Goal: Transaction & Acquisition: Download file/media

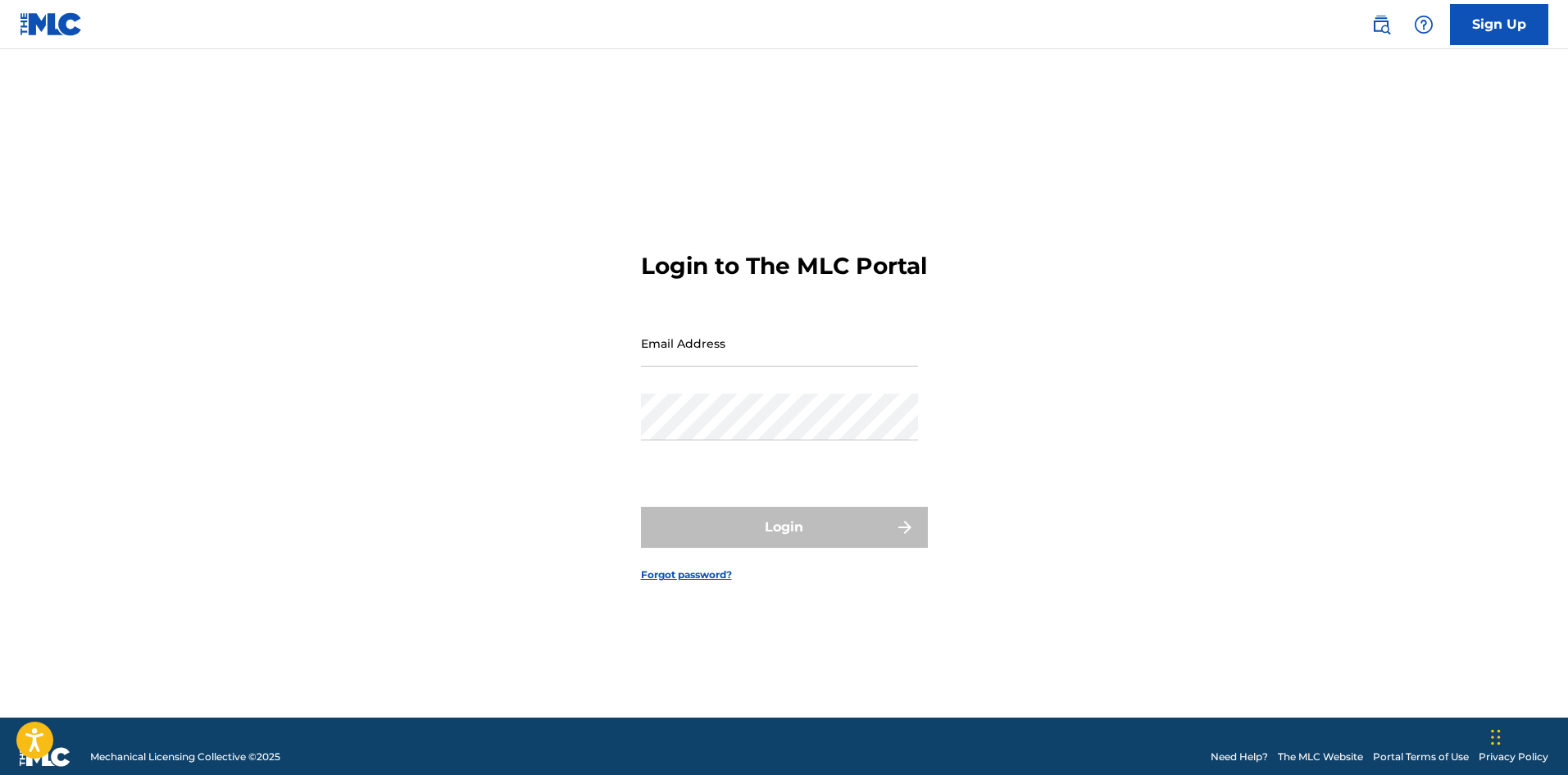
click at [694, 367] on input "Email Address" at bounding box center [779, 343] width 277 height 47
type input "[EMAIL_ADDRESS][DOMAIN_NAME]"
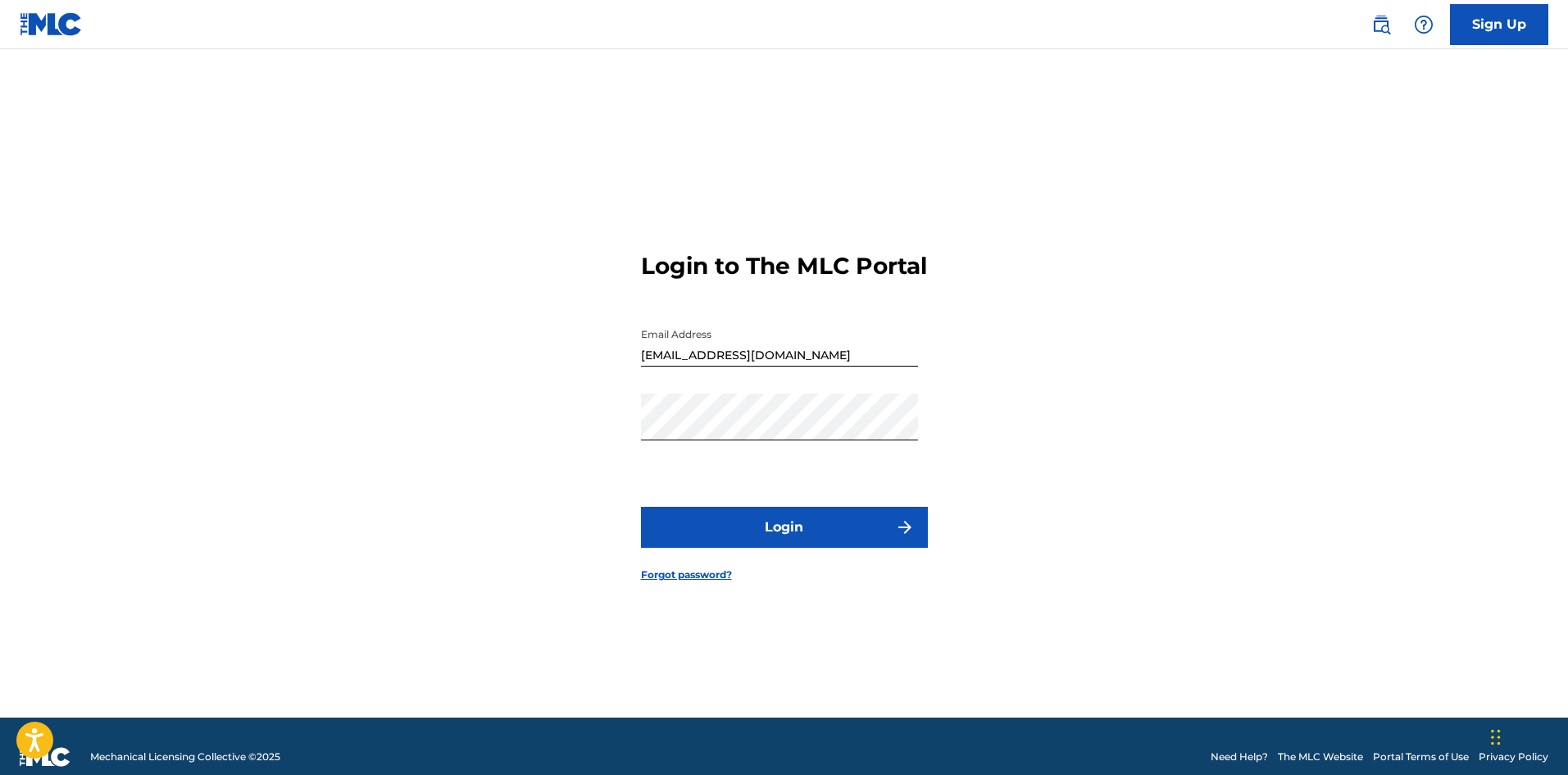
click at [815, 548] on button "Login" at bounding box center [784, 526] width 287 height 41
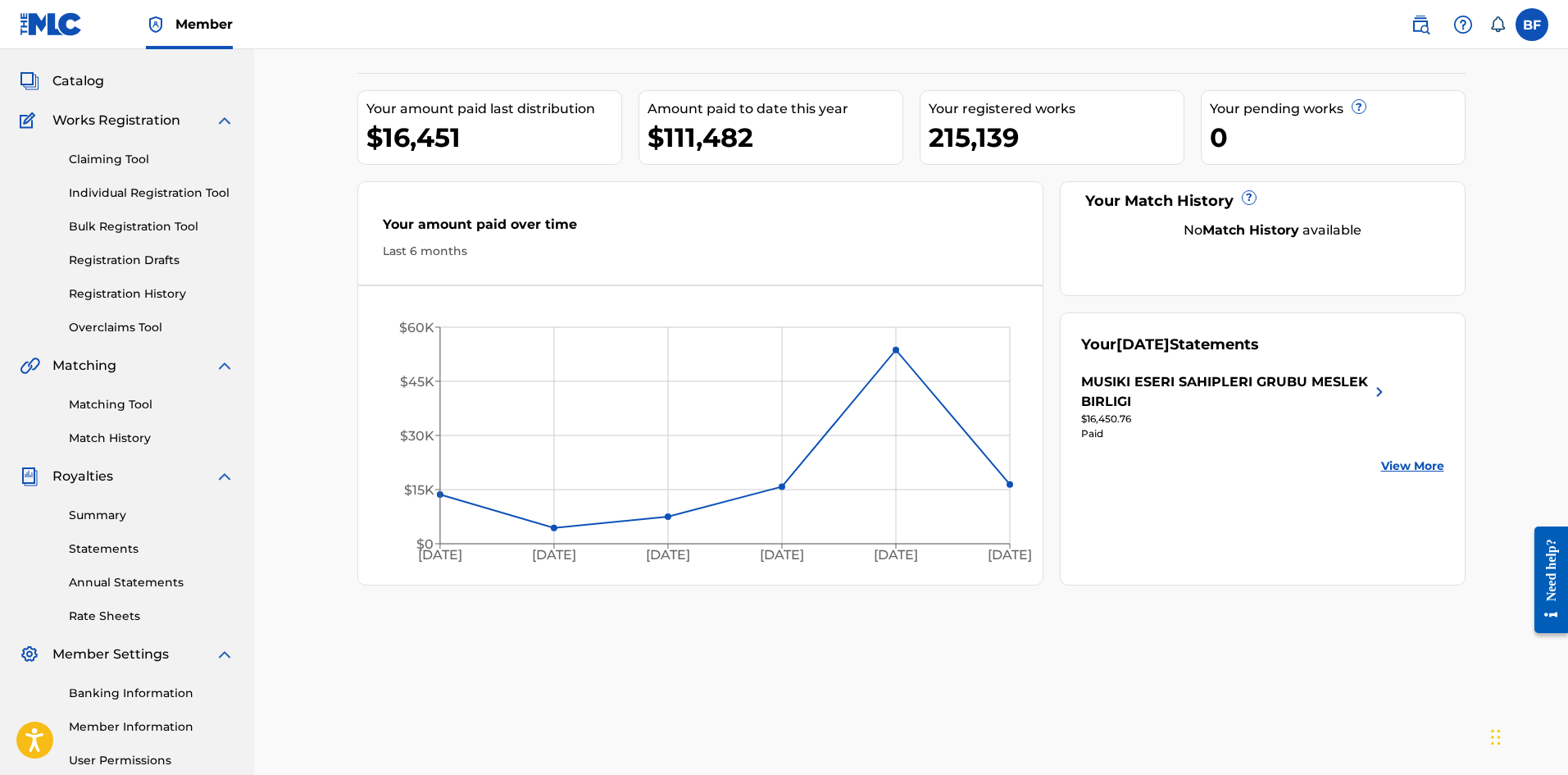
scroll to position [164, 0]
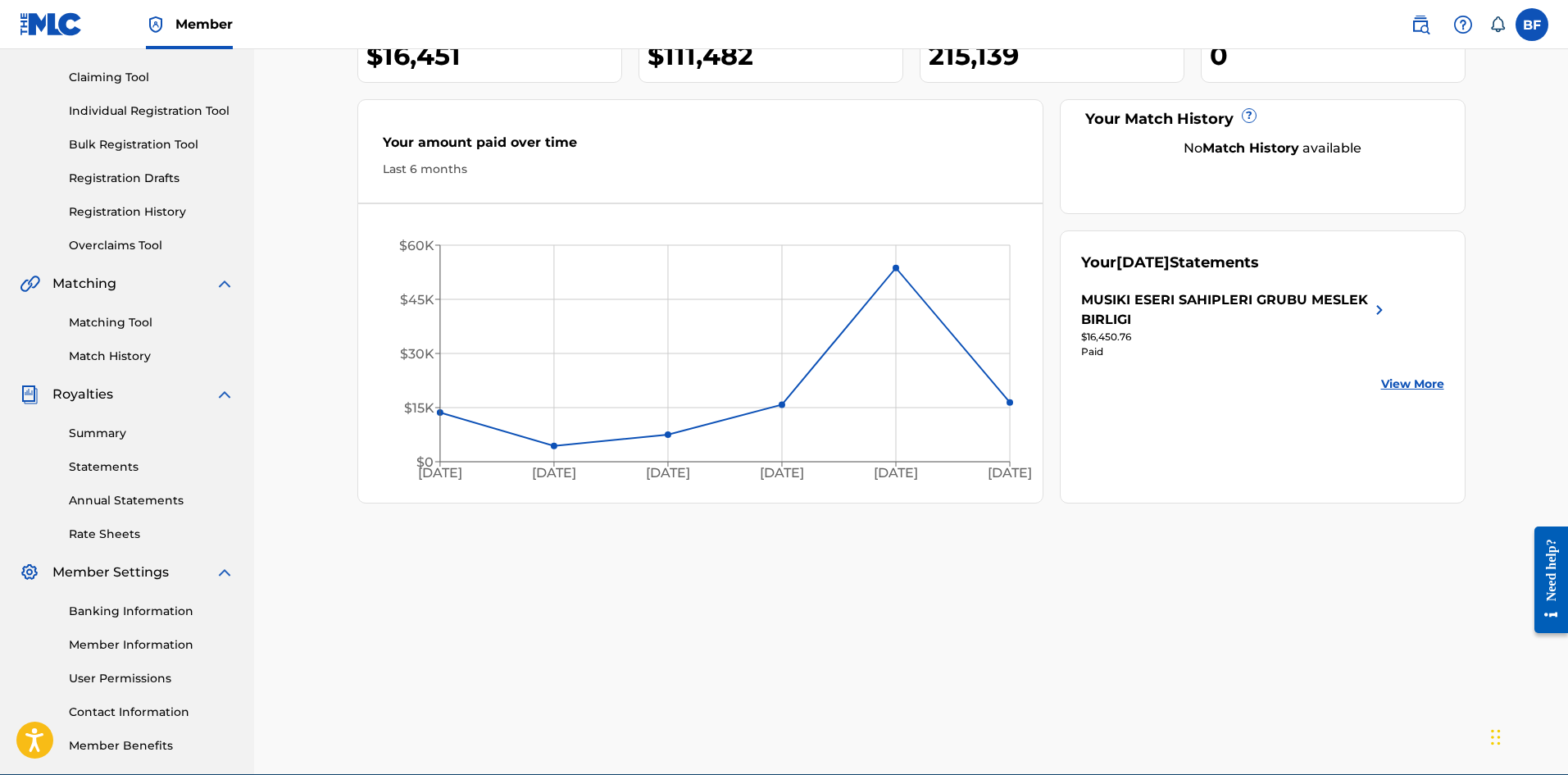
click at [116, 461] on link "Statements" at bounding box center [151, 467] width 166 height 17
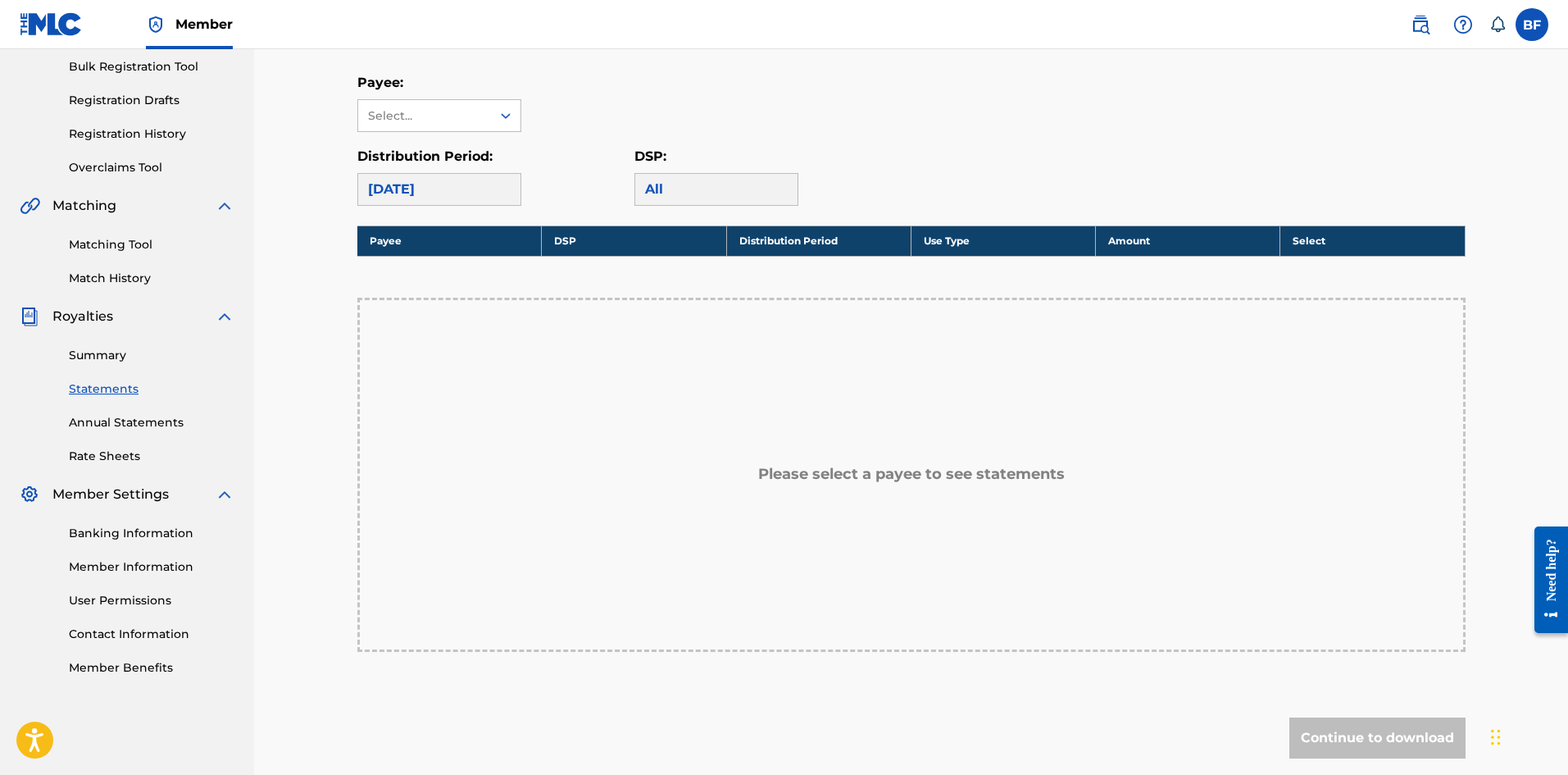
scroll to position [246, 0]
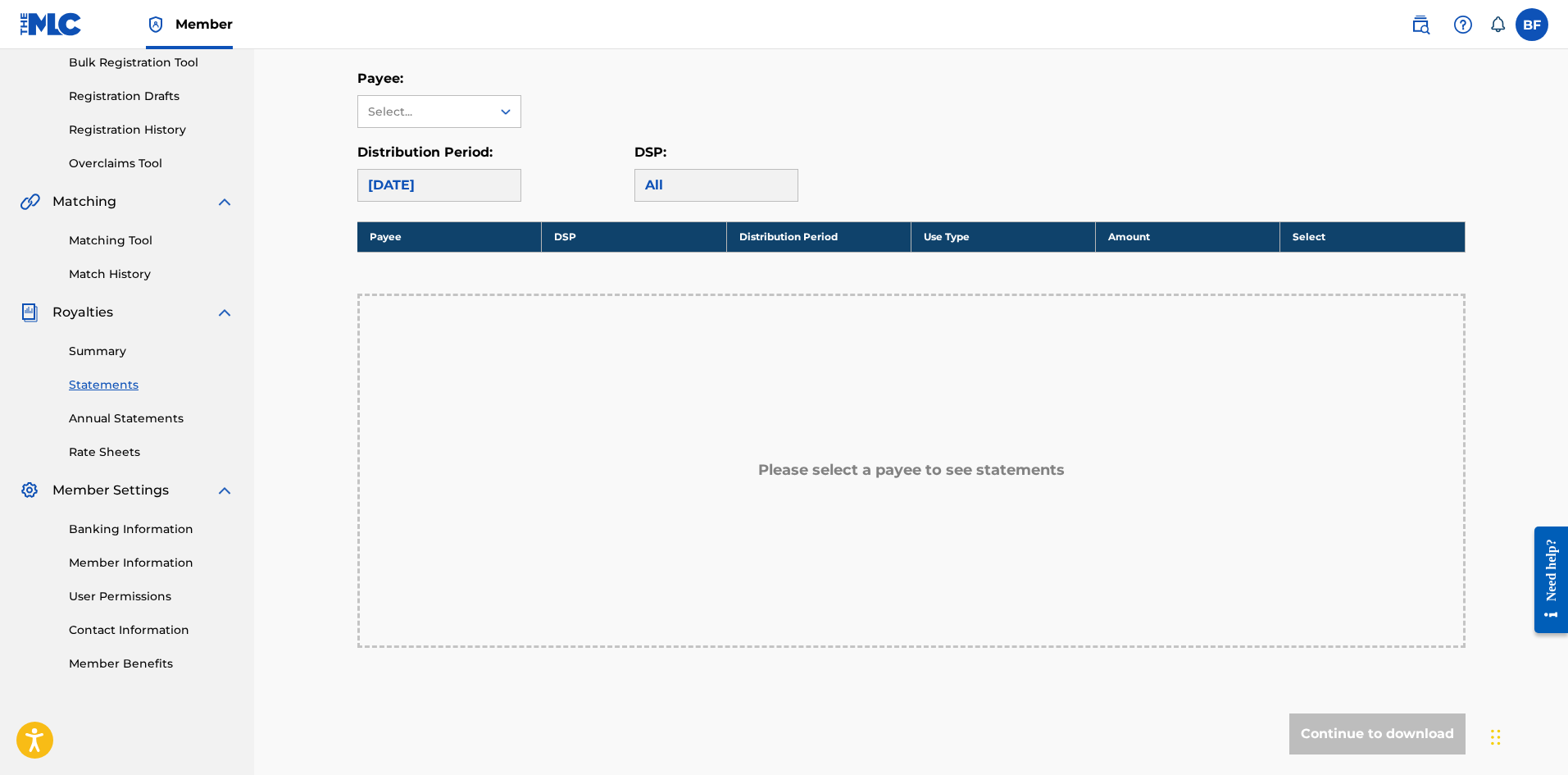
click at [446, 94] on div "Payee: Select..." at bounding box center [439, 98] width 164 height 59
click at [458, 104] on div "Select..." at bounding box center [424, 112] width 112 height 17
click at [444, 158] on div "MUSIKI ESERI SAHIPLERI GRUBU MESLEK BIRLIGI" at bounding box center [439, 168] width 162 height 81
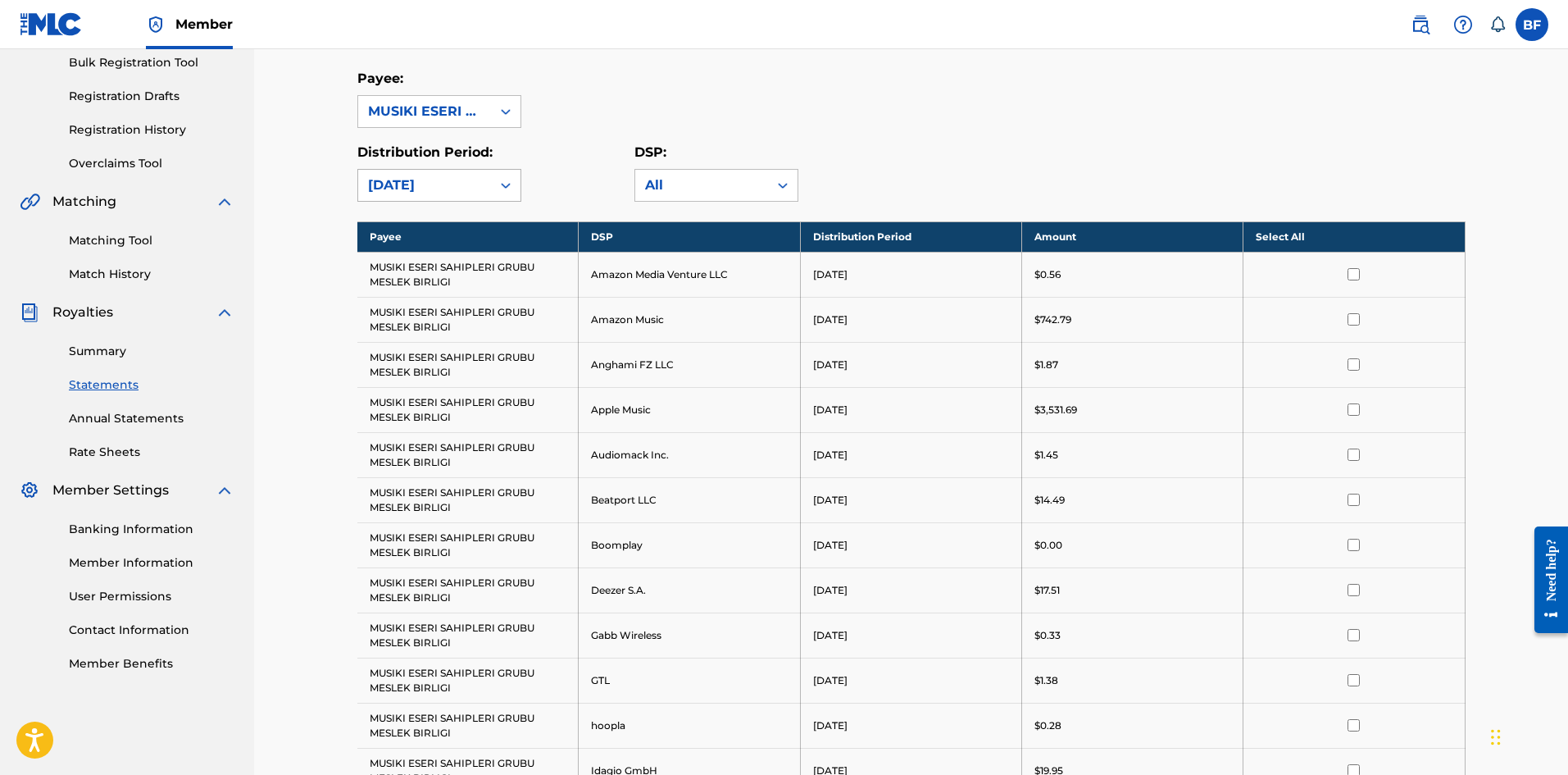
click at [502, 189] on icon at bounding box center [506, 185] width 17 height 17
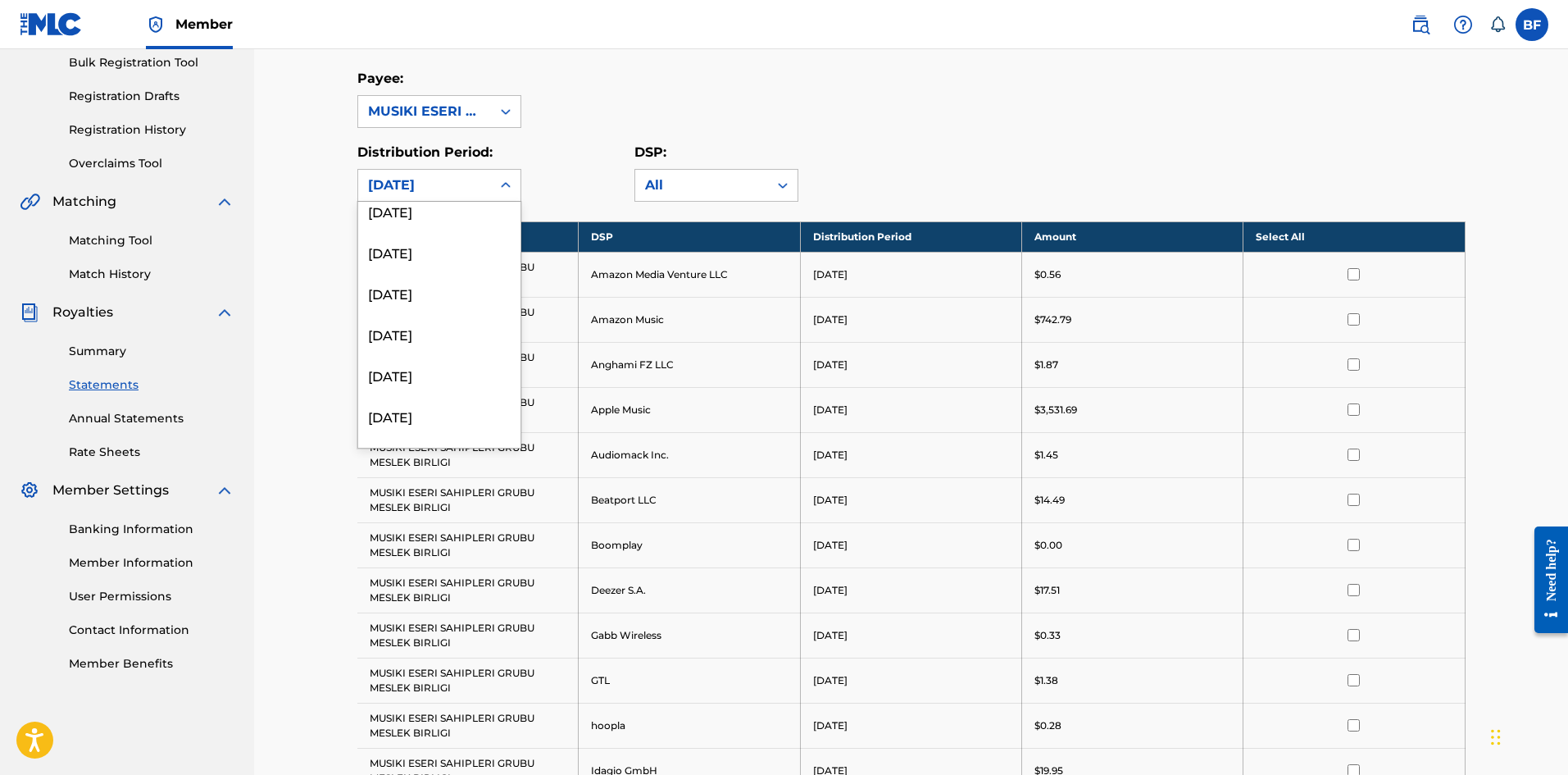
scroll to position [634, 0]
click at [452, 359] on div "[DATE]" at bounding box center [439, 367] width 162 height 41
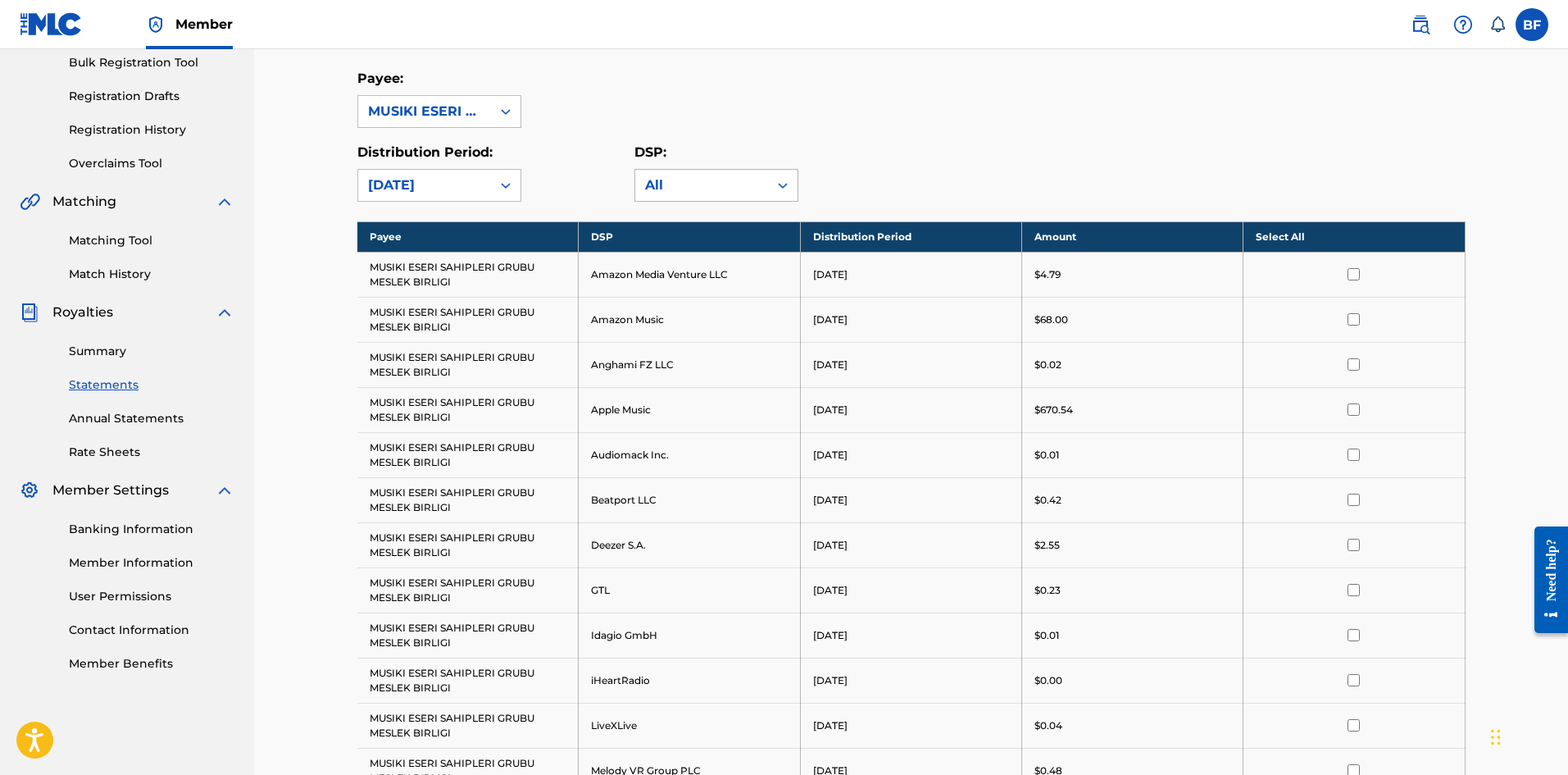
click at [760, 178] on div "All" at bounding box center [701, 185] width 133 height 31
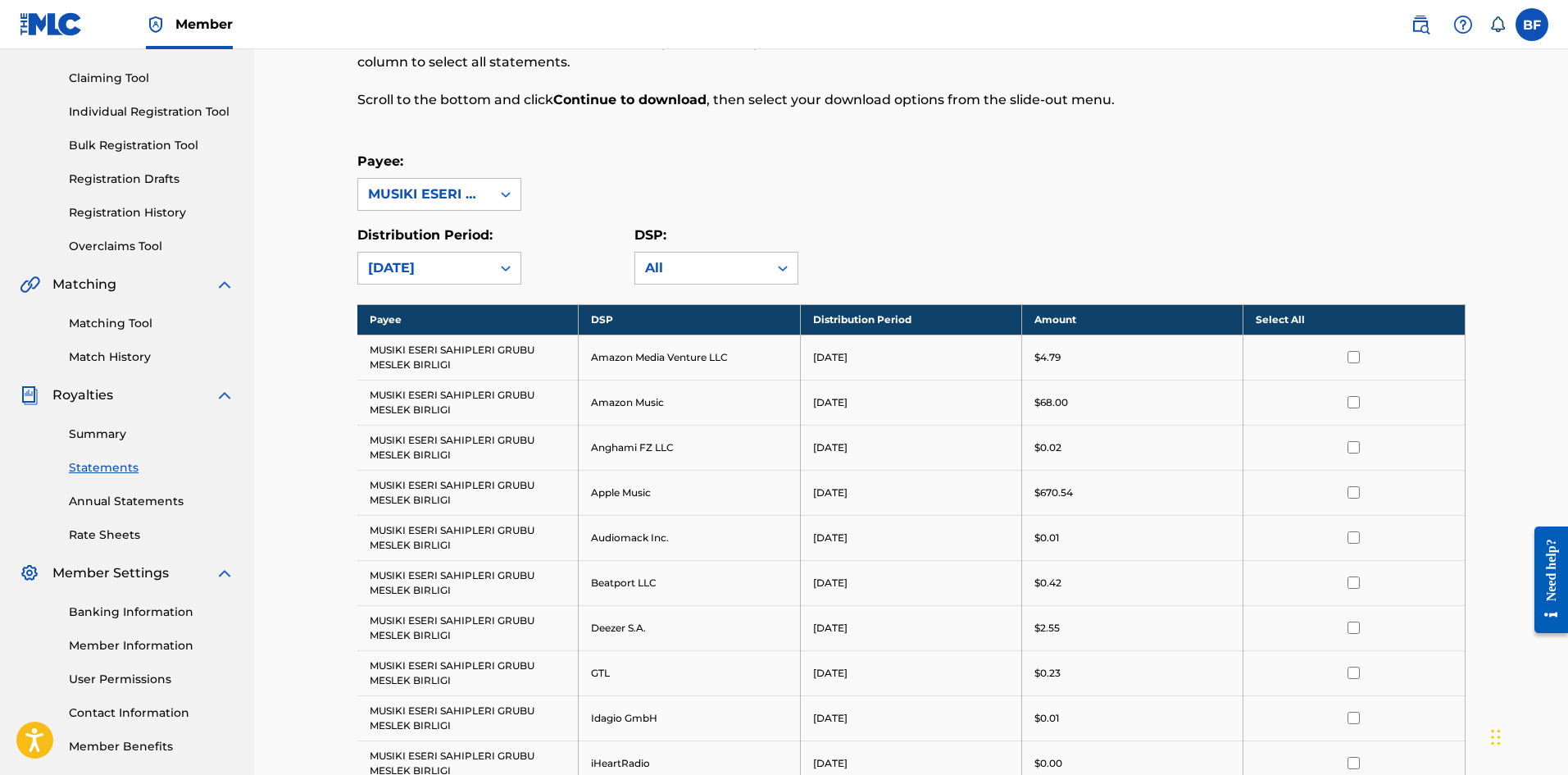
scroll to position [164, 0]
click at [121, 501] on link "Annual Statements" at bounding box center [151, 500] width 166 height 17
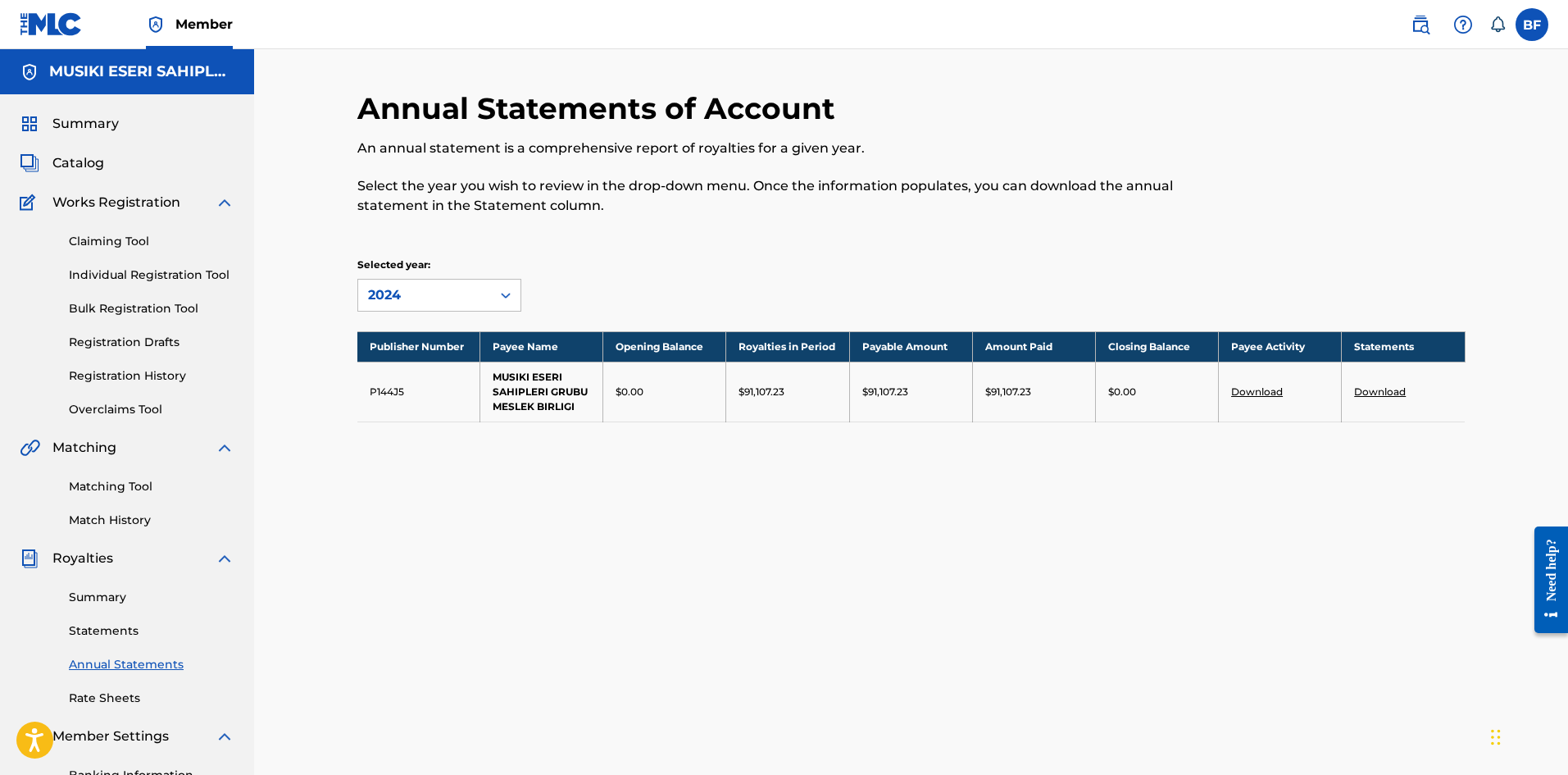
click at [1377, 392] on link "Download" at bounding box center [1380, 391] width 51 height 12
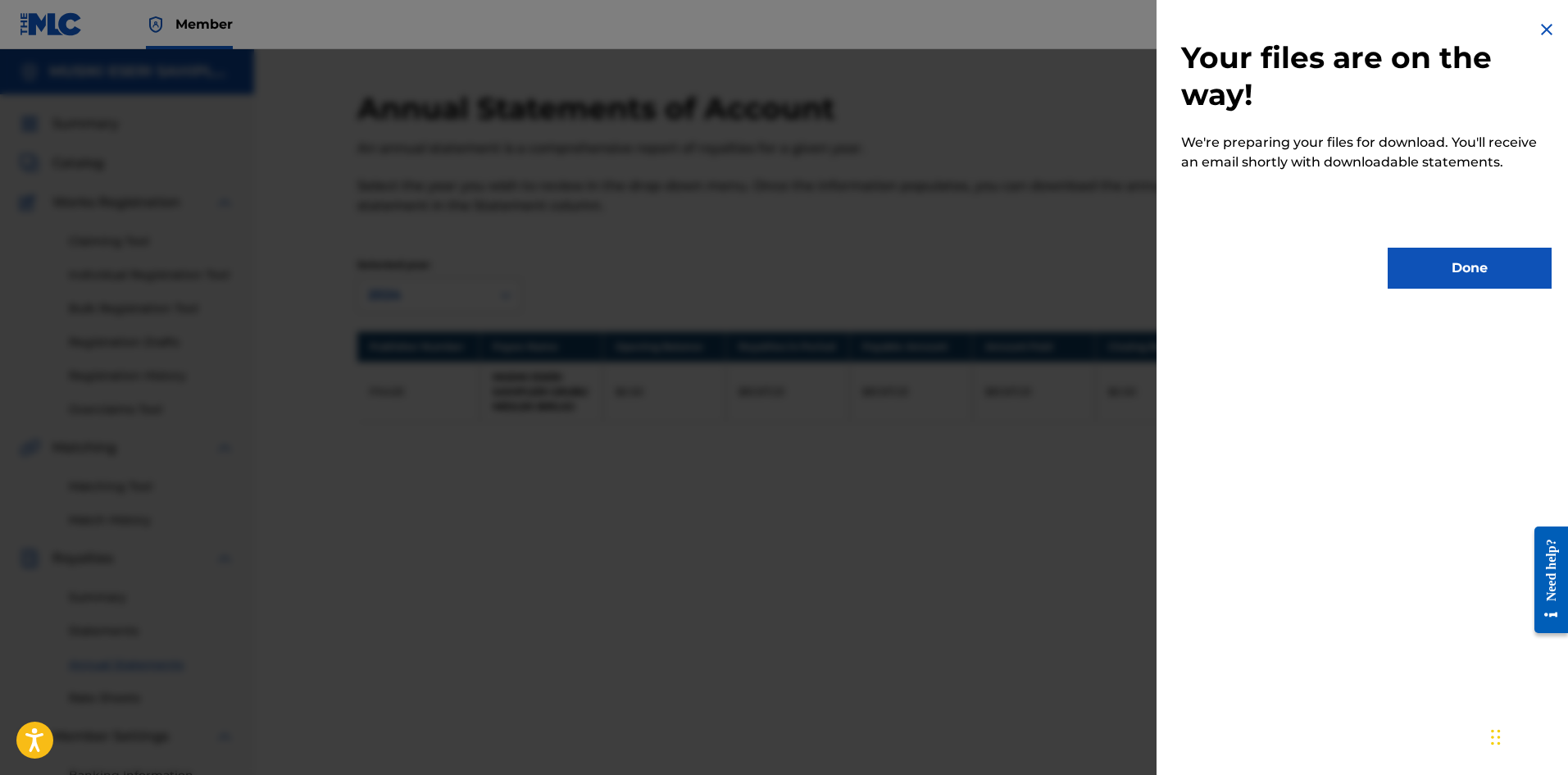
click at [1463, 271] on button "Done" at bounding box center [1469, 268] width 164 height 41
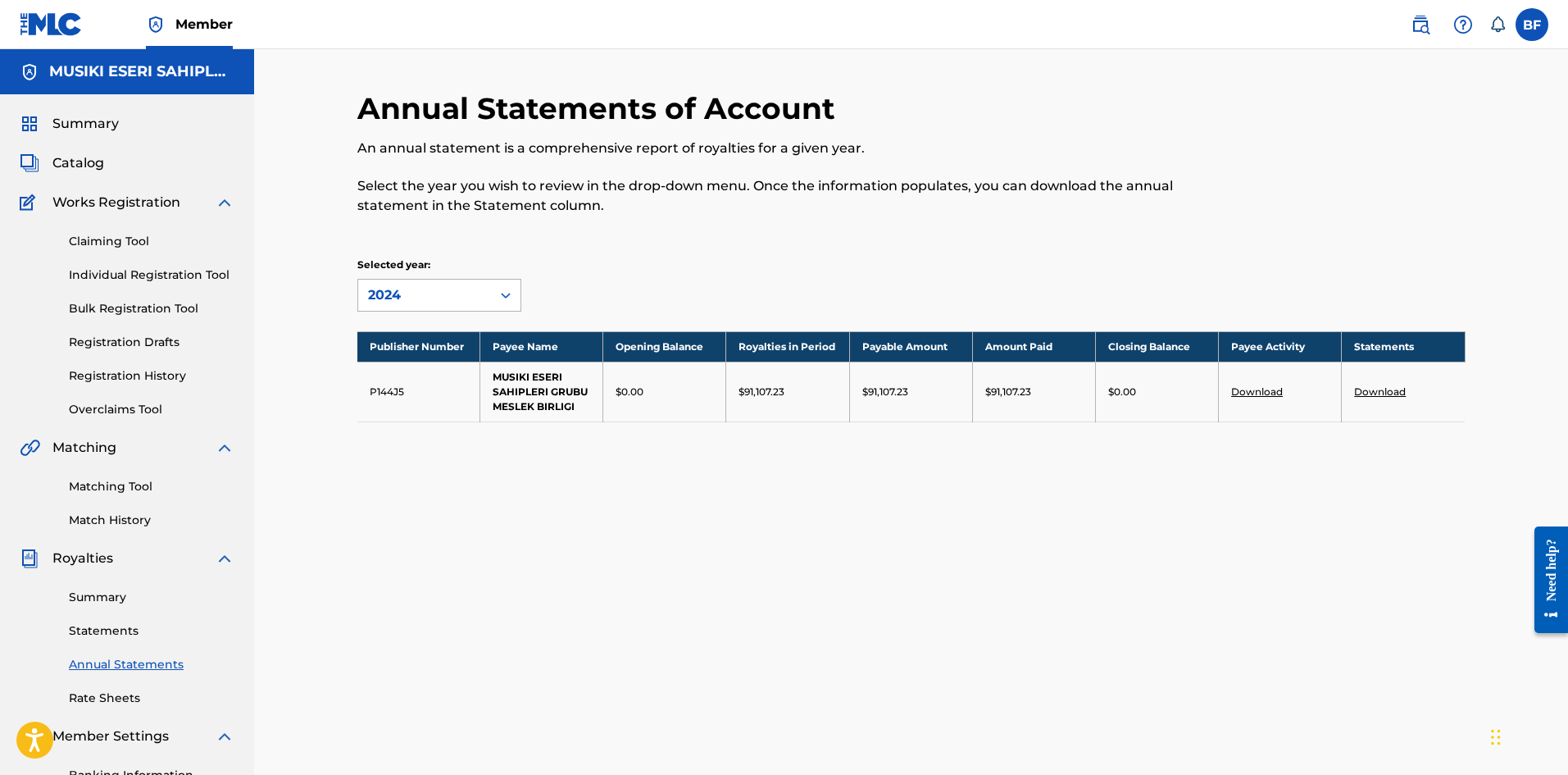
click at [487, 286] on div "2024" at bounding box center [425, 295] width 133 height 31
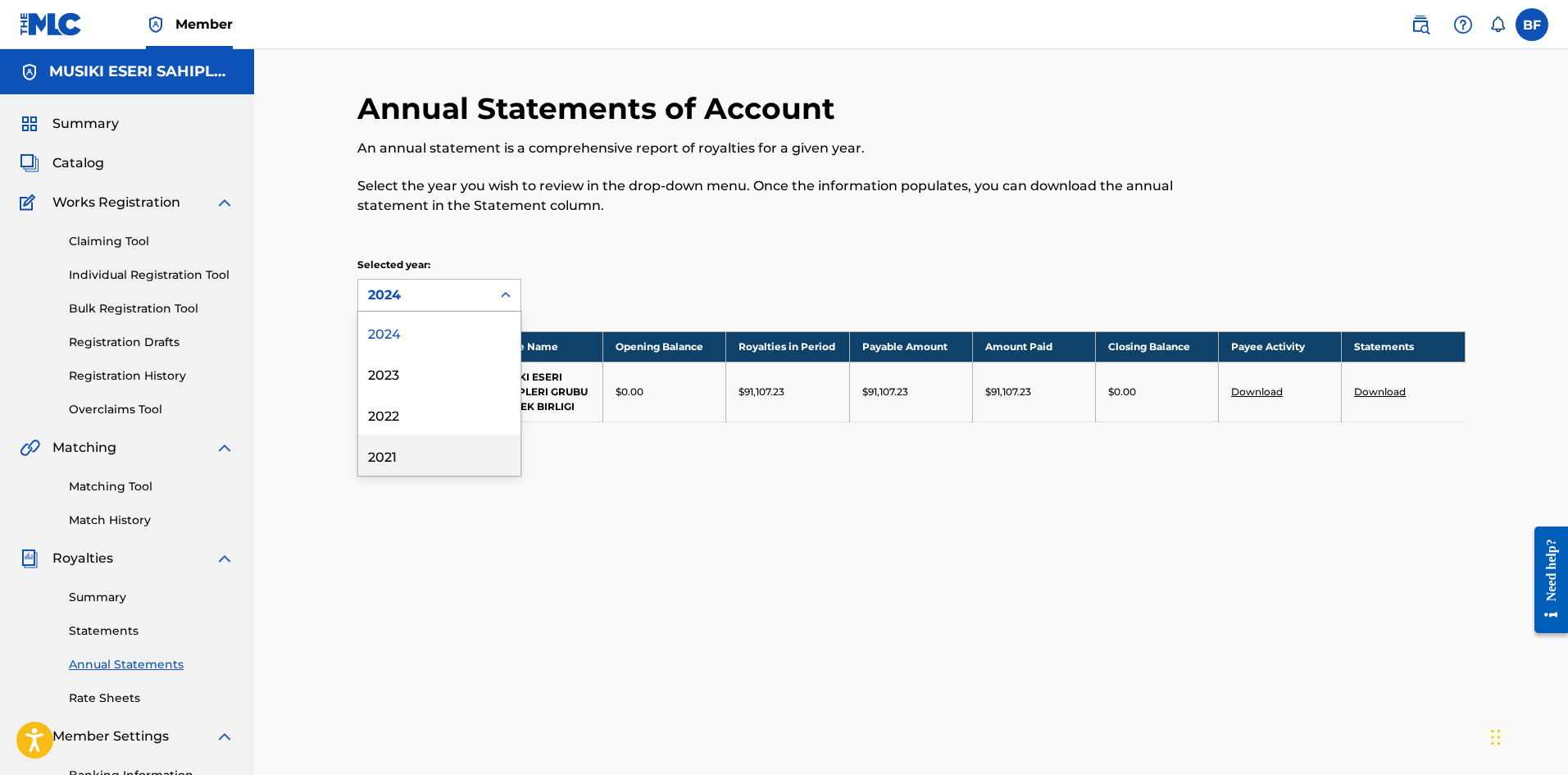
click at [467, 559] on div "Annual Statements of Account An annual statement is a comprehensive report of r…" at bounding box center [911, 514] width 1147 height 847
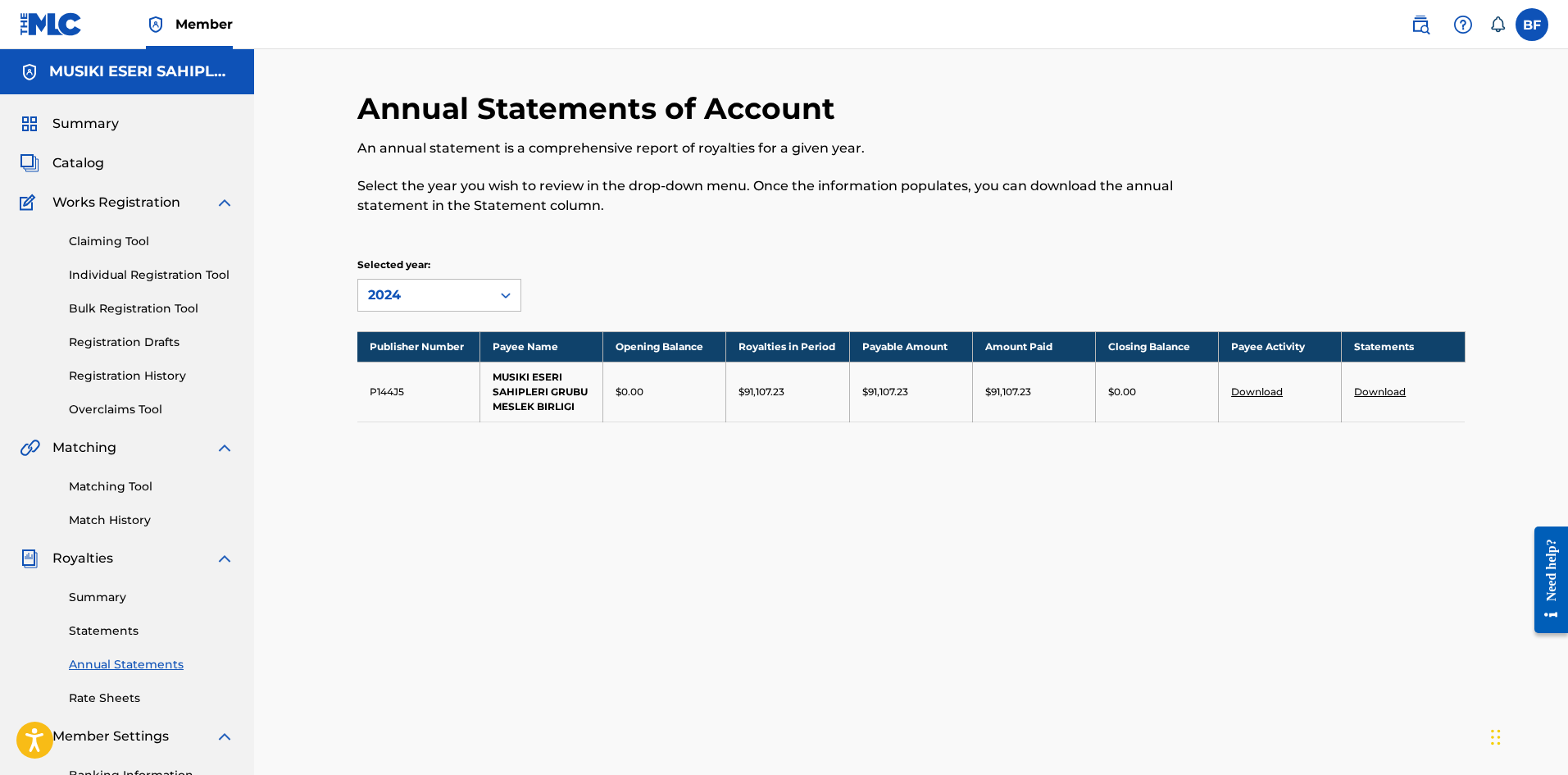
click at [119, 636] on link "Statements" at bounding box center [151, 630] width 166 height 17
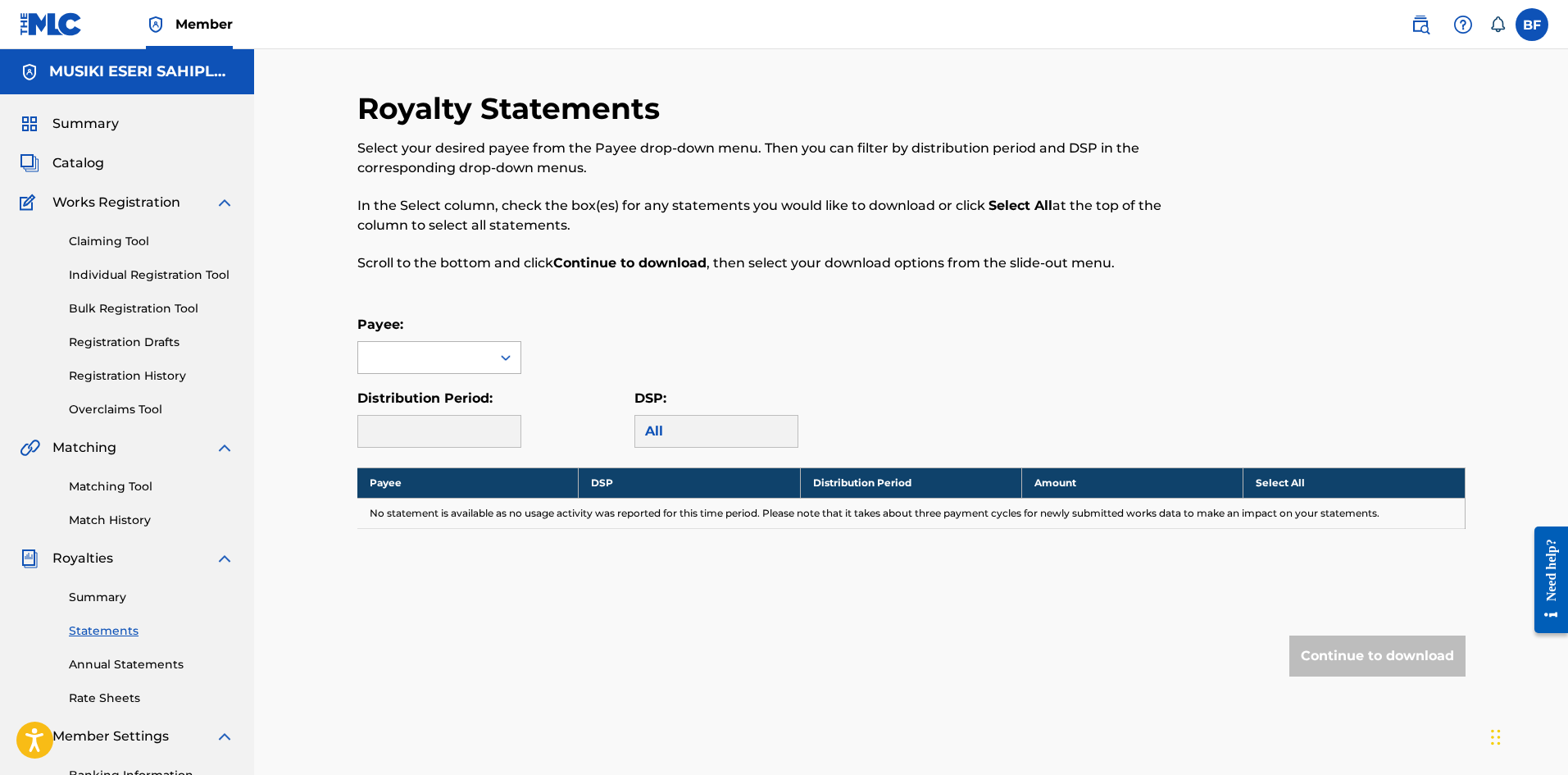
click at [456, 355] on div at bounding box center [425, 358] width 133 height 31
click at [467, 399] on div "MUSIKI ESERI SAHIPLERI GRUBU MESLEK BIRLIGI" at bounding box center [439, 415] width 162 height 81
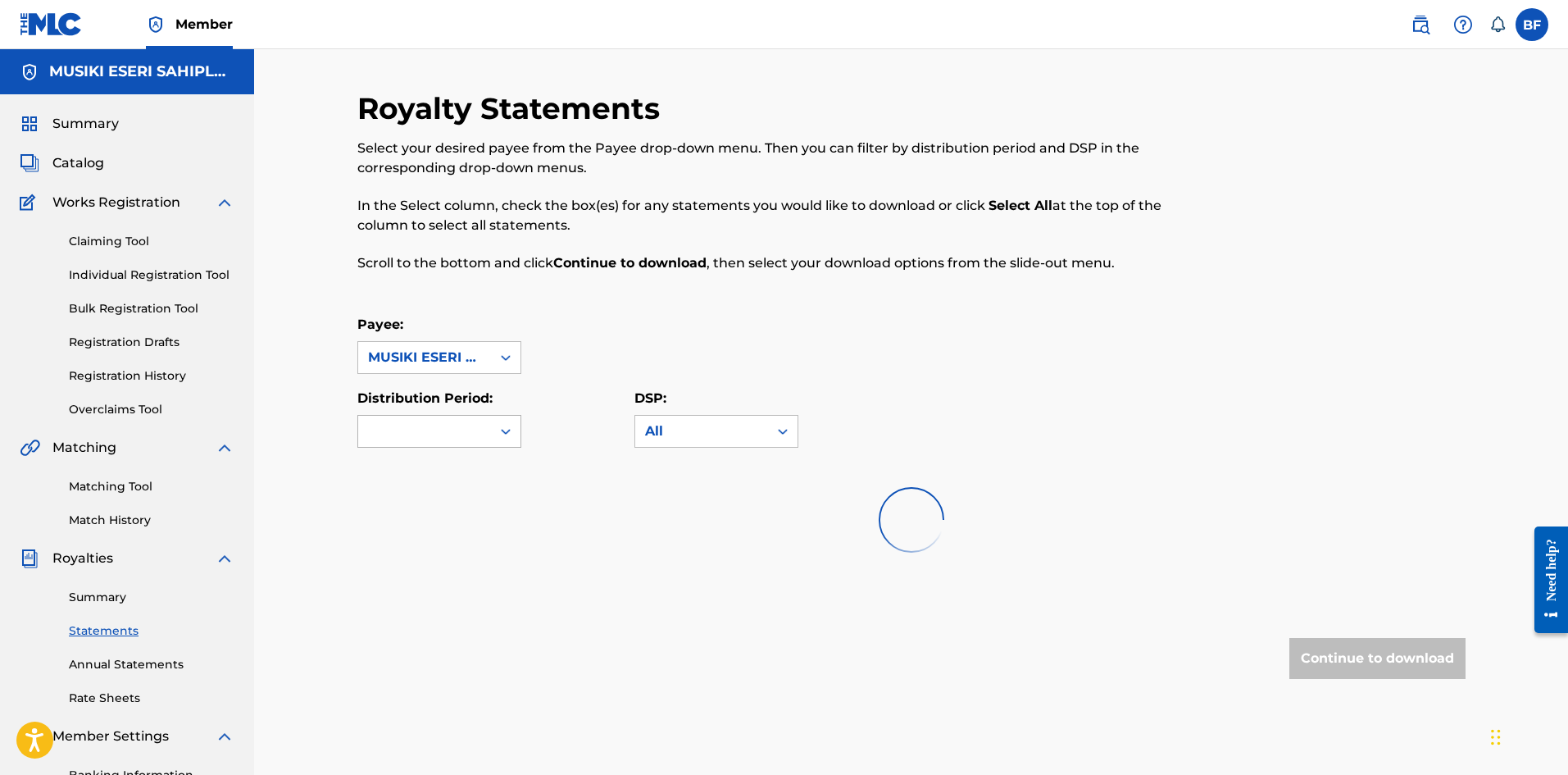
click at [487, 417] on div at bounding box center [425, 431] width 133 height 31
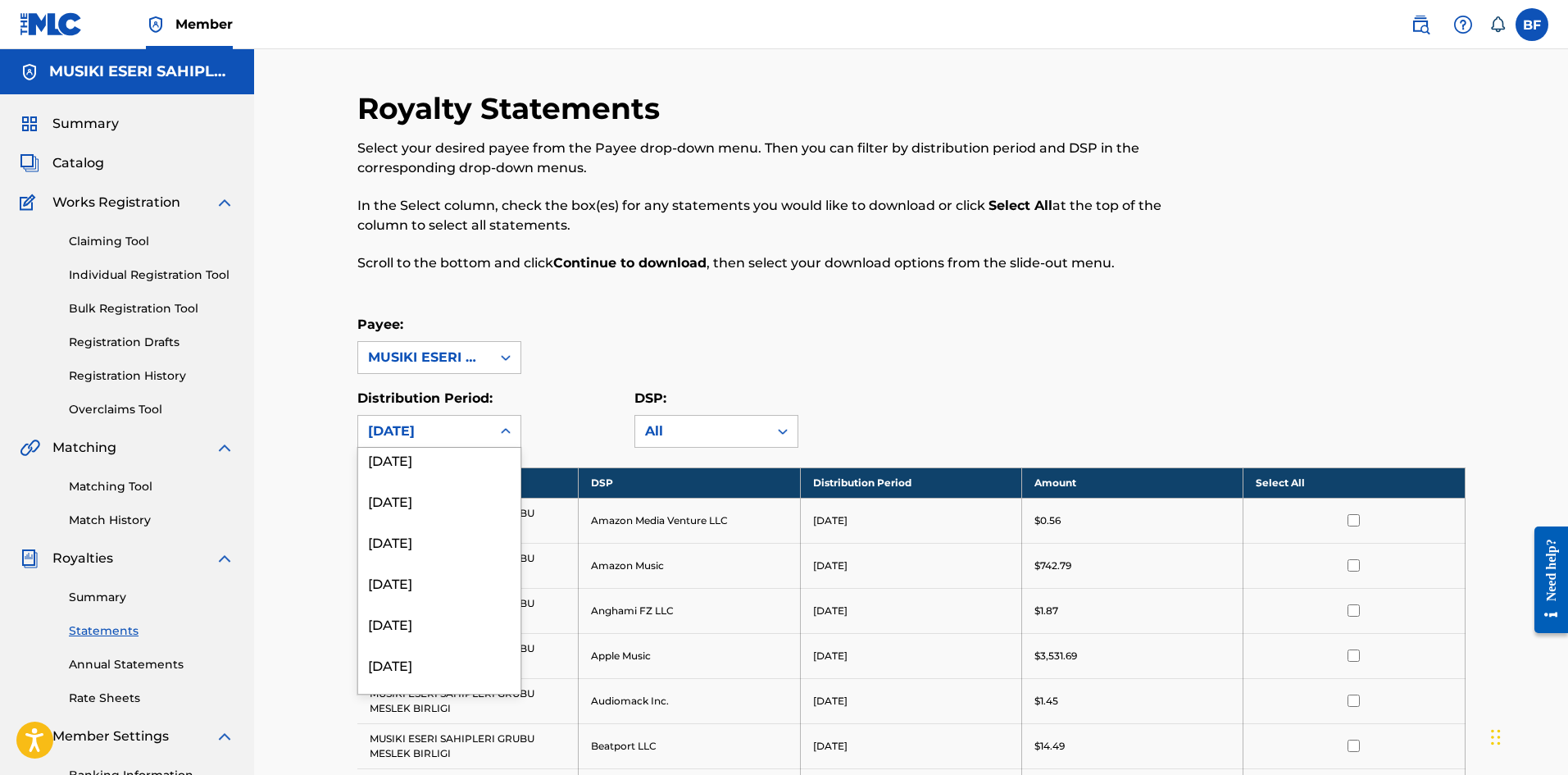
scroll to position [182, 0]
click at [464, 575] on div "[DATE]" at bounding box center [439, 573] width 162 height 41
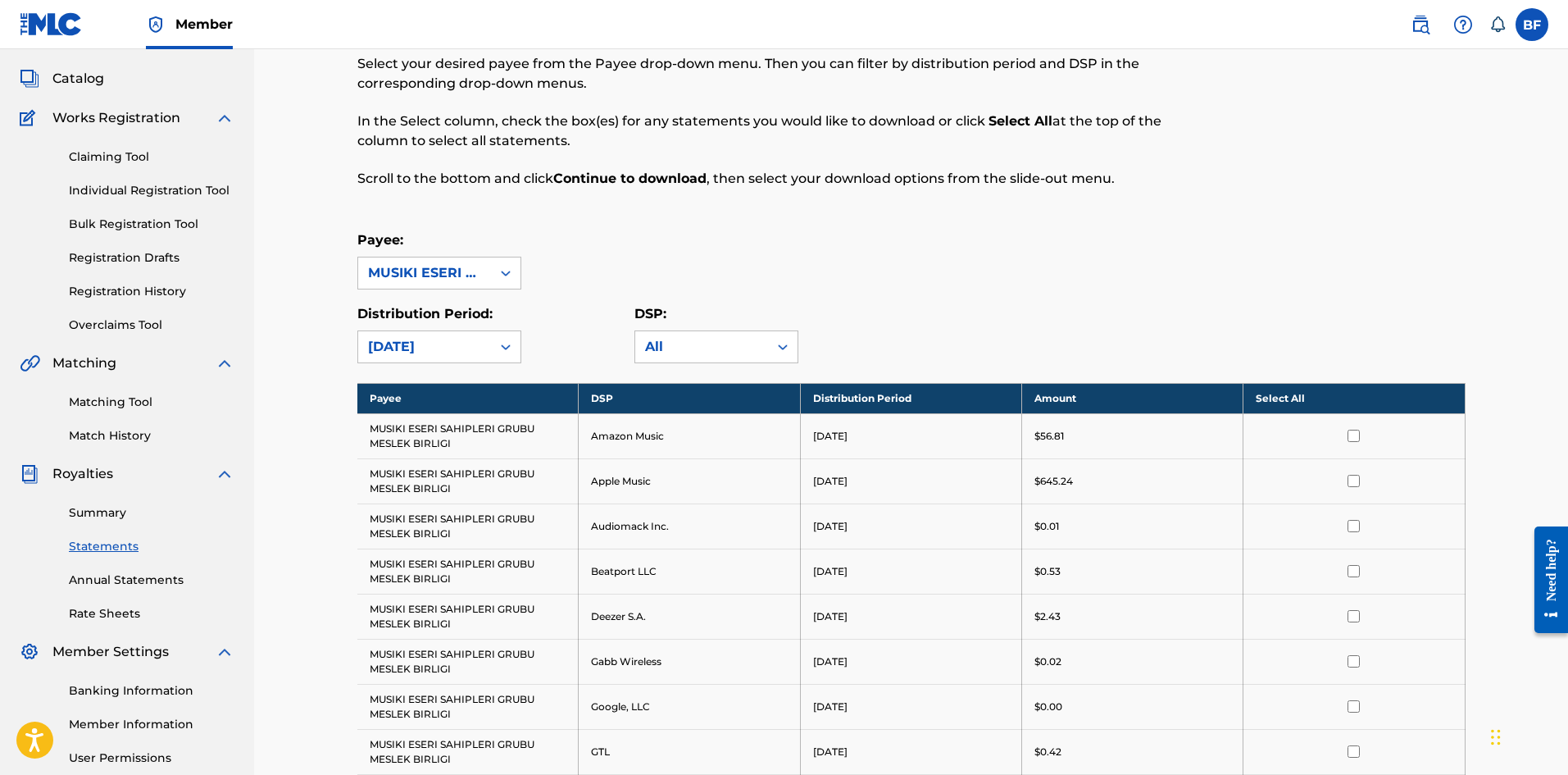
scroll to position [0, 0]
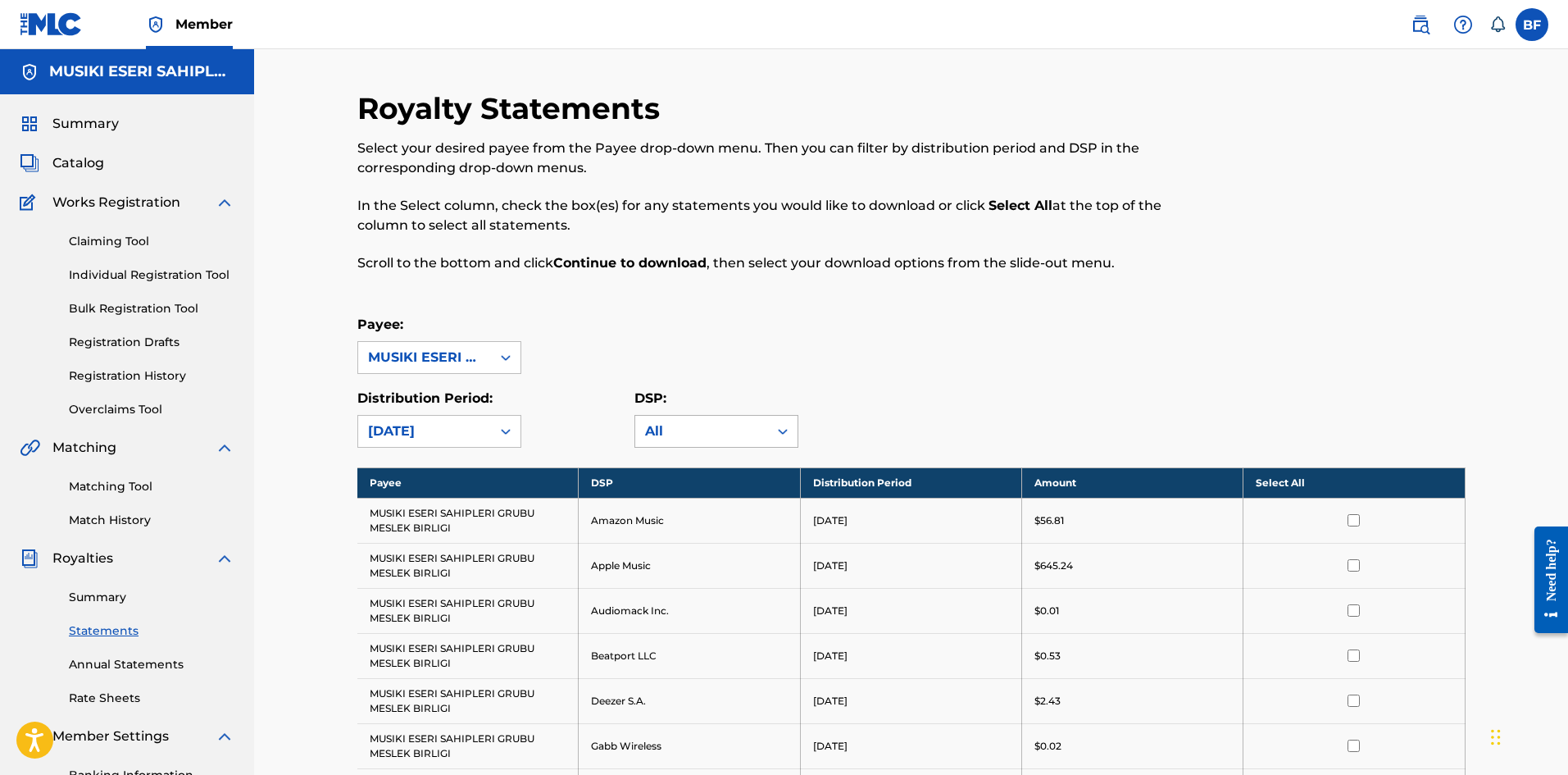
click at [775, 429] on icon at bounding box center [783, 431] width 17 height 17
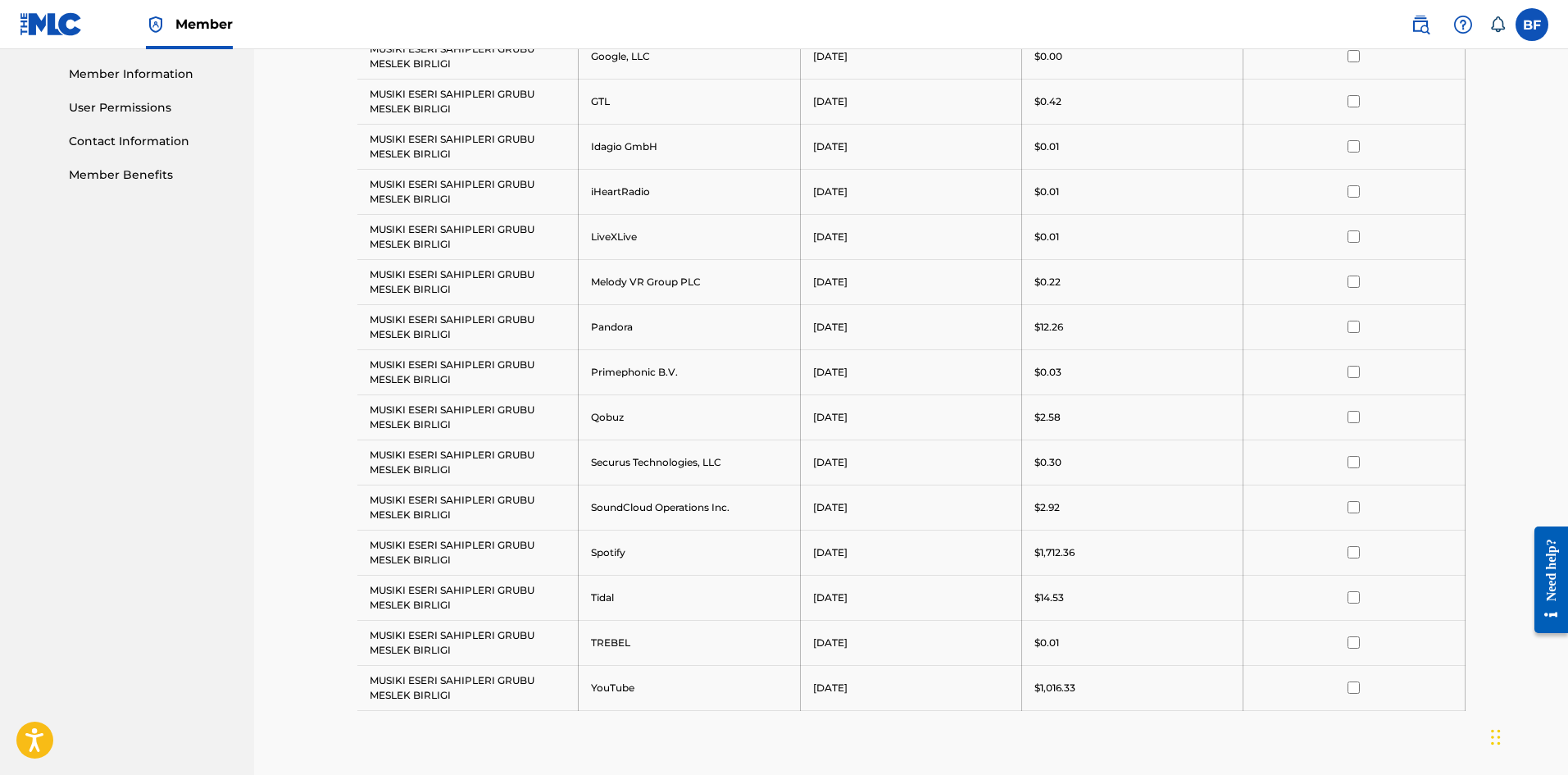
scroll to position [902, 0]
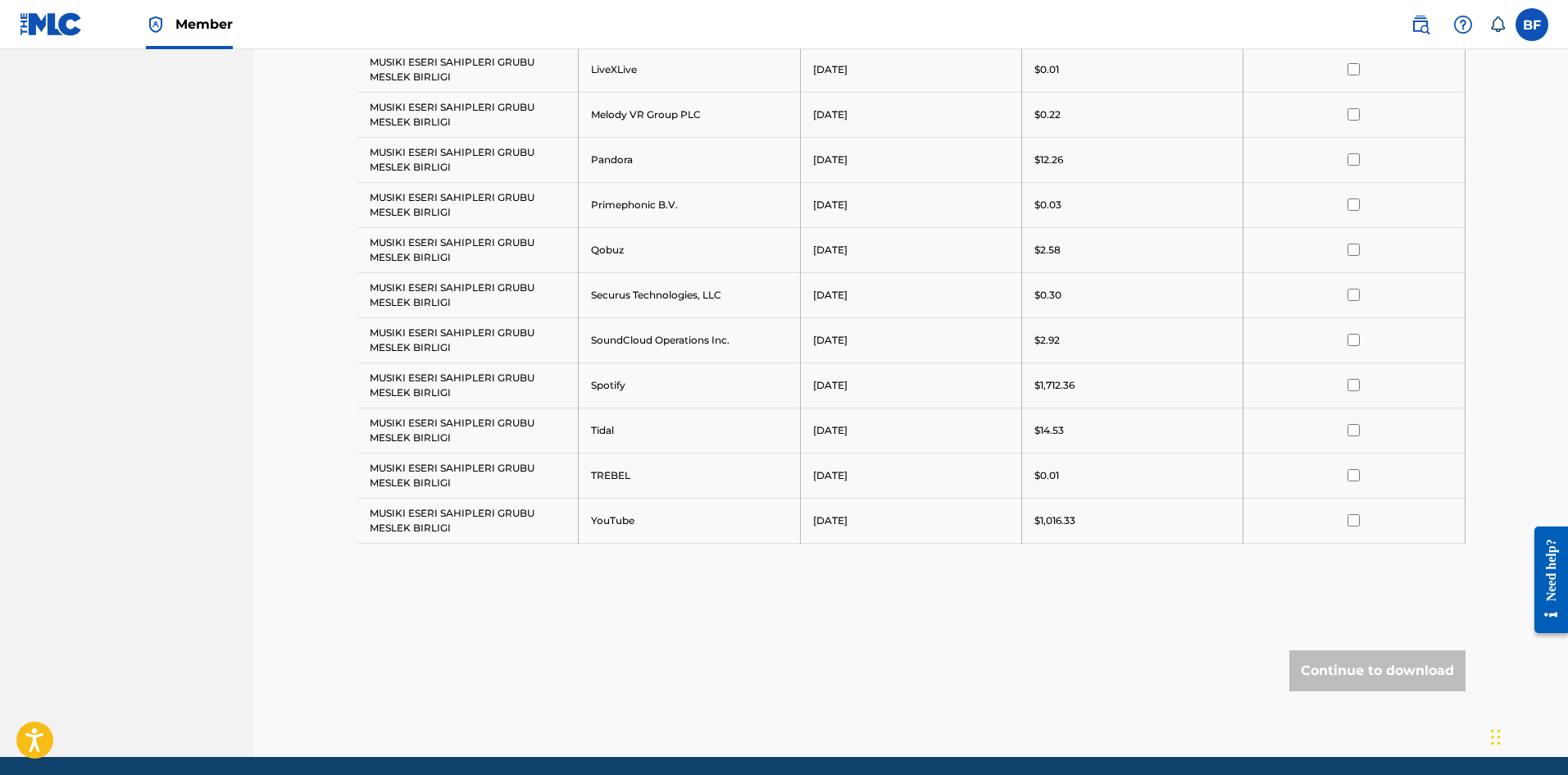
click at [1359, 520] on input "checkbox" at bounding box center [1353, 519] width 12 height 12
click at [1354, 473] on input "checkbox" at bounding box center [1353, 474] width 12 height 12
click at [1353, 430] on input "checkbox" at bounding box center [1353, 429] width 12 height 12
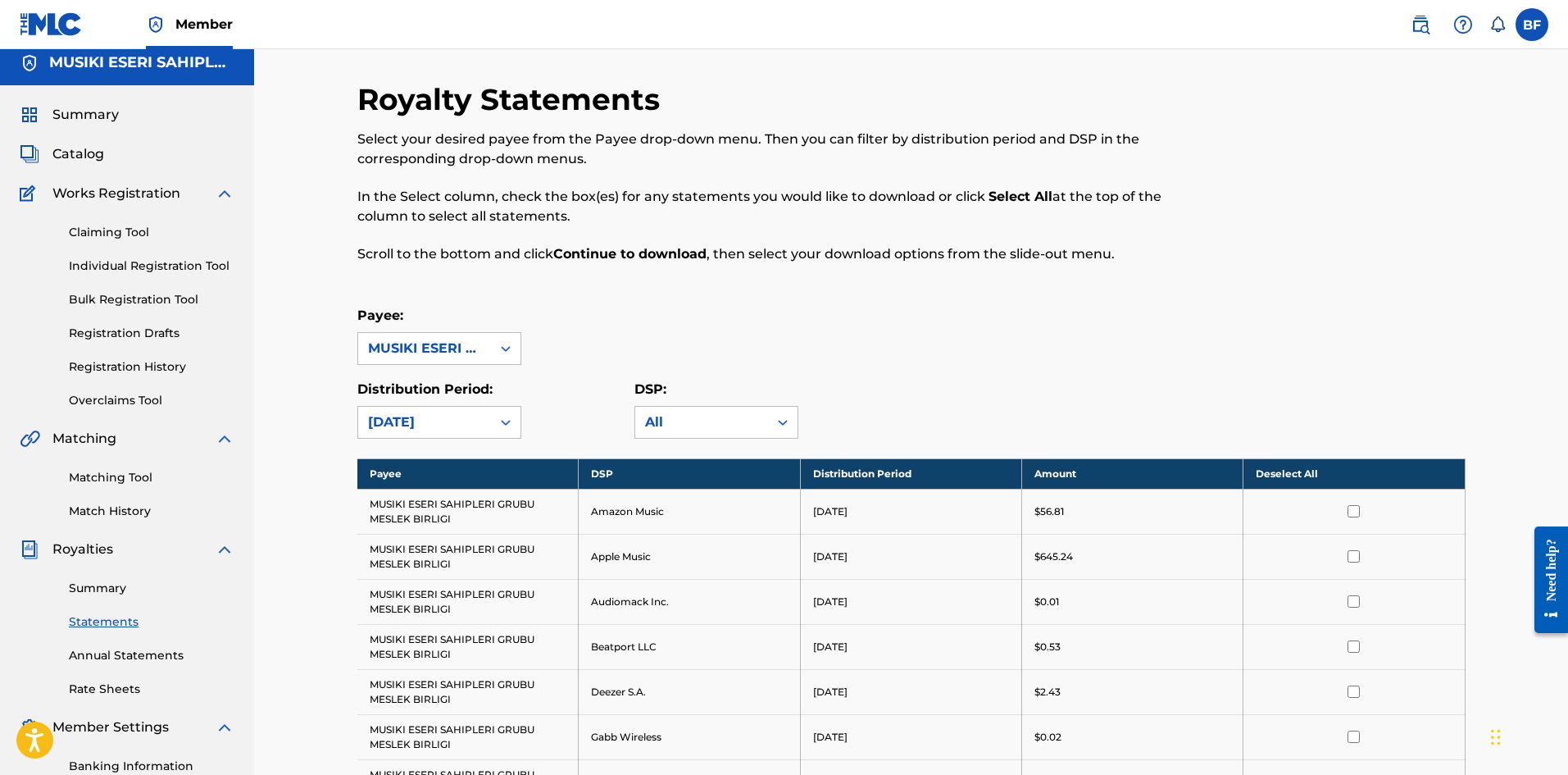
scroll to position [0, 0]
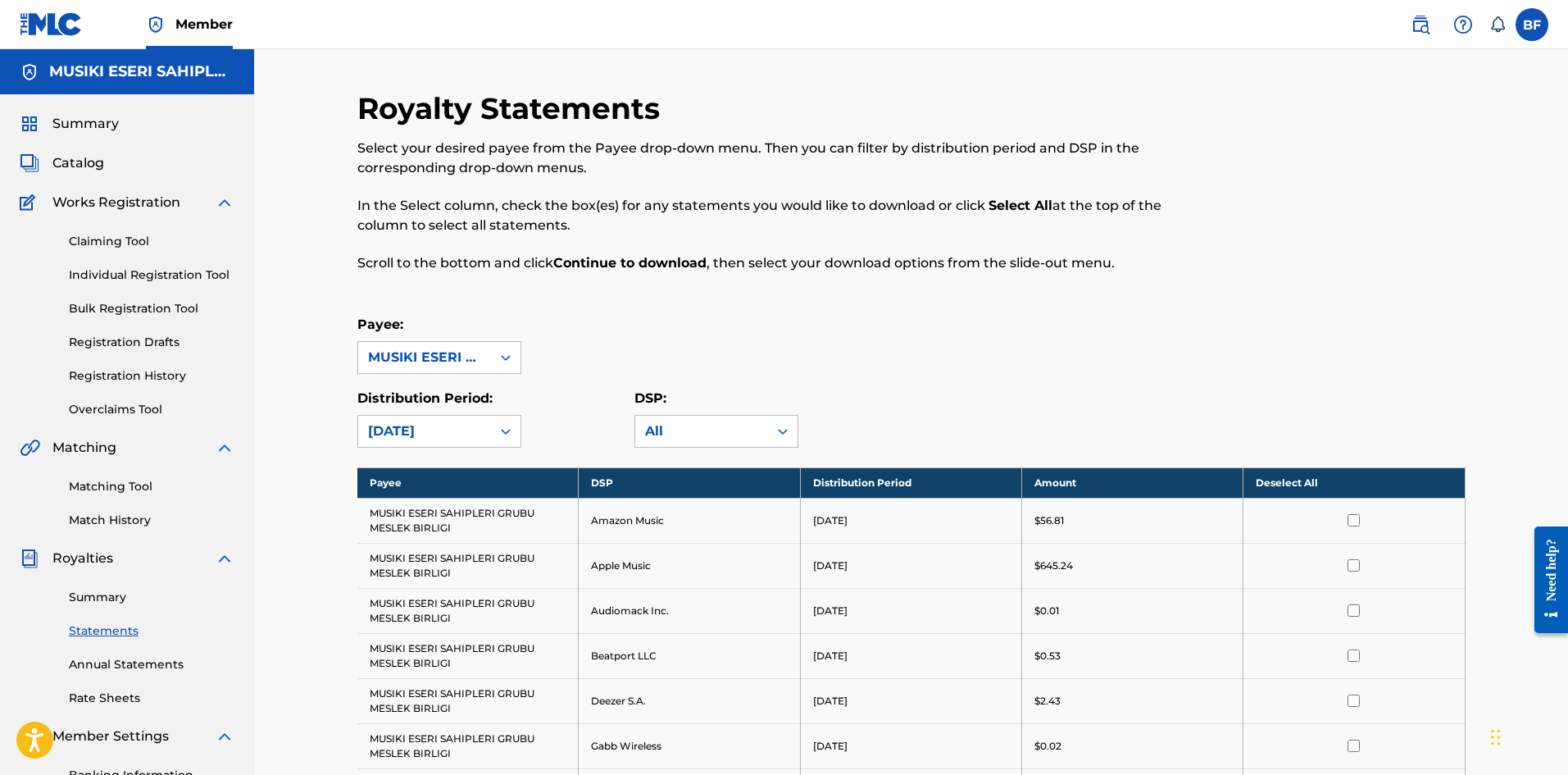
click at [112, 599] on link "Summary" at bounding box center [151, 597] width 166 height 17
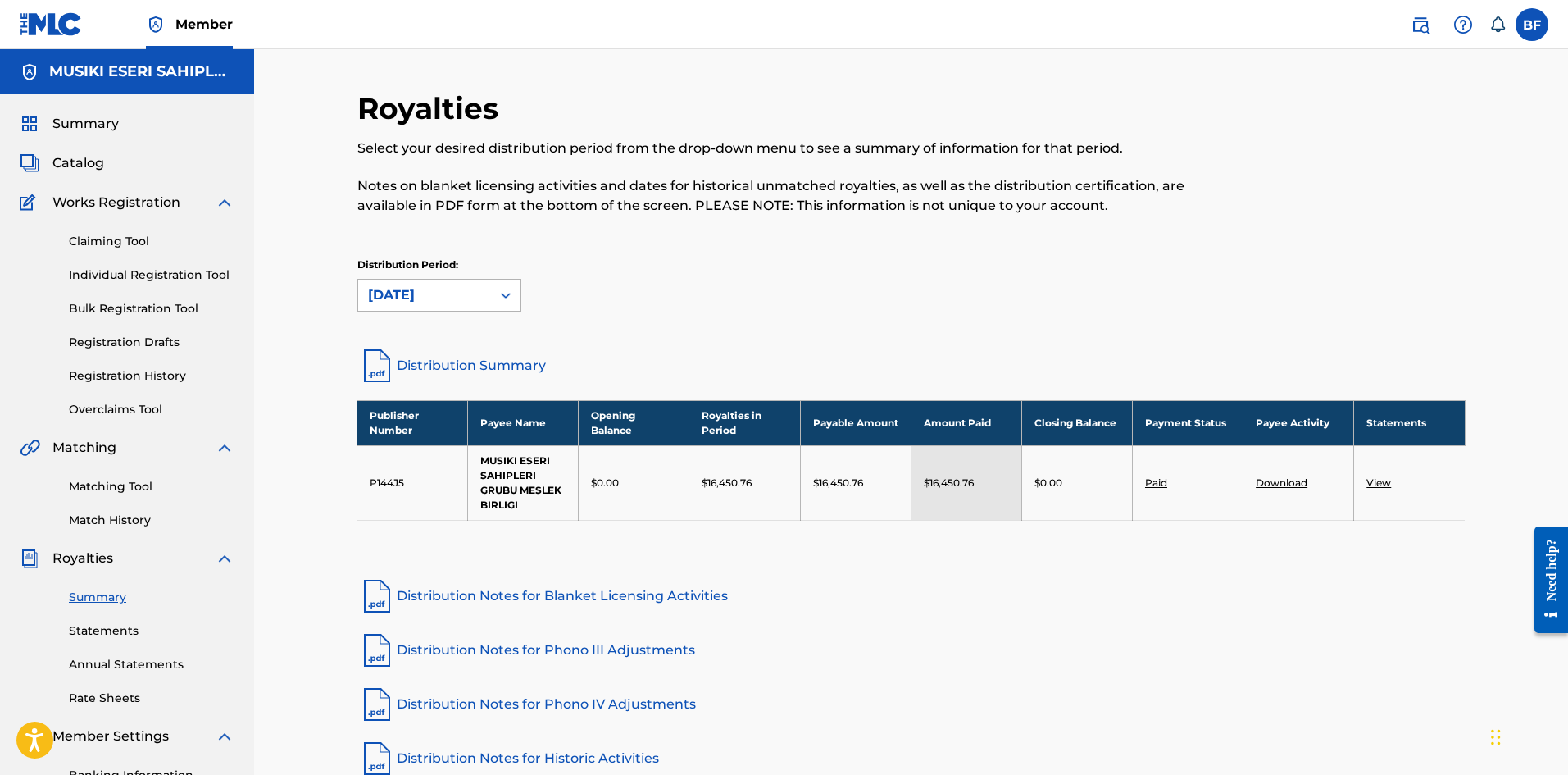
click at [513, 301] on icon at bounding box center [506, 295] width 17 height 17
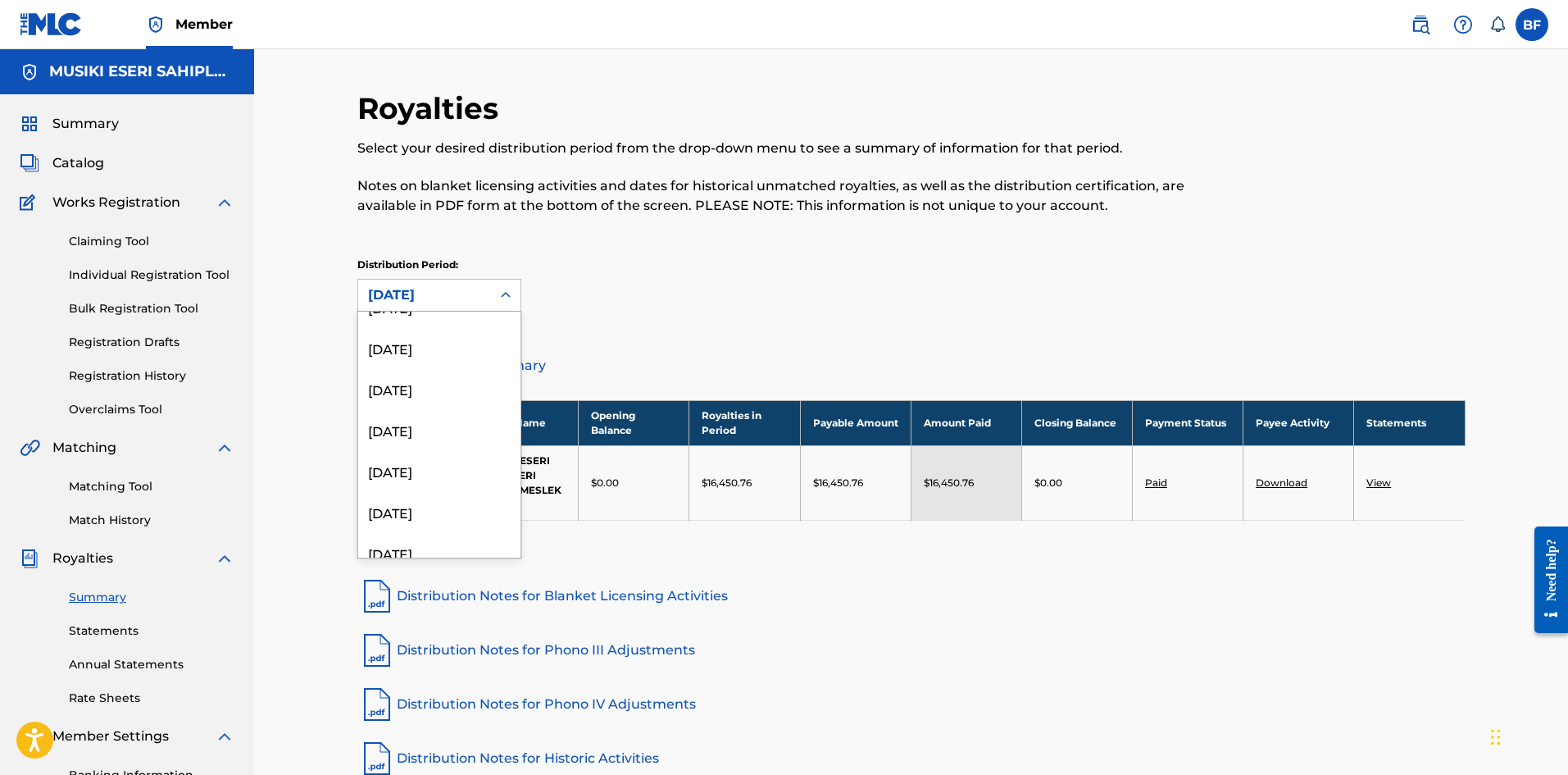
scroll to position [214, 0]
click at [451, 397] on div "[DATE]" at bounding box center [439, 404] width 162 height 41
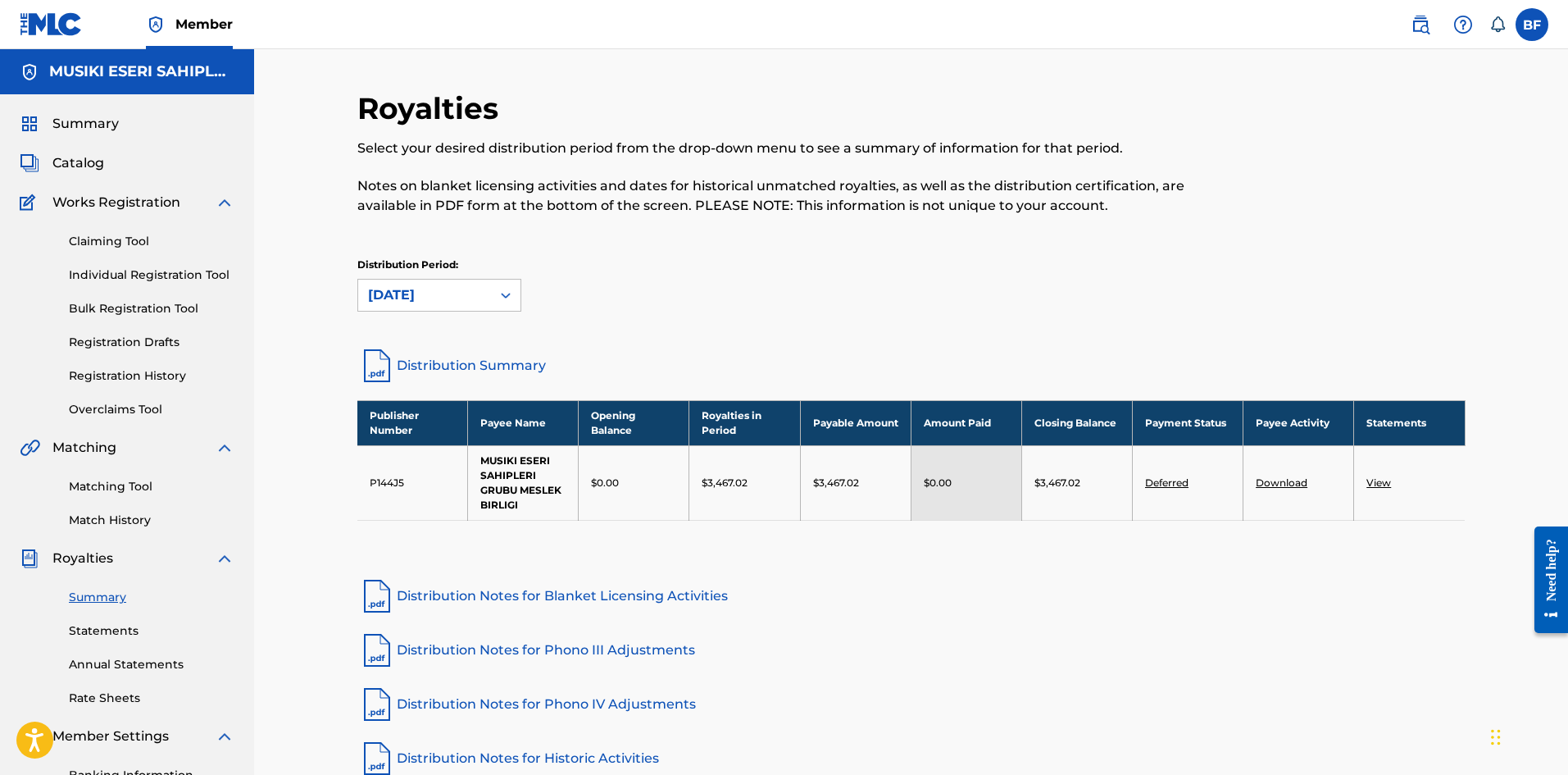
click at [1379, 488] on link "View" at bounding box center [1378, 482] width 25 height 12
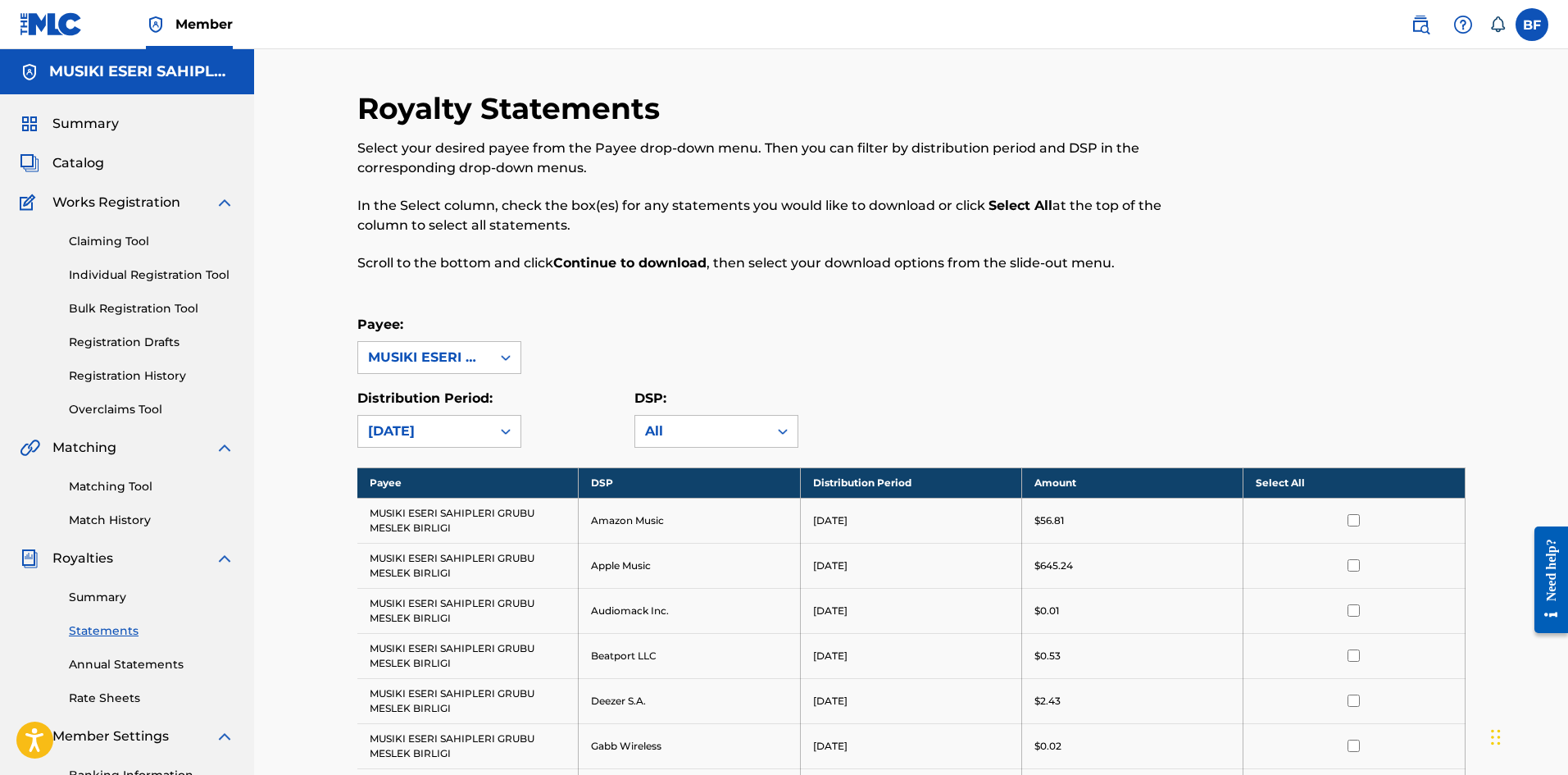
click at [1353, 519] on input "checkbox" at bounding box center [1353, 519] width 12 height 12
click at [1353, 553] on td at bounding box center [1353, 565] width 221 height 45
click at [1354, 566] on input "checkbox" at bounding box center [1353, 565] width 12 height 12
drag, startPoint x: 1354, startPoint y: 566, endPoint x: 1358, endPoint y: 608, distance: 42.2
click at [1358, 608] on input "checkbox" at bounding box center [1353, 610] width 12 height 12
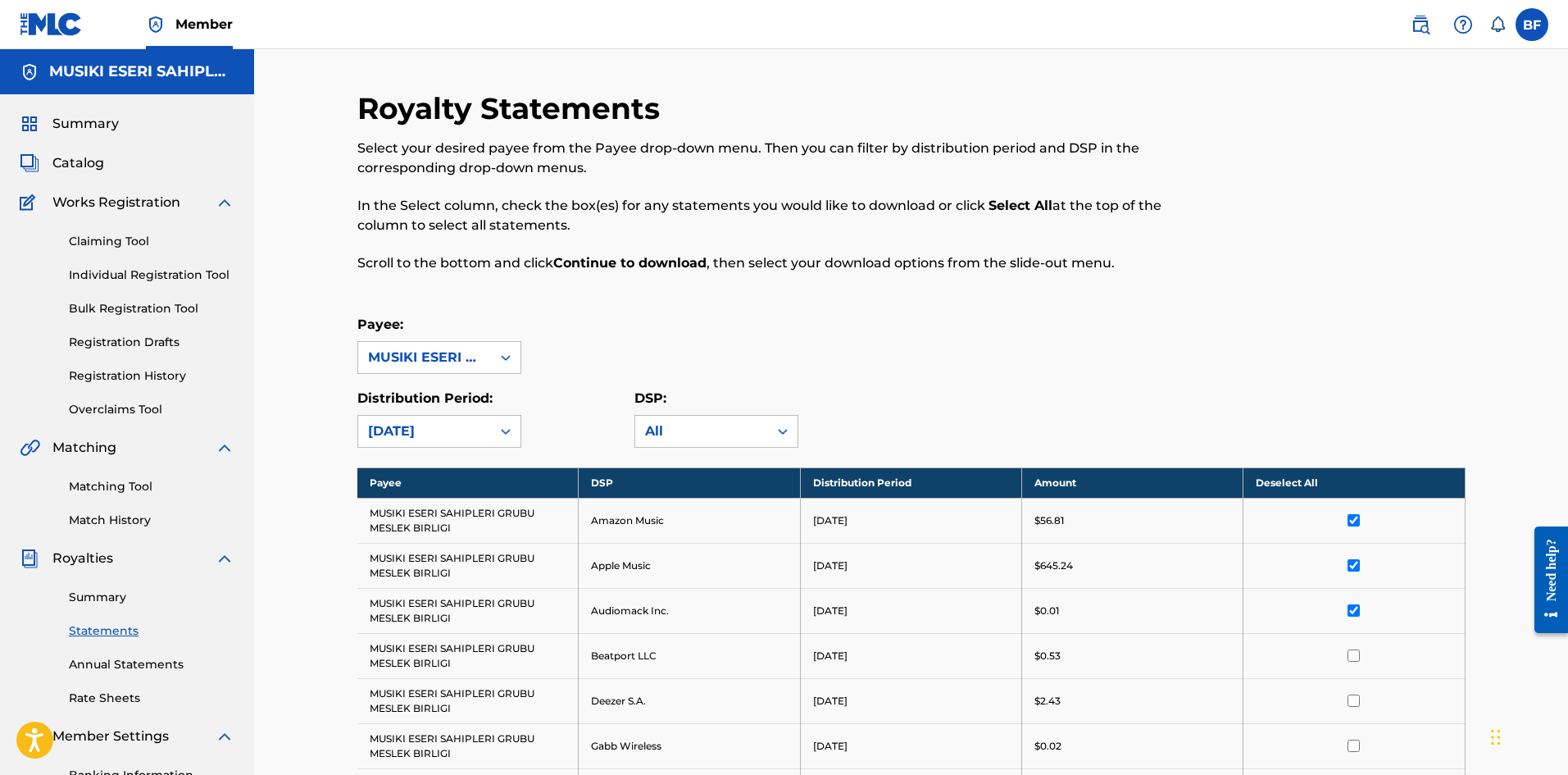
click at [1356, 659] on input "checkbox" at bounding box center [1353, 655] width 12 height 12
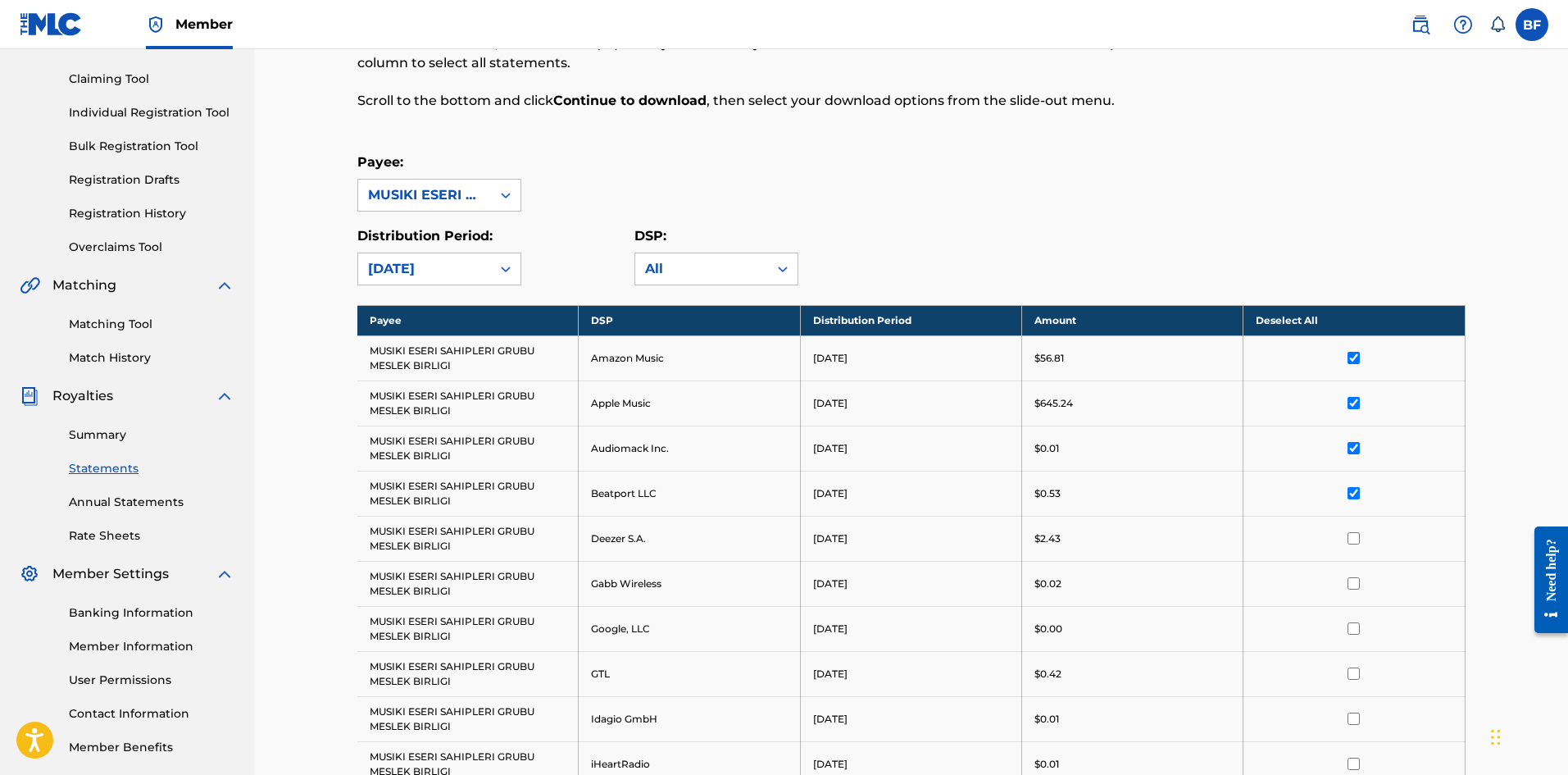
scroll to position [164, 0]
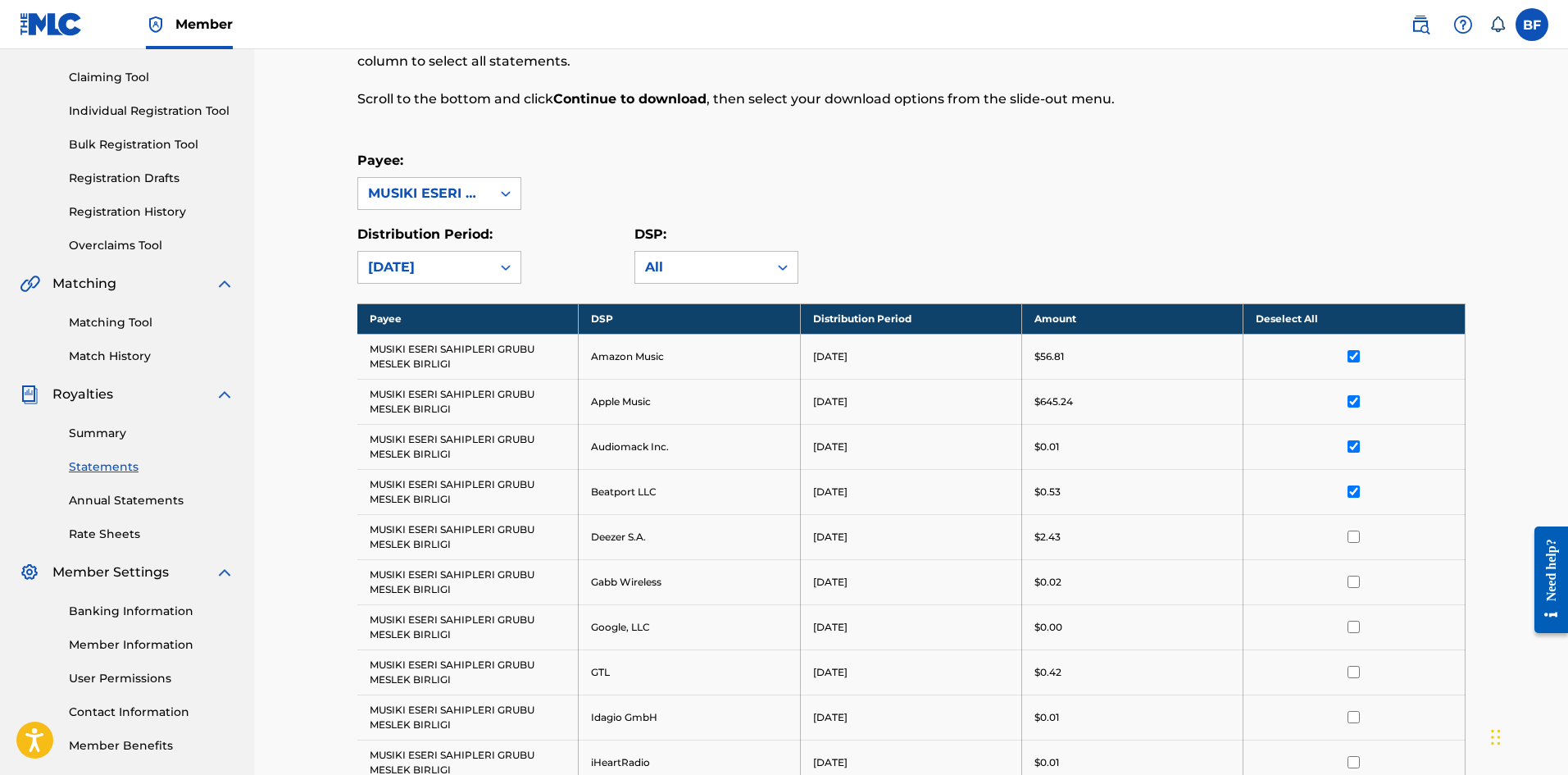
click at [1351, 534] on input "checkbox" at bounding box center [1353, 536] width 12 height 12
click at [1355, 582] on input "checkbox" at bounding box center [1353, 581] width 12 height 12
click at [1354, 630] on input "checkbox" at bounding box center [1353, 626] width 12 height 12
drag, startPoint x: 1353, startPoint y: 659, endPoint x: 1359, endPoint y: 676, distance: 18.0
click at [1353, 661] on td at bounding box center [1353, 671] width 221 height 45
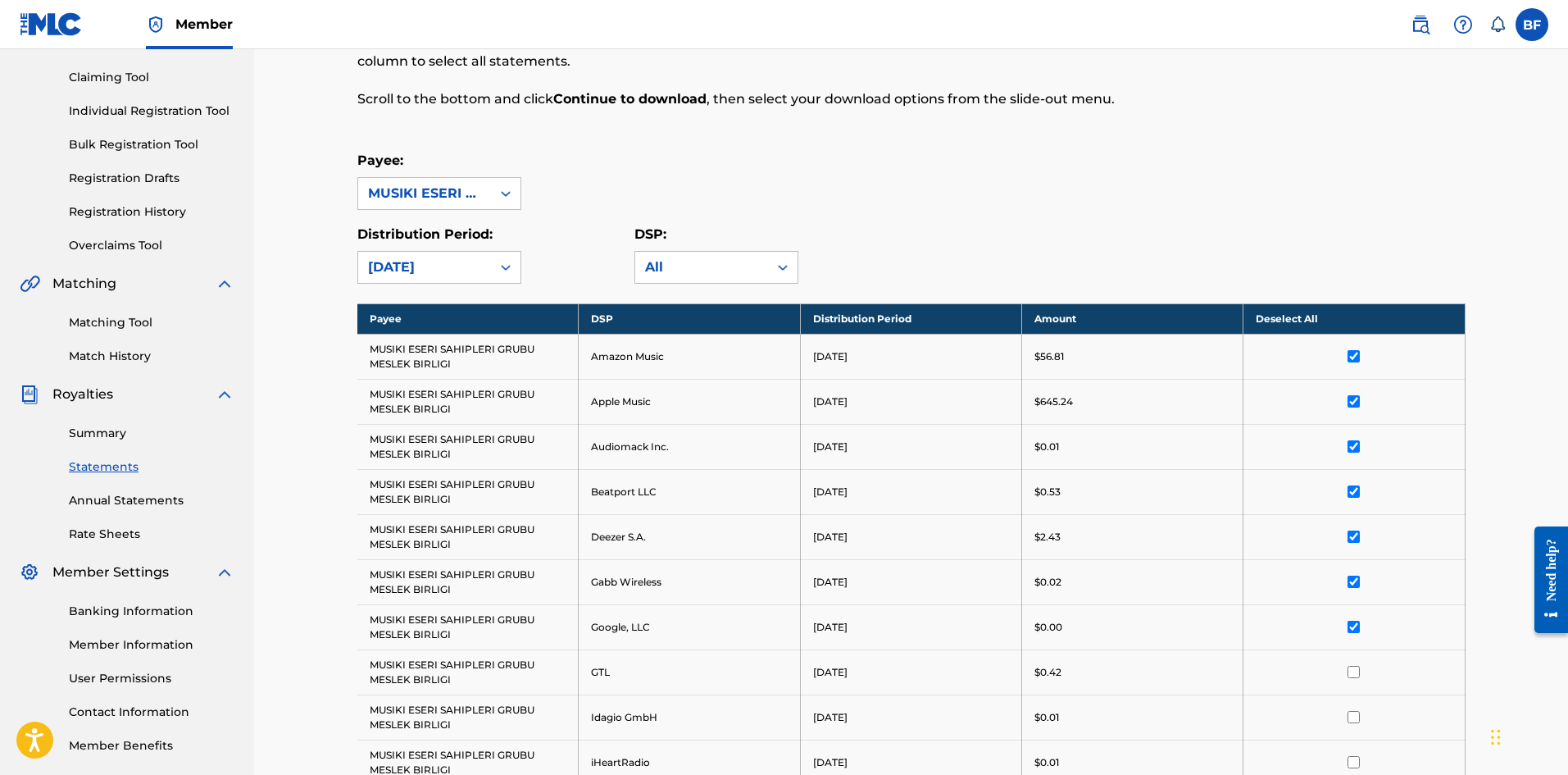
click at [1359, 676] on input "checkbox" at bounding box center [1353, 671] width 12 height 12
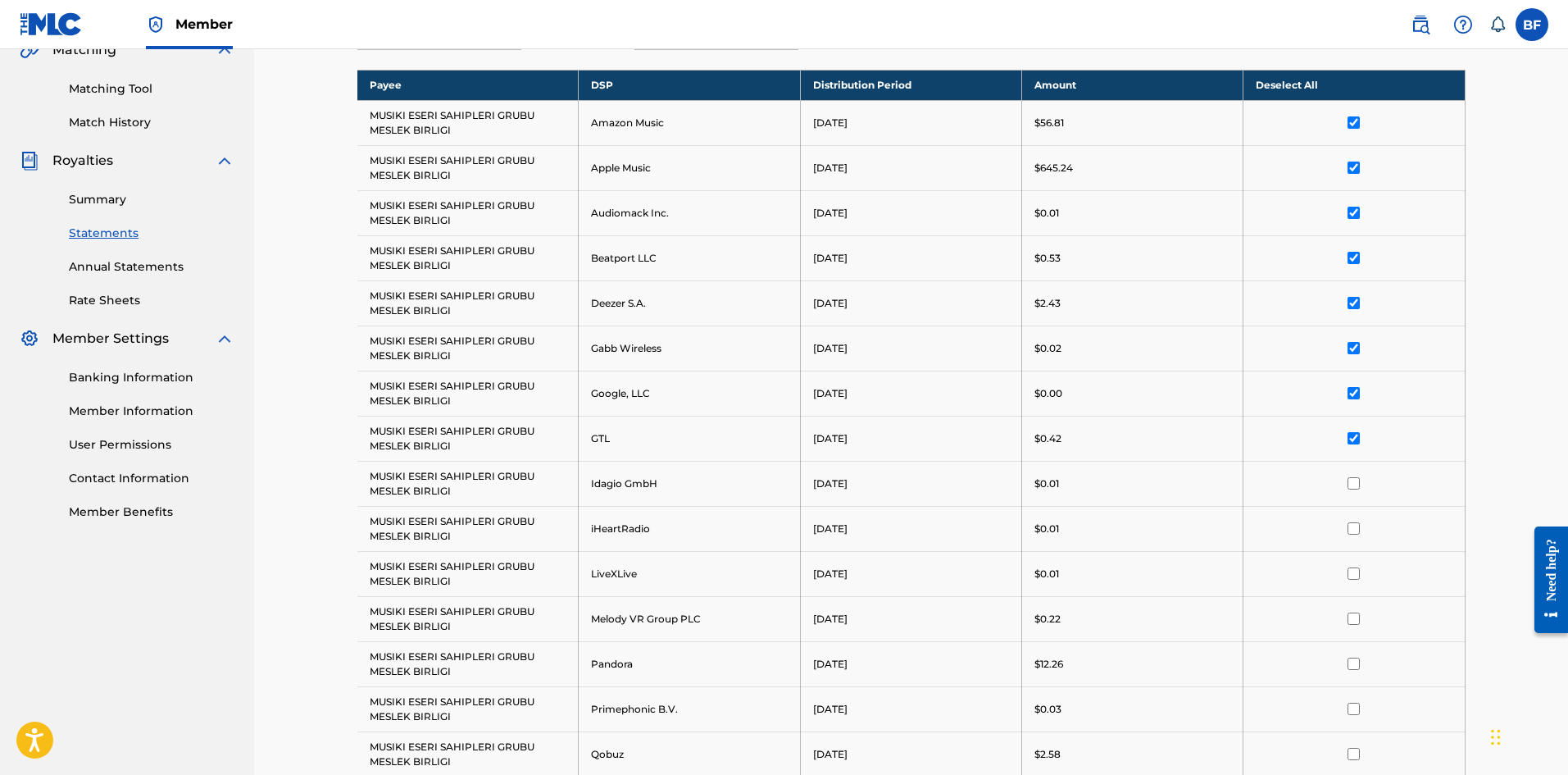
scroll to position [492, 0]
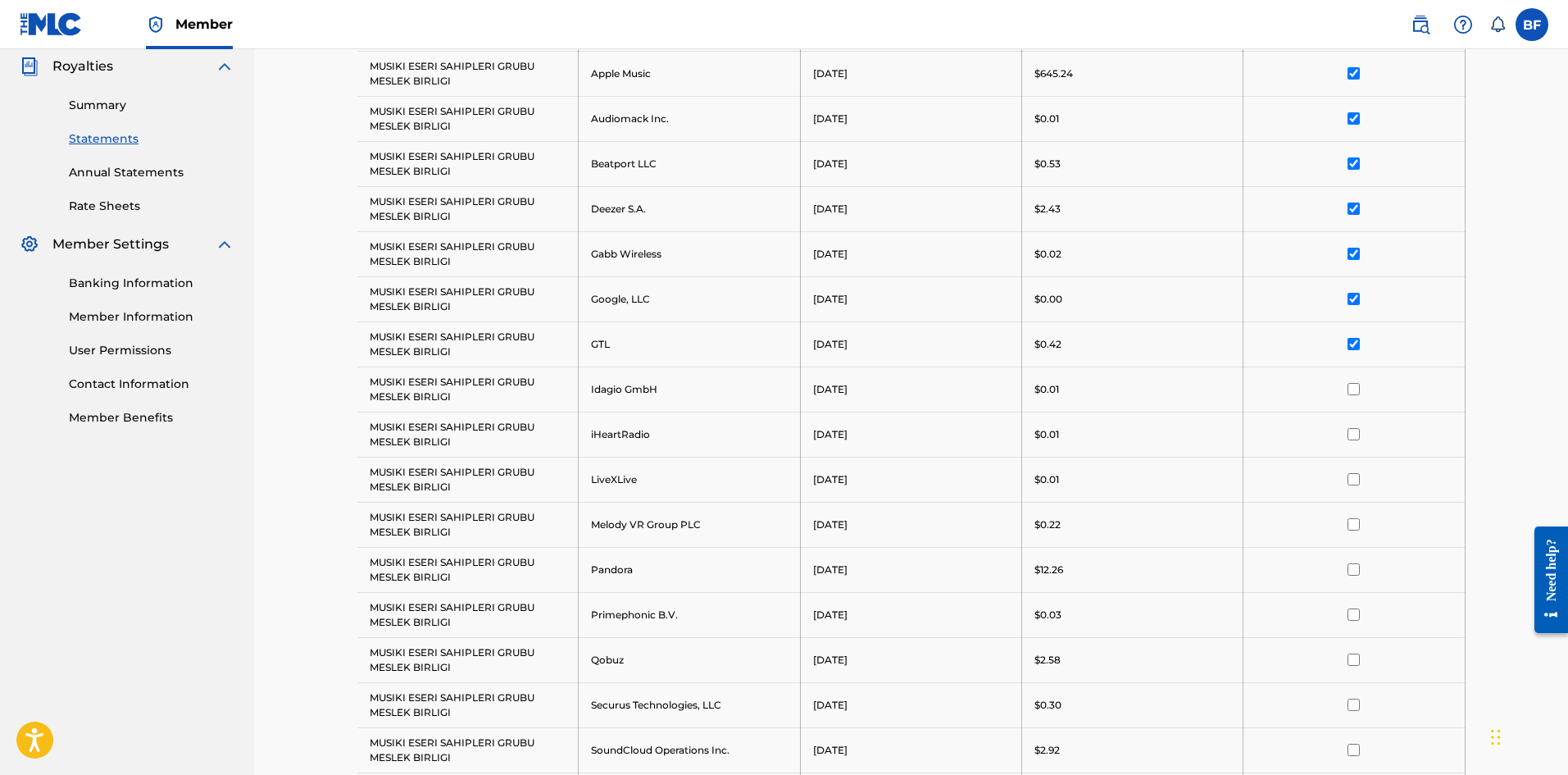
click at [1358, 385] on input "checkbox" at bounding box center [1353, 388] width 12 height 12
click at [1356, 434] on input "checkbox" at bounding box center [1353, 434] width 12 height 12
click at [1355, 479] on input "checkbox" at bounding box center [1353, 479] width 12 height 12
click at [1357, 522] on input "checkbox" at bounding box center [1353, 524] width 12 height 12
click at [1356, 571] on input "checkbox" at bounding box center [1353, 569] width 12 height 12
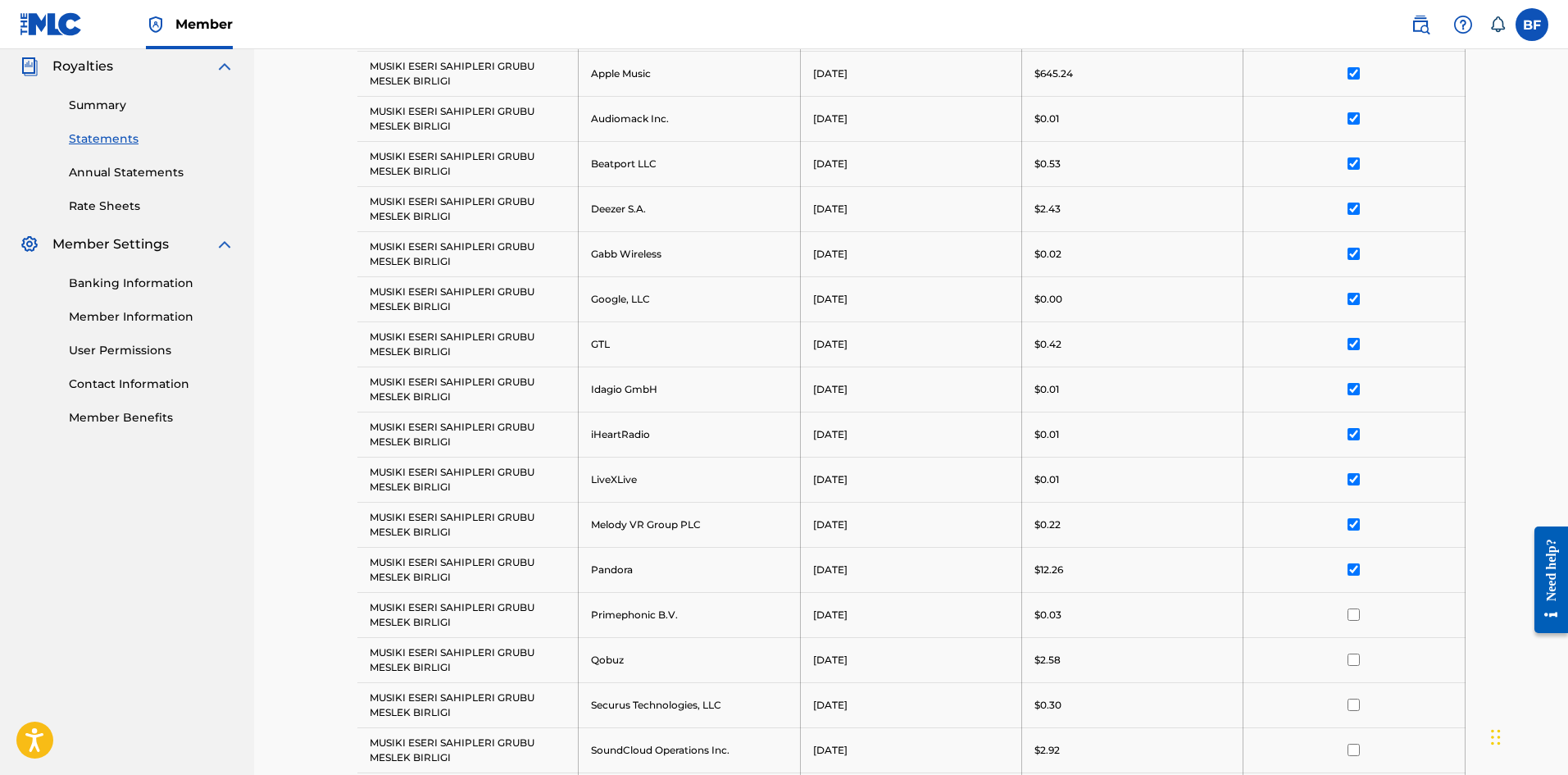
click at [1359, 614] on input "checkbox" at bounding box center [1353, 614] width 12 height 12
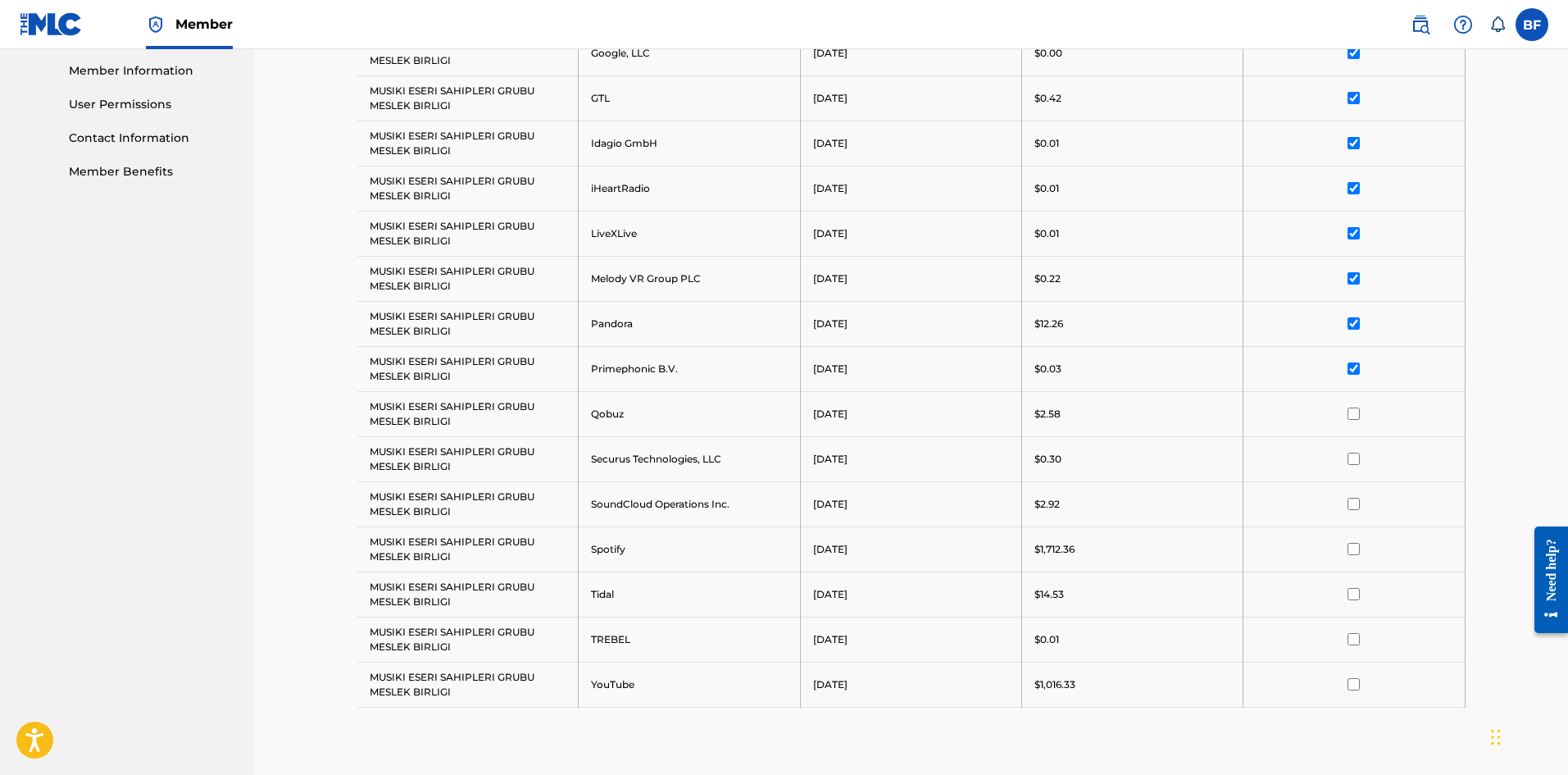
click at [1357, 413] on input "checkbox" at bounding box center [1353, 413] width 12 height 12
click at [1356, 455] on input "checkbox" at bounding box center [1353, 458] width 12 height 12
click at [1355, 507] on input "checkbox" at bounding box center [1353, 504] width 12 height 12
click at [1356, 554] on input "checkbox" at bounding box center [1353, 548] width 12 height 12
click at [1352, 592] on input "checkbox" at bounding box center [1353, 593] width 12 height 12
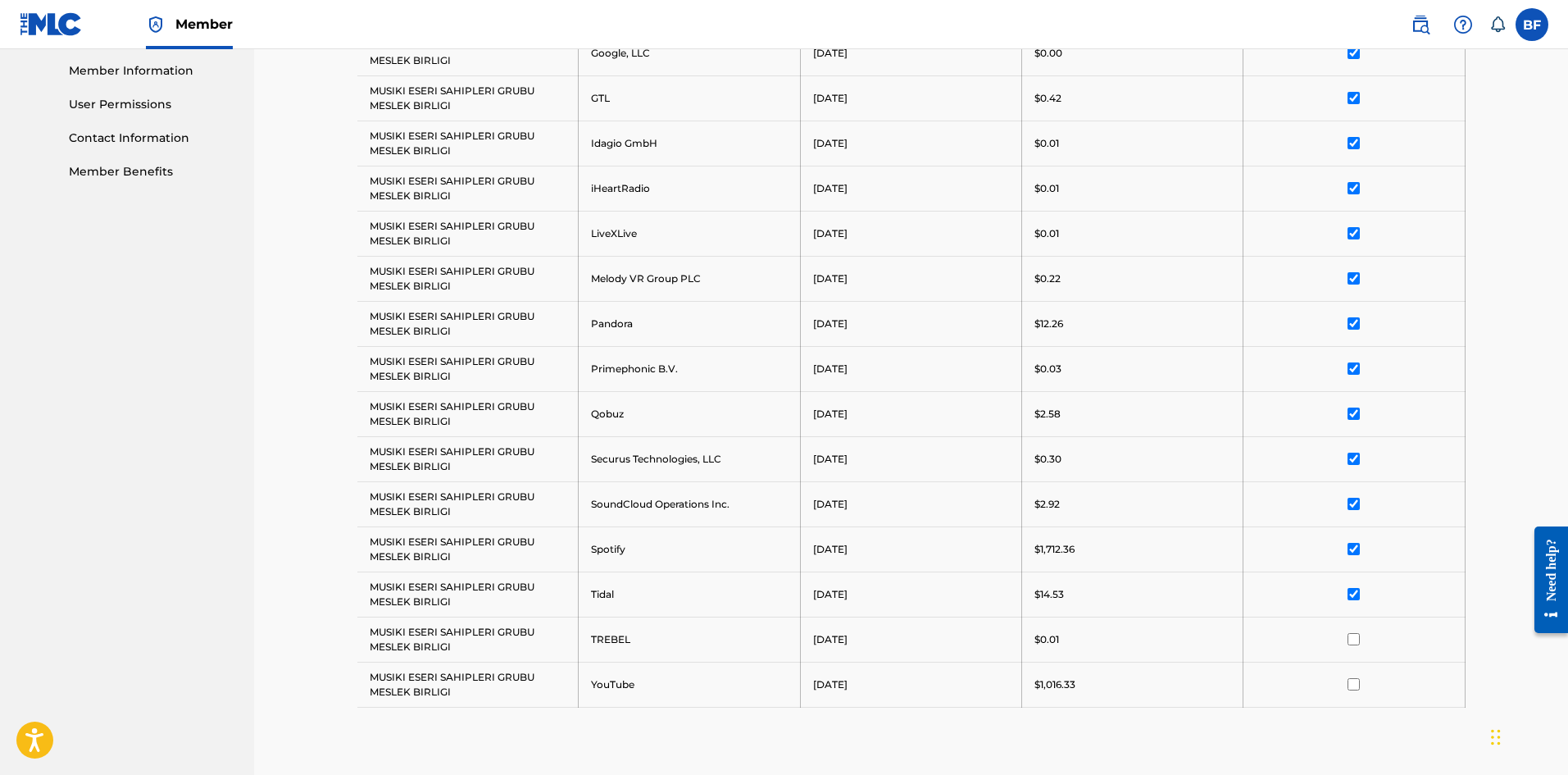
drag, startPoint x: 1354, startPoint y: 645, endPoint x: 1356, endPoint y: 665, distance: 20.1
click at [1353, 645] on td at bounding box center [1353, 638] width 221 height 45
click at [1353, 681] on input "checkbox" at bounding box center [1353, 683] width 12 height 12
click at [1353, 637] on input "checkbox" at bounding box center [1353, 638] width 12 height 12
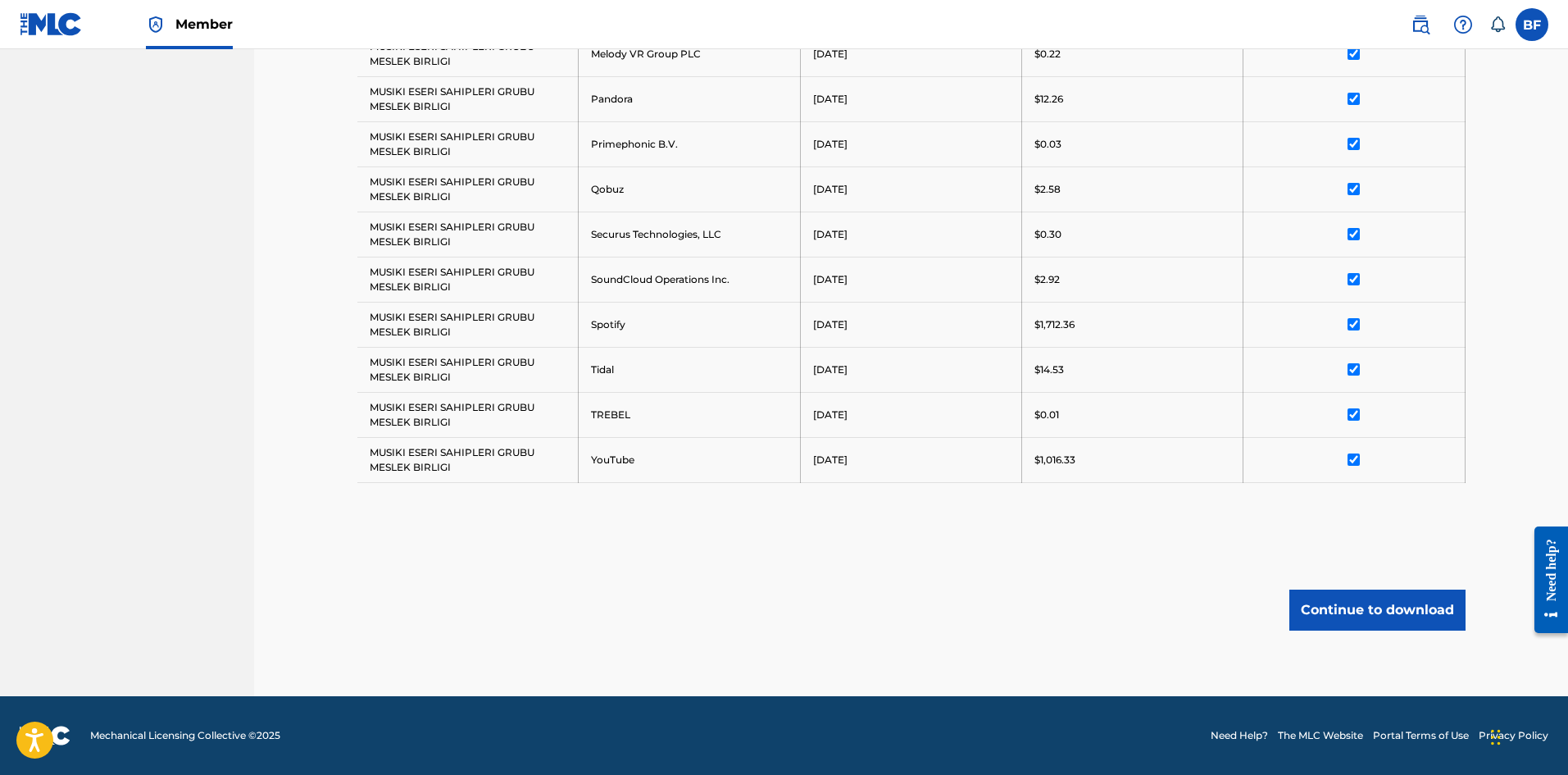
click at [1398, 604] on button "Continue to download" at bounding box center [1377, 610] width 176 height 41
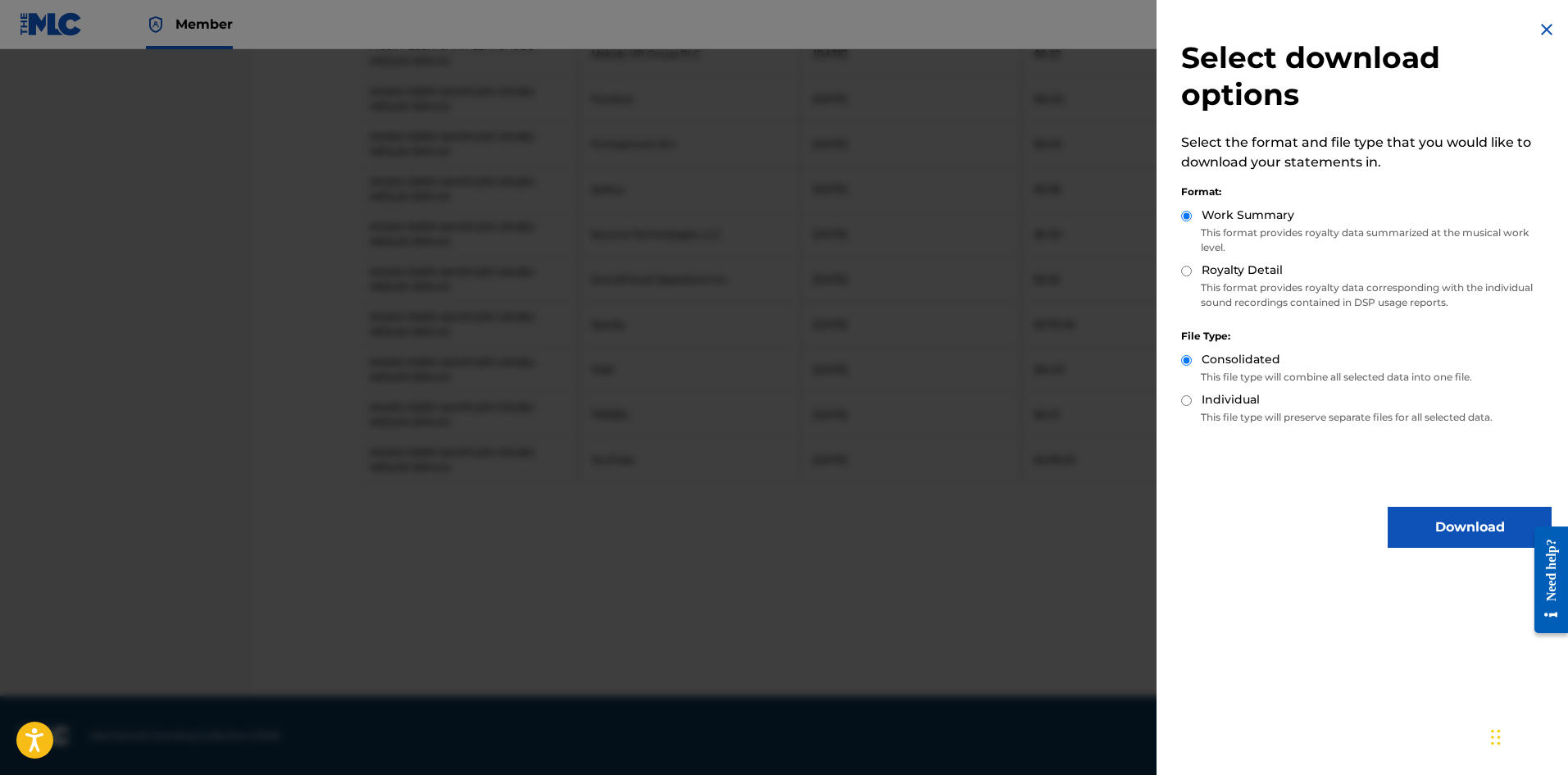
click at [1490, 522] on button "Download" at bounding box center [1469, 526] width 164 height 41
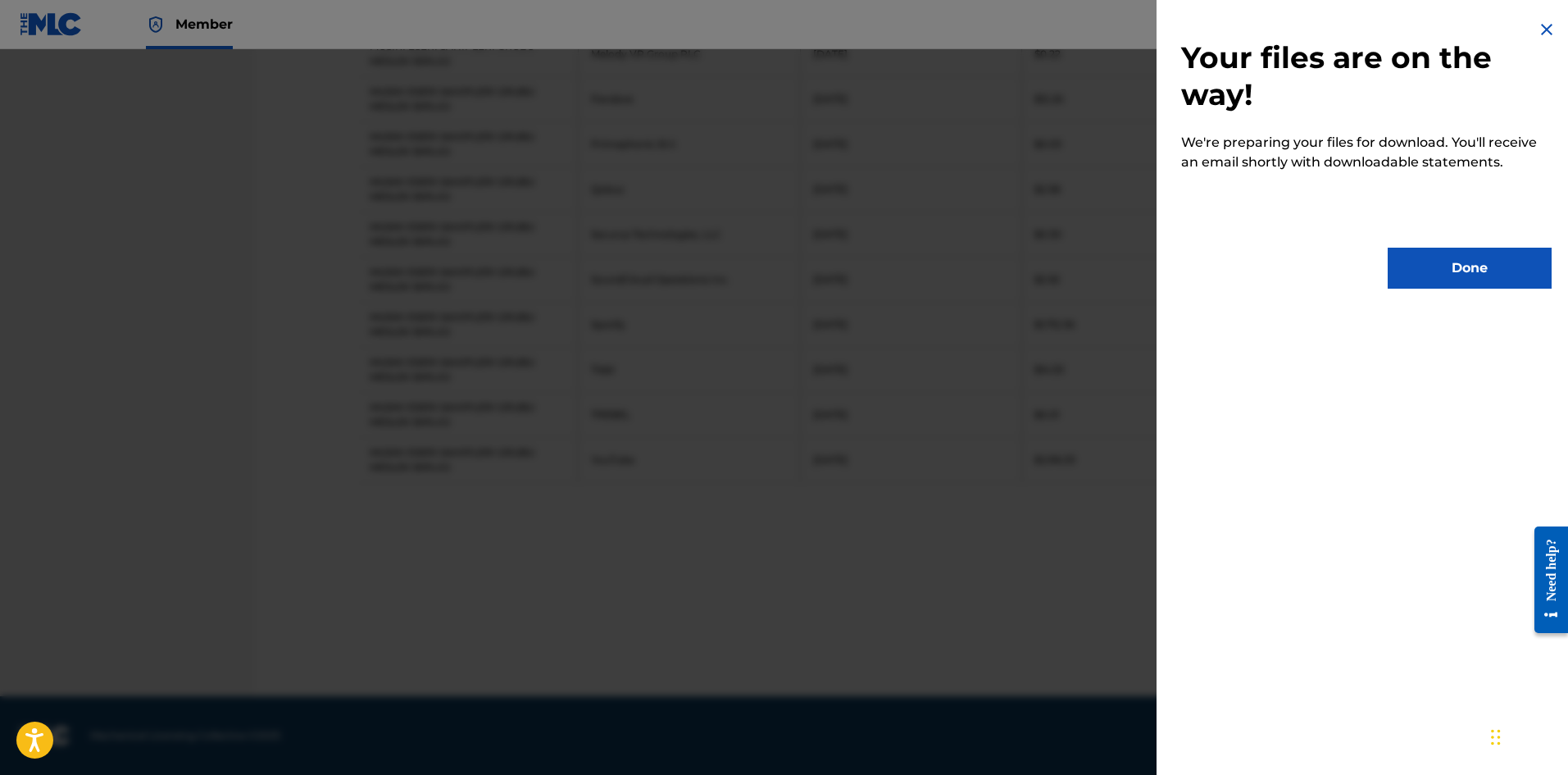
click at [1508, 273] on button "Done" at bounding box center [1469, 268] width 164 height 41
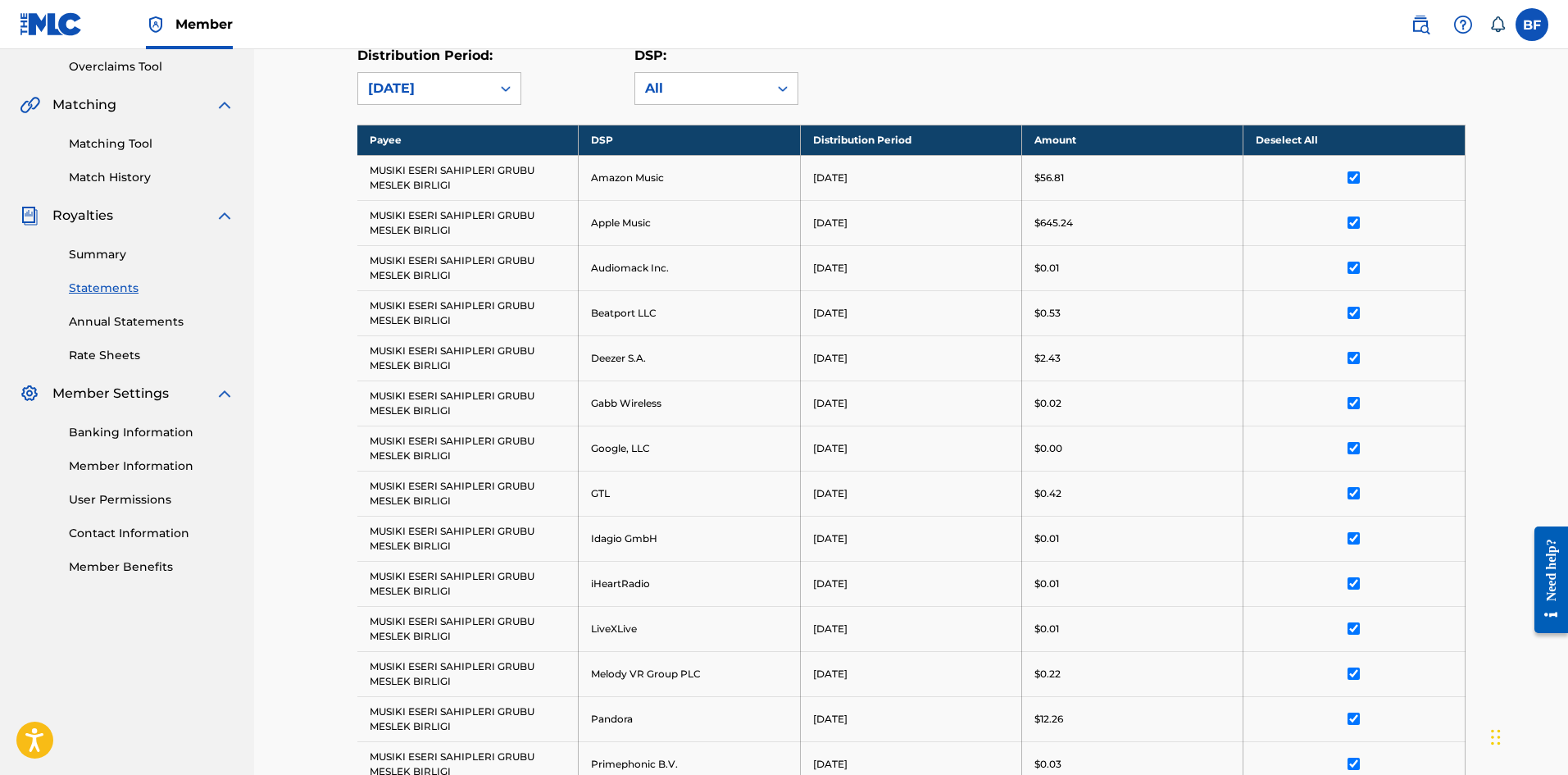
scroll to position [0, 0]
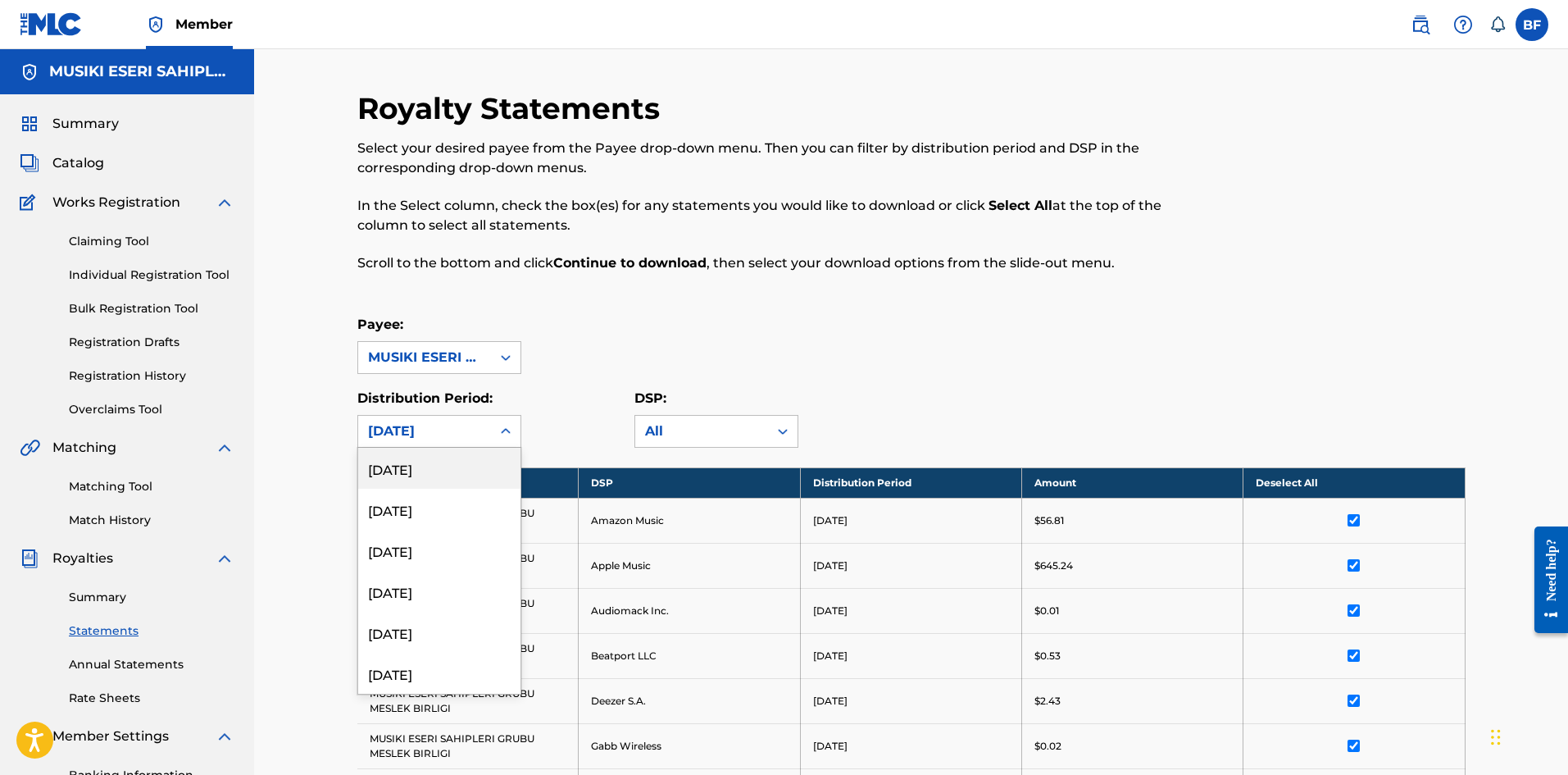
click at [502, 419] on div at bounding box center [505, 431] width 29 height 29
click at [452, 620] on div "[DATE]" at bounding box center [439, 615] width 162 height 41
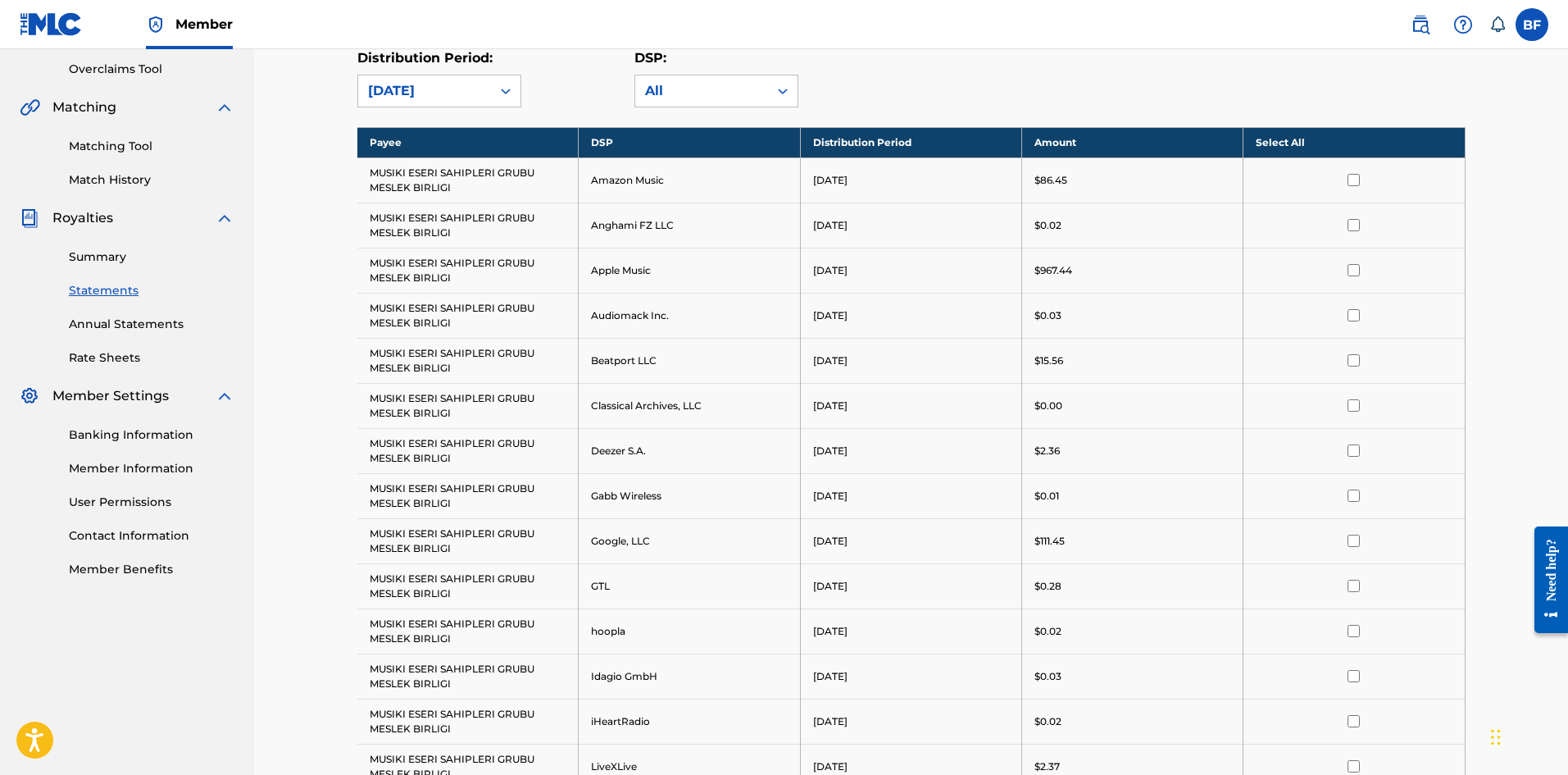
scroll to position [410, 0]
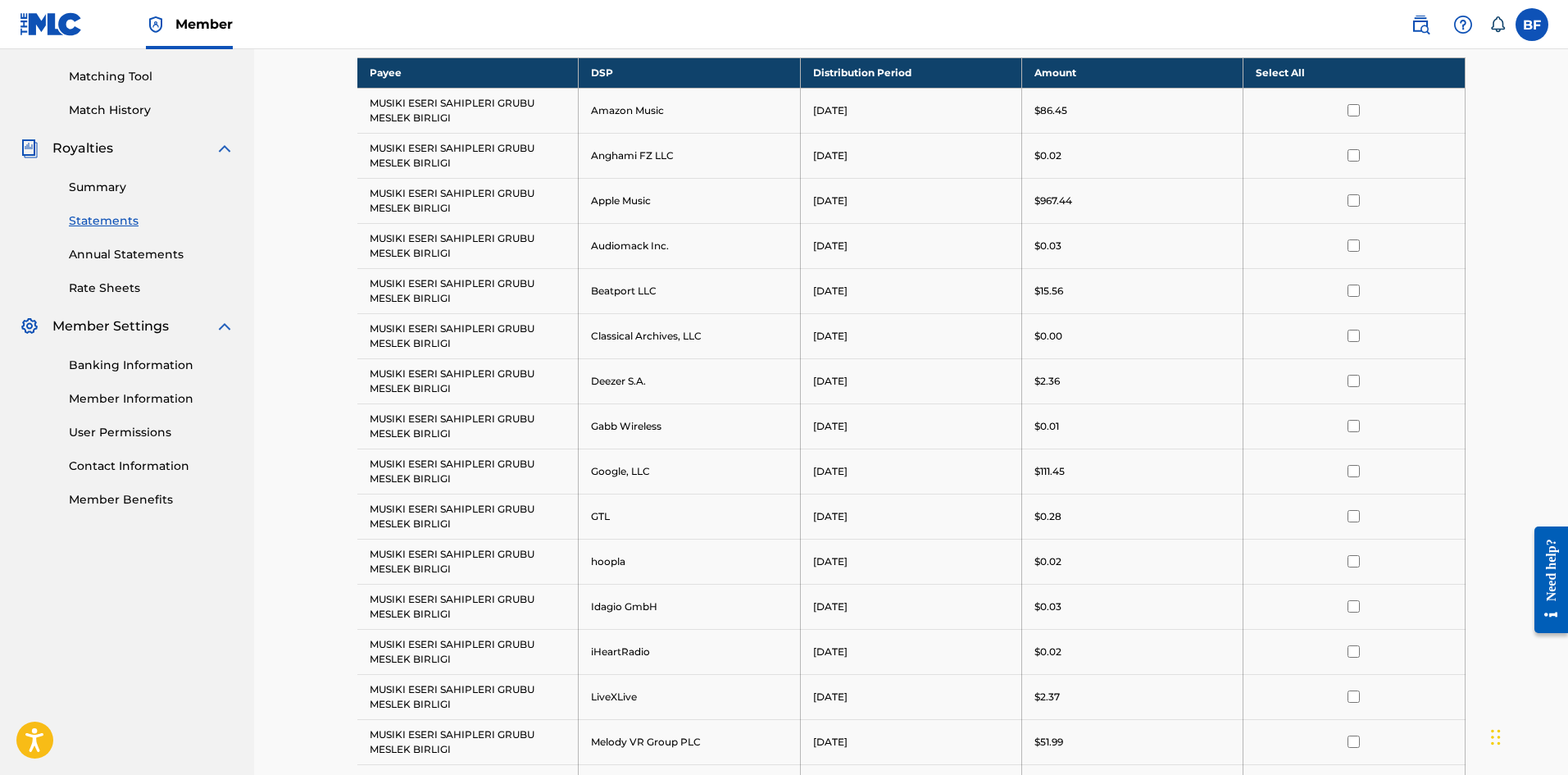
click at [1282, 64] on th "Select All" at bounding box center [1353, 72] width 221 height 30
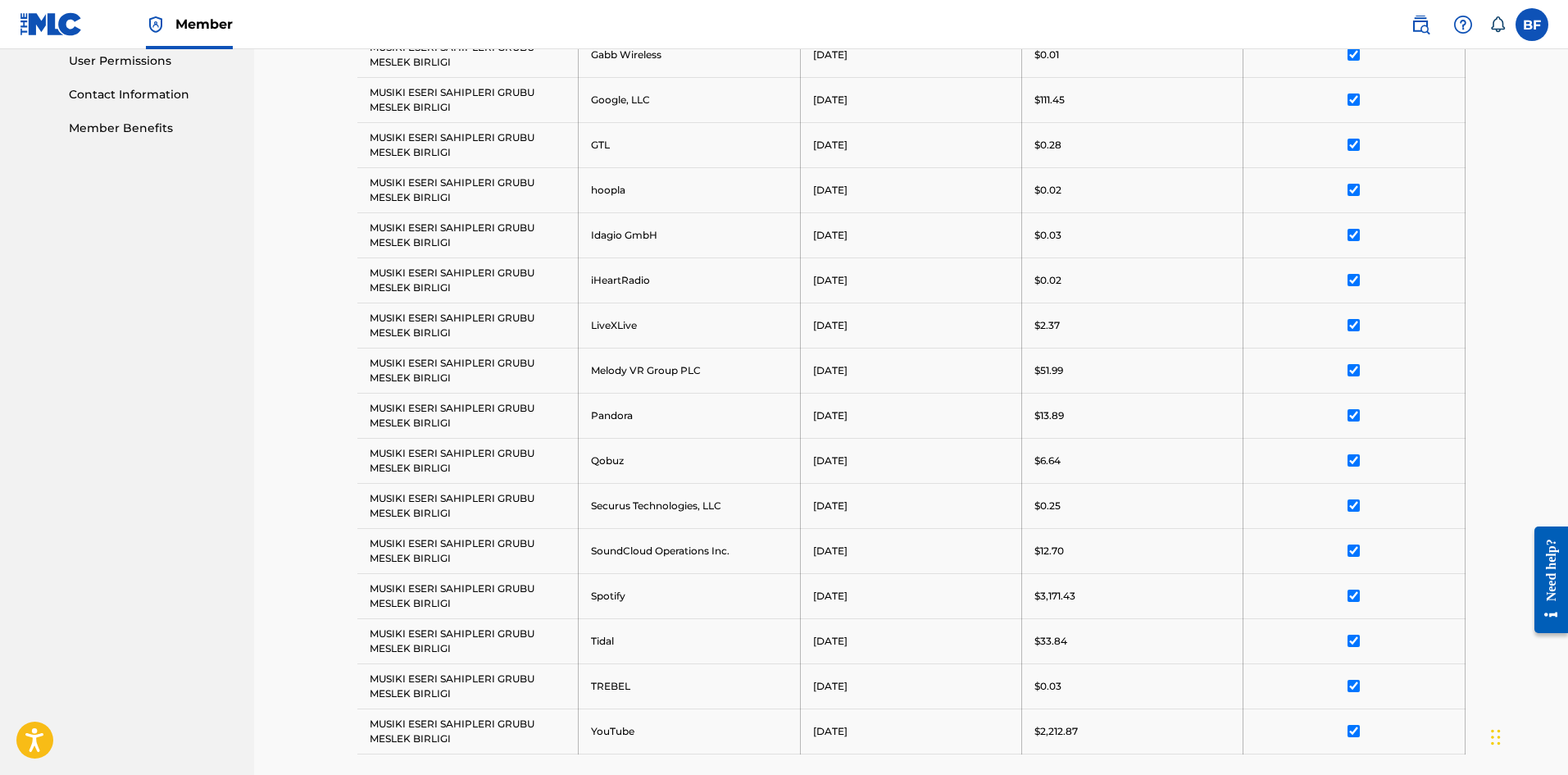
scroll to position [1053, 0]
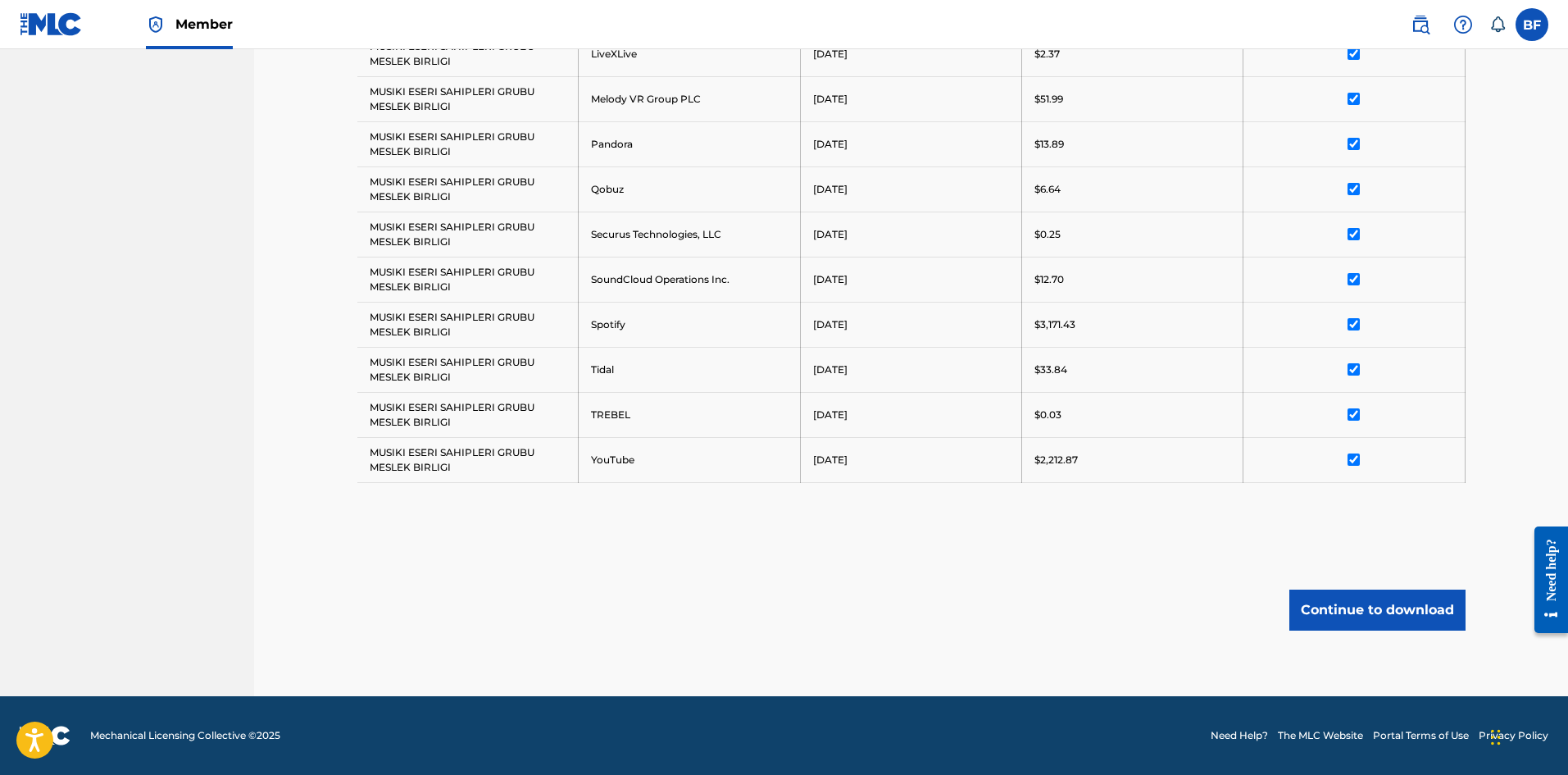
click at [1365, 605] on button "Continue to download" at bounding box center [1377, 610] width 176 height 41
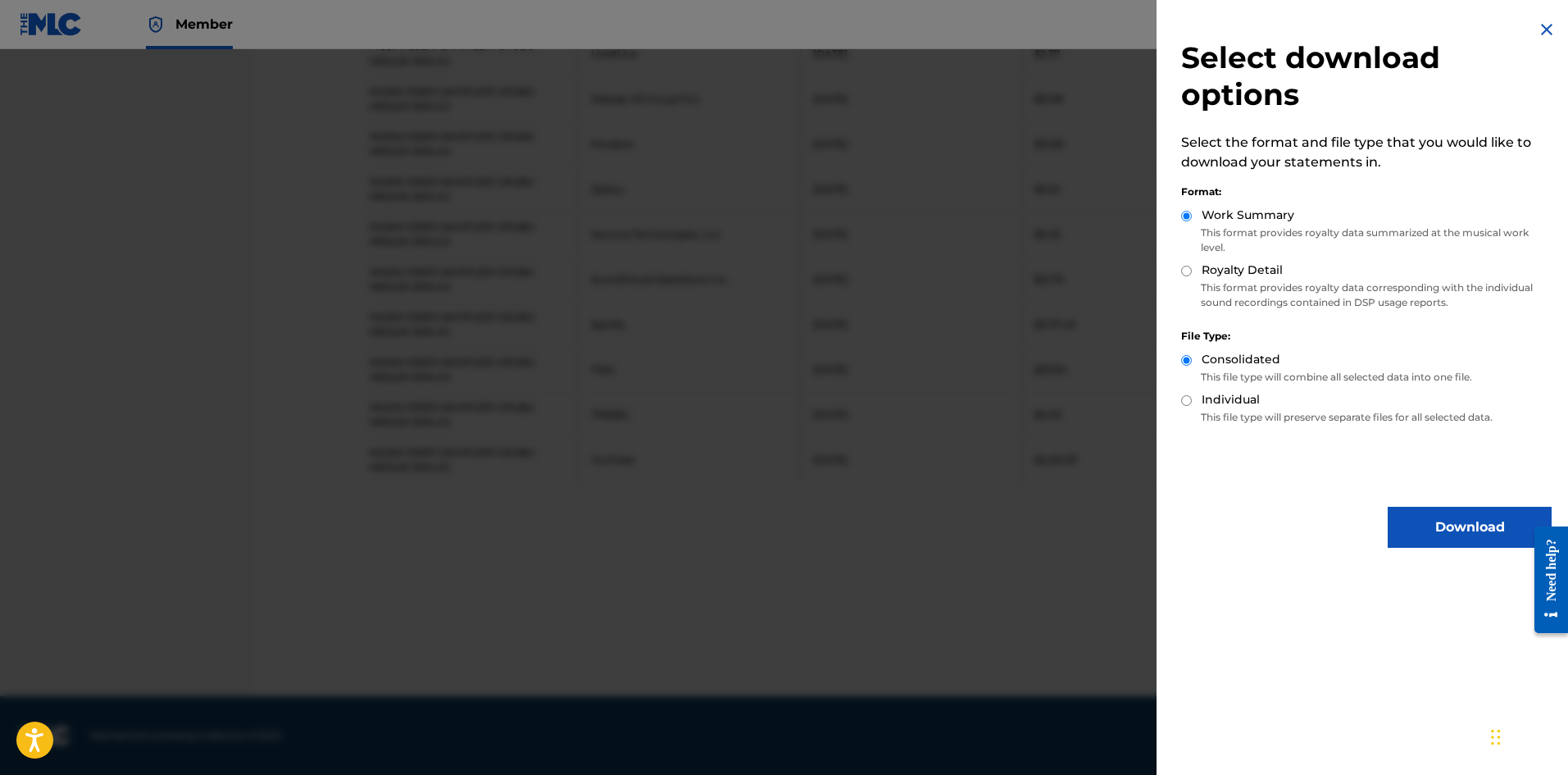
click at [1468, 505] on div "Select download options Select the format and file type that you would like to …" at bounding box center [1366, 283] width 420 height 567
click at [1449, 521] on button "Download" at bounding box center [1469, 526] width 164 height 41
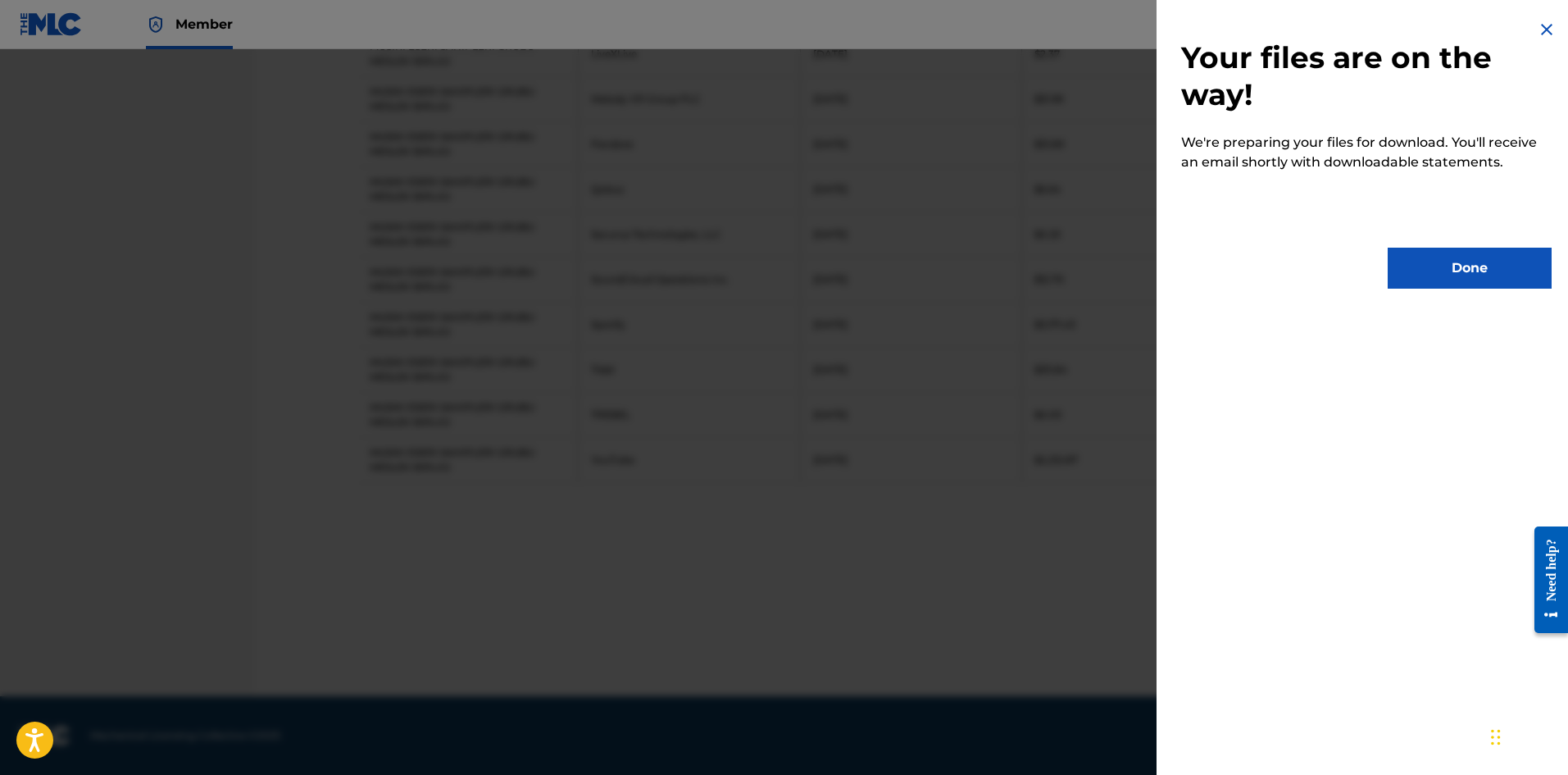
scroll to position [725, 0]
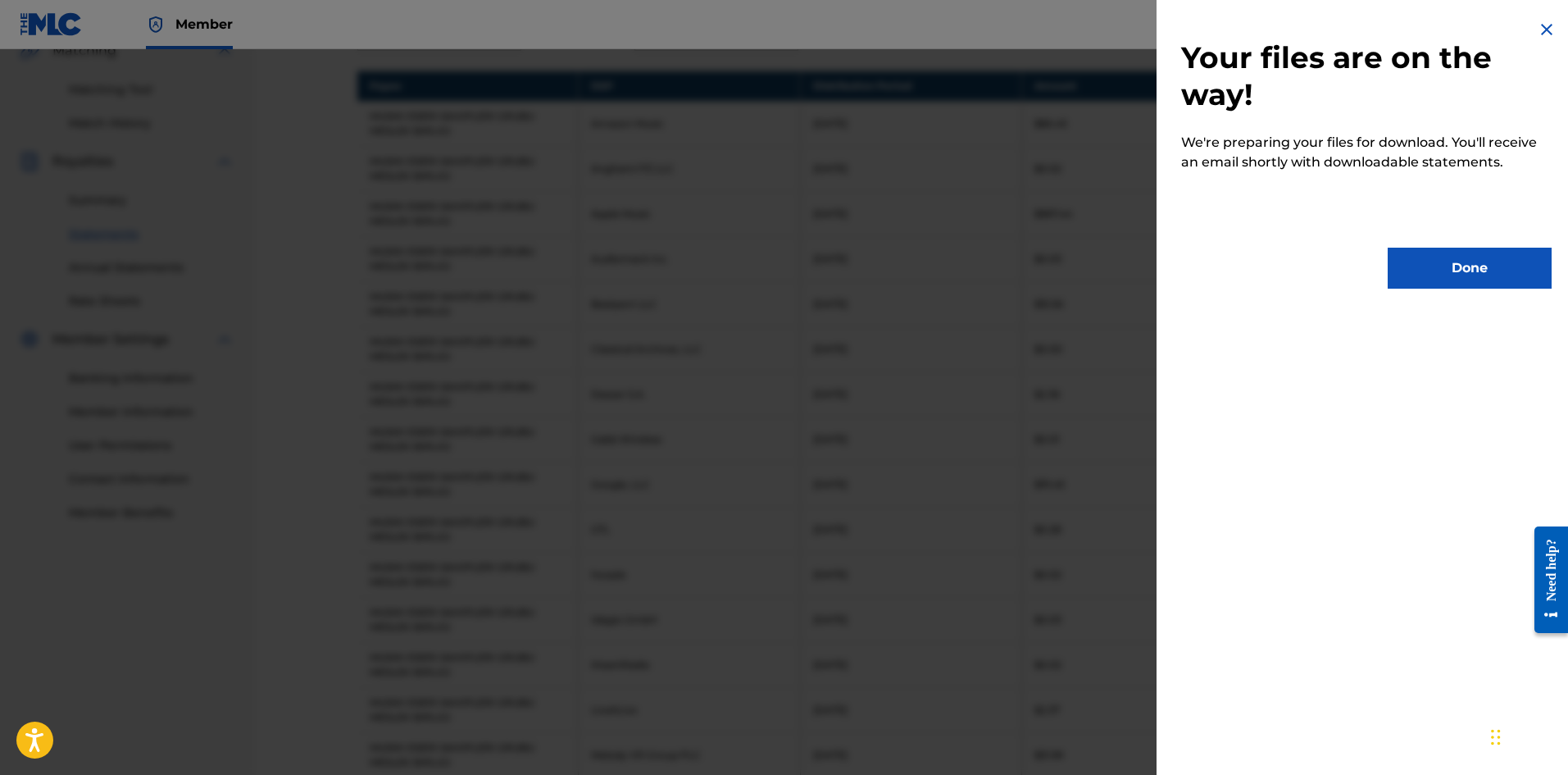
click at [1492, 275] on button "Done" at bounding box center [1469, 268] width 164 height 41
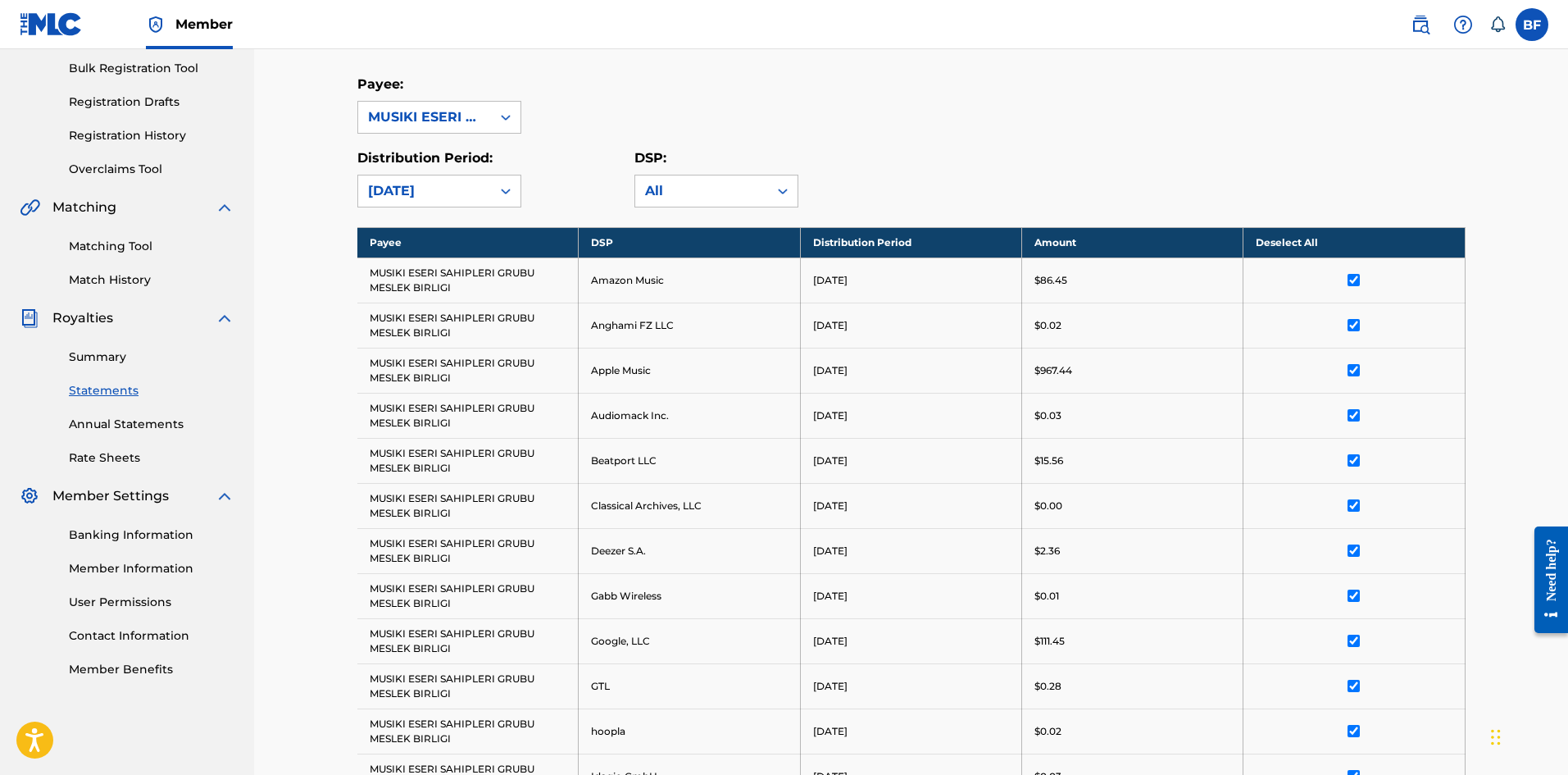
scroll to position [0, 0]
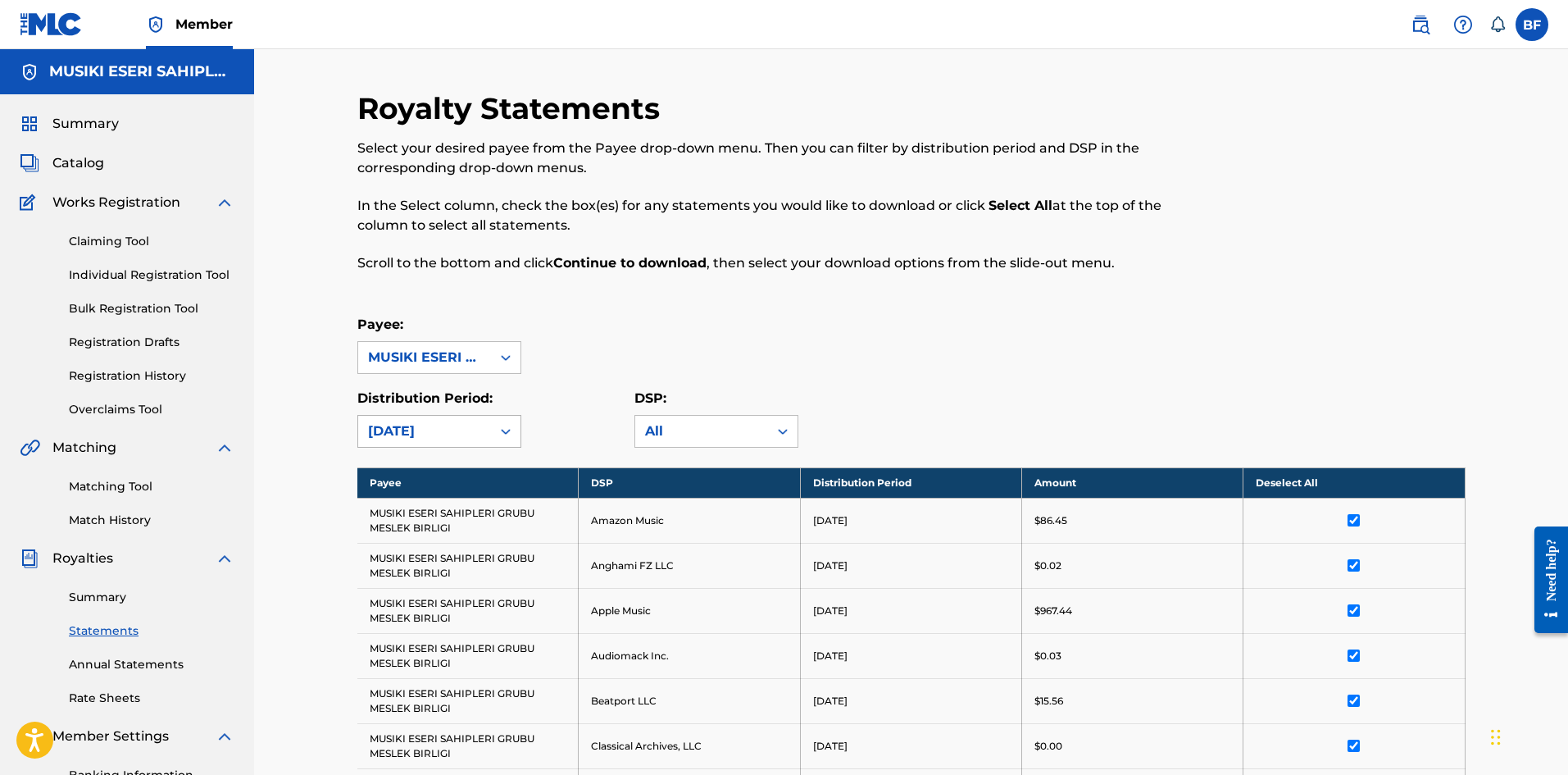
click at [516, 434] on div at bounding box center [505, 431] width 29 height 29
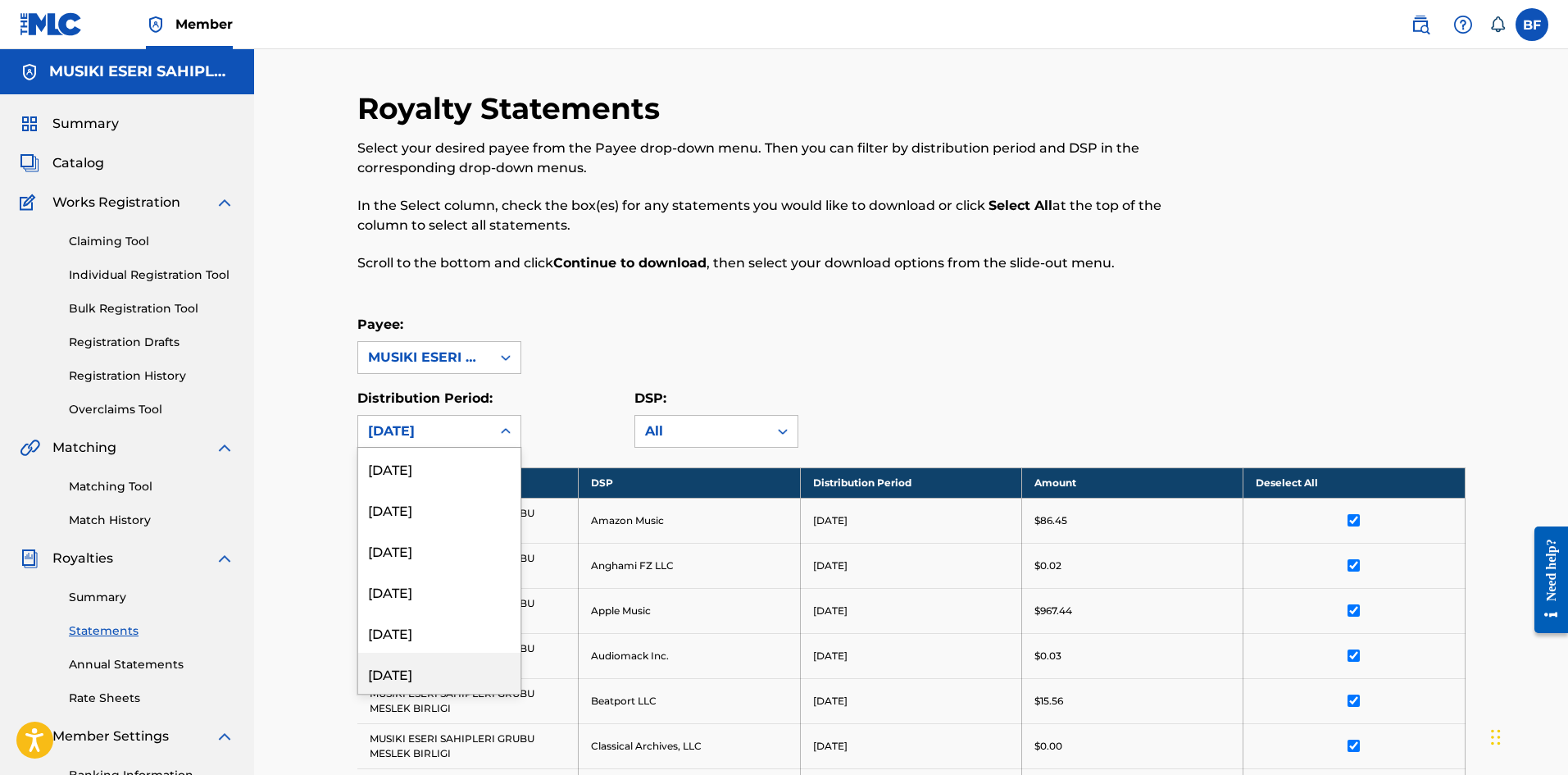
click at [445, 667] on div "[DATE]" at bounding box center [439, 672] width 162 height 41
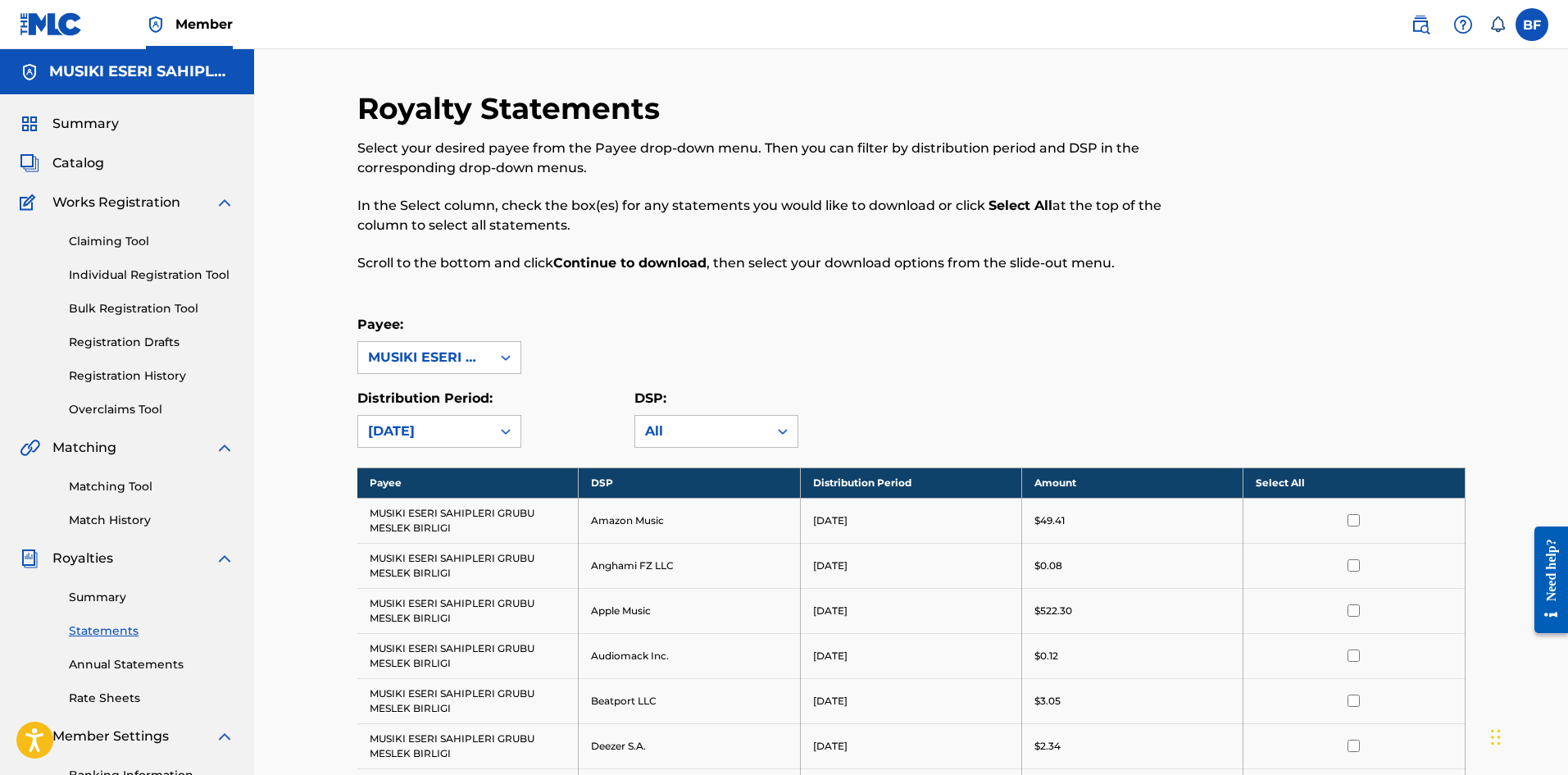
click at [1287, 482] on th "Select All" at bounding box center [1353, 482] width 221 height 30
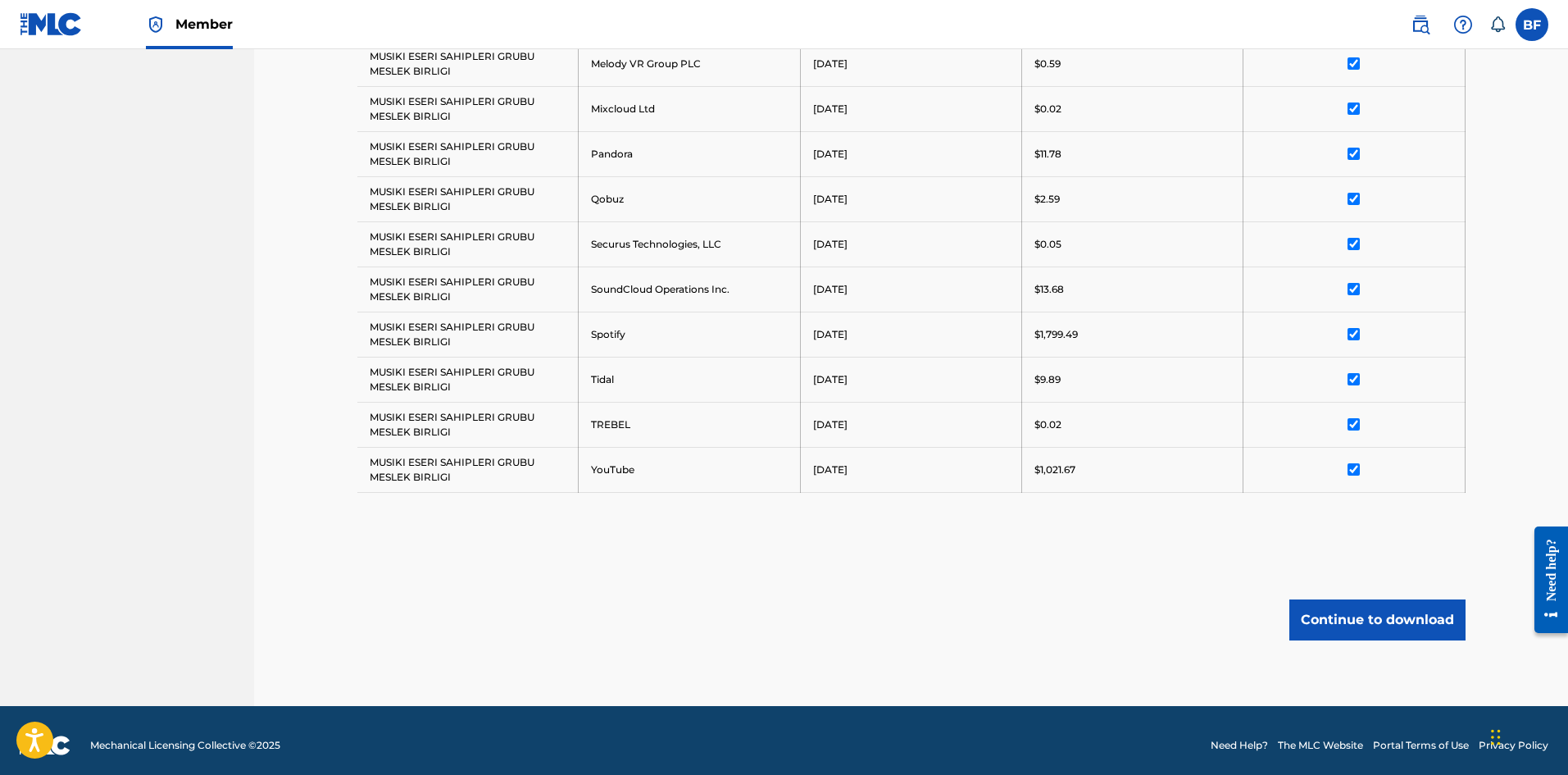
scroll to position [1007, 0]
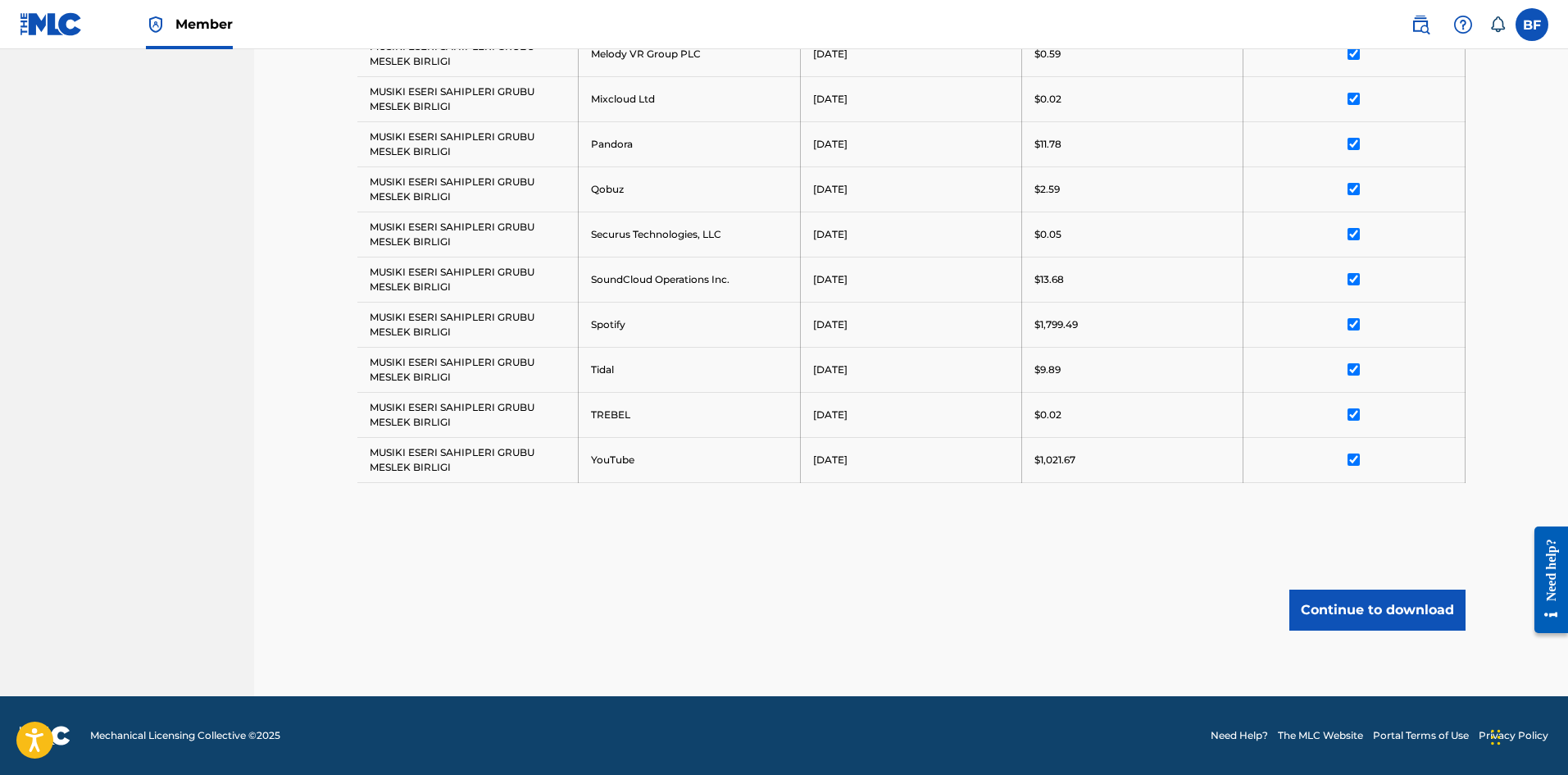
click at [1397, 621] on button "Continue to download" at bounding box center [1377, 610] width 176 height 41
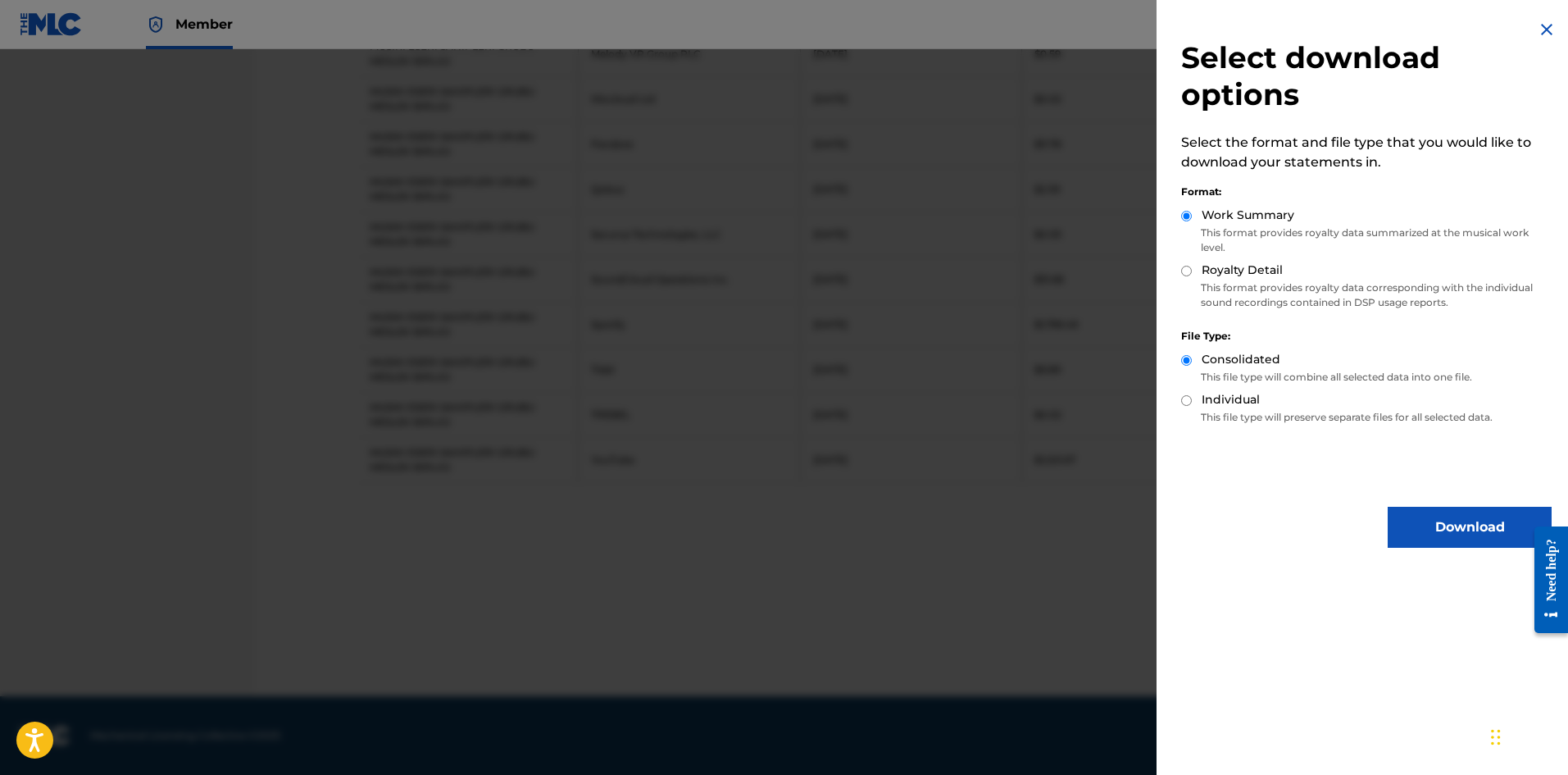
click at [1445, 518] on button "Download" at bounding box center [1469, 526] width 164 height 41
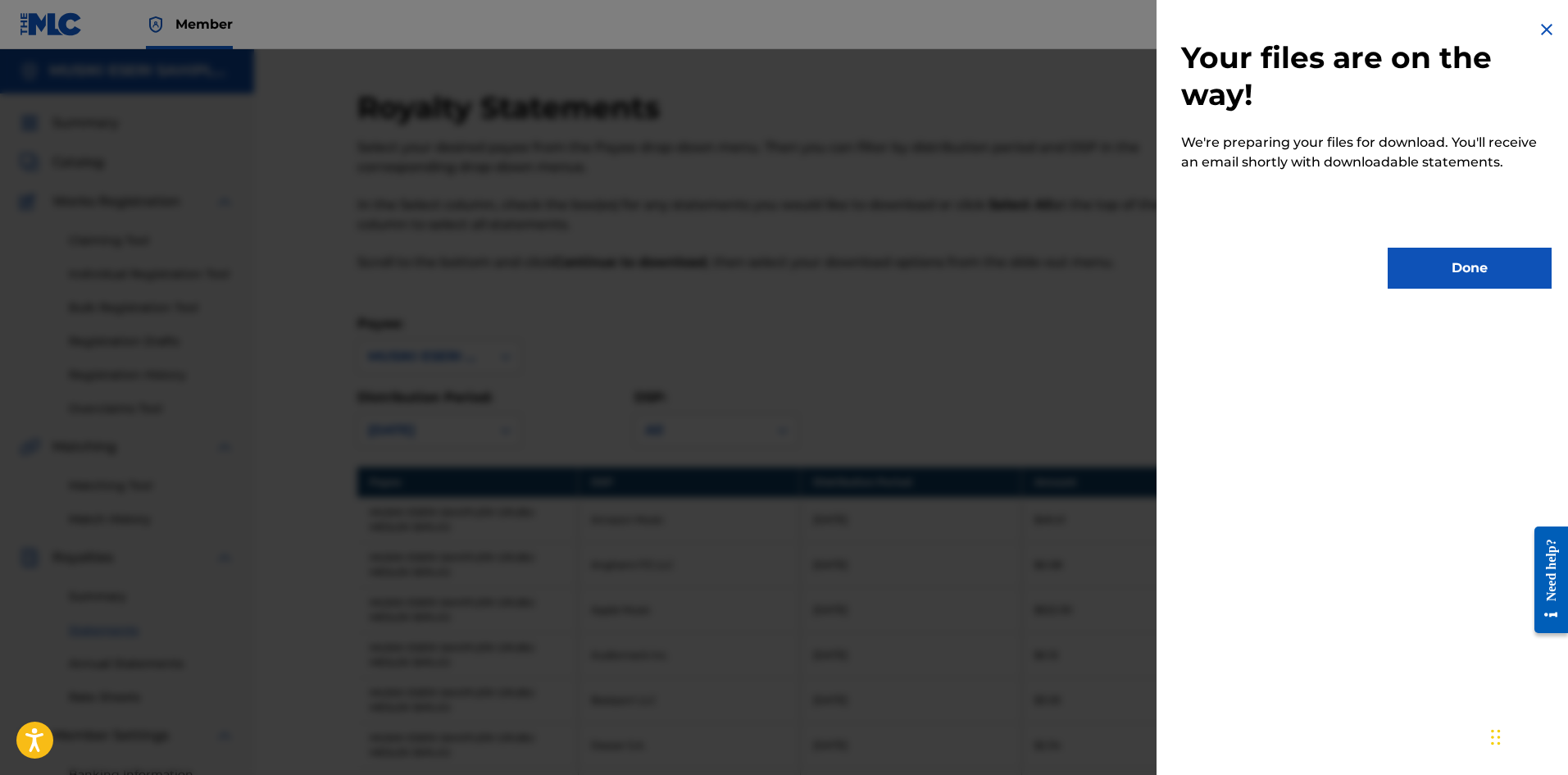
scroll to position [0, 0]
click at [1441, 265] on button "Done" at bounding box center [1469, 268] width 164 height 41
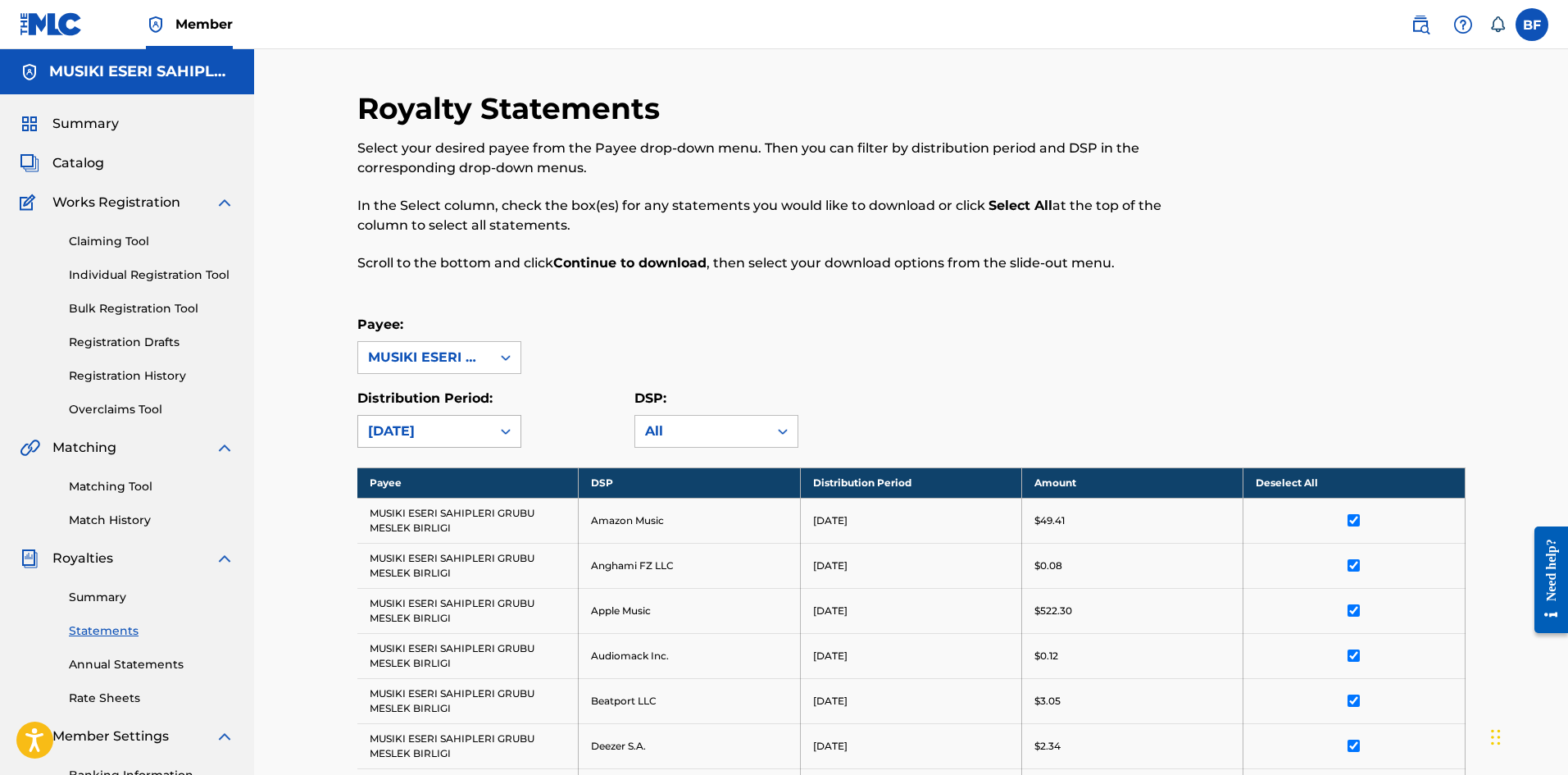
click at [498, 430] on icon at bounding box center [506, 431] width 17 height 17
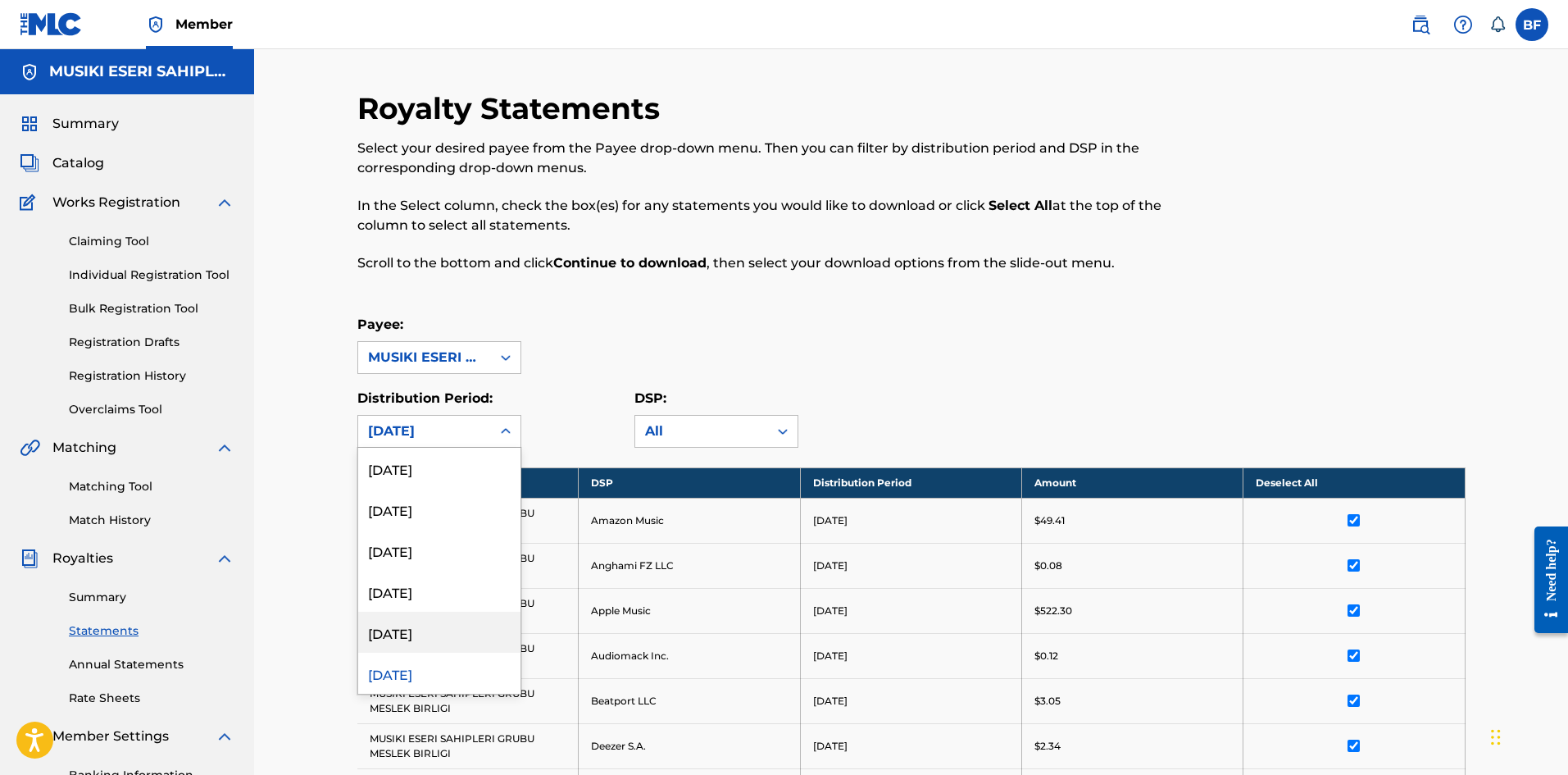
click at [442, 625] on div "[DATE]" at bounding box center [439, 632] width 162 height 41
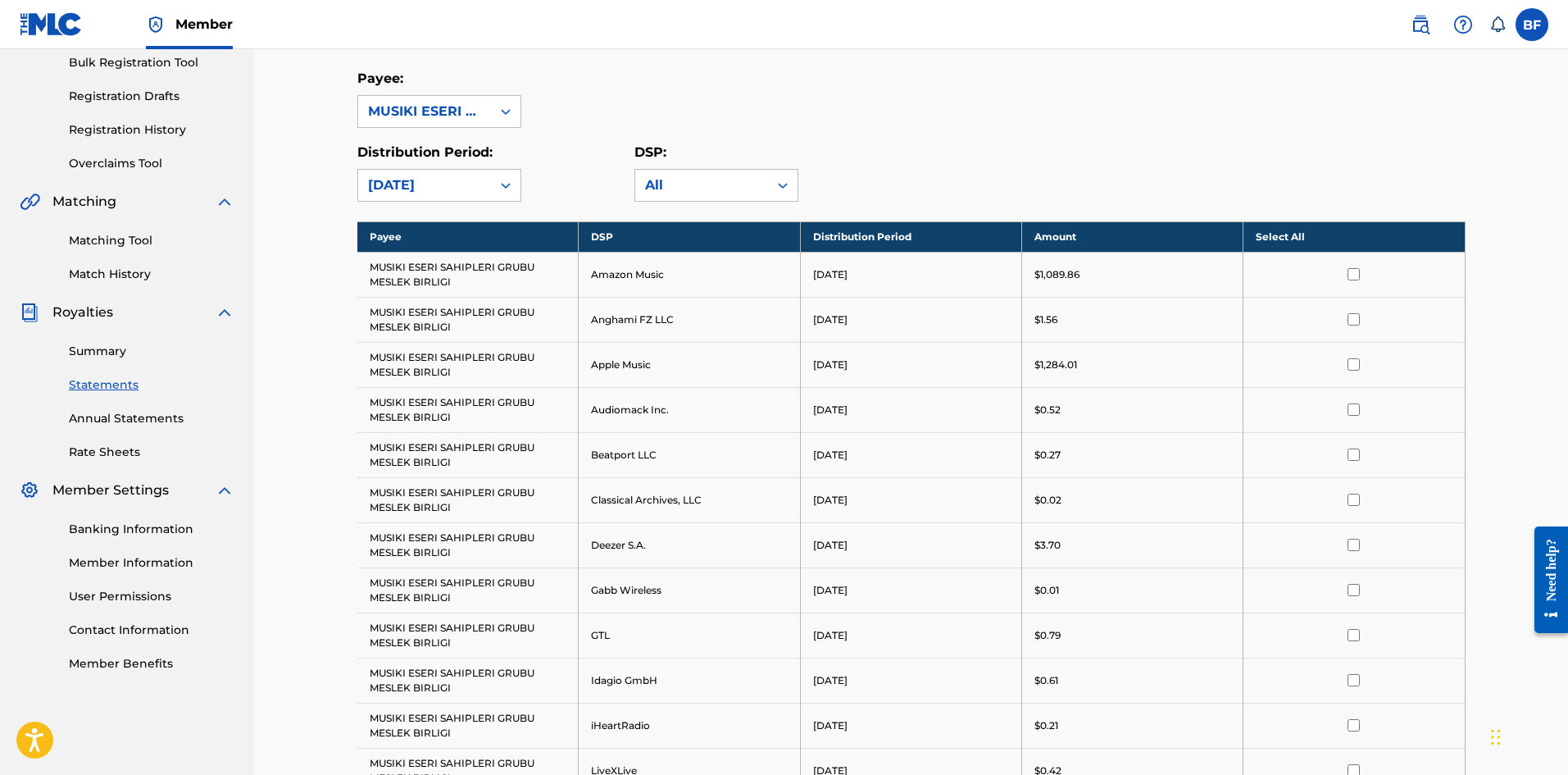
click at [1295, 231] on th "Select All" at bounding box center [1353, 236] width 221 height 30
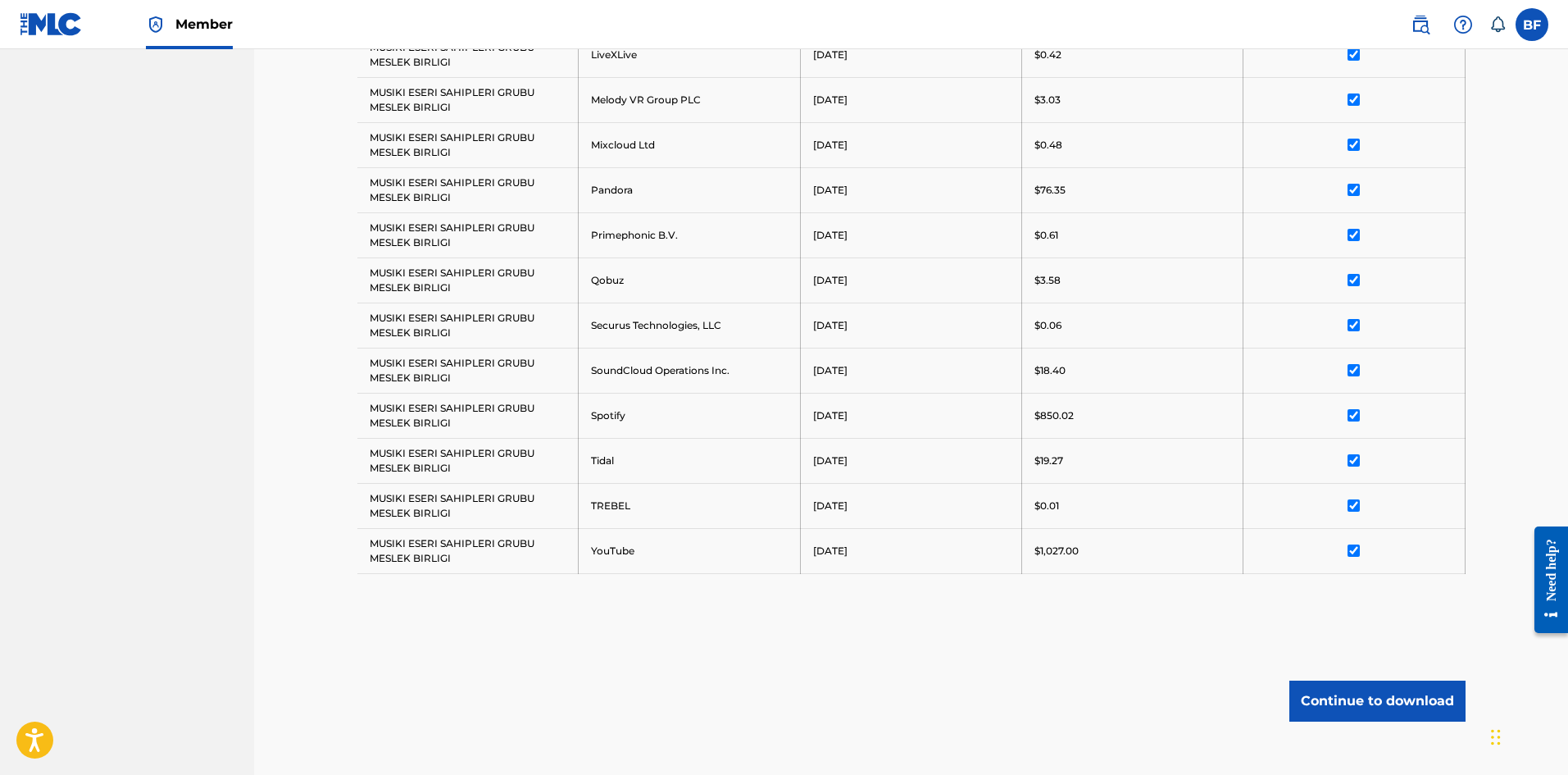
scroll to position [1053, 0]
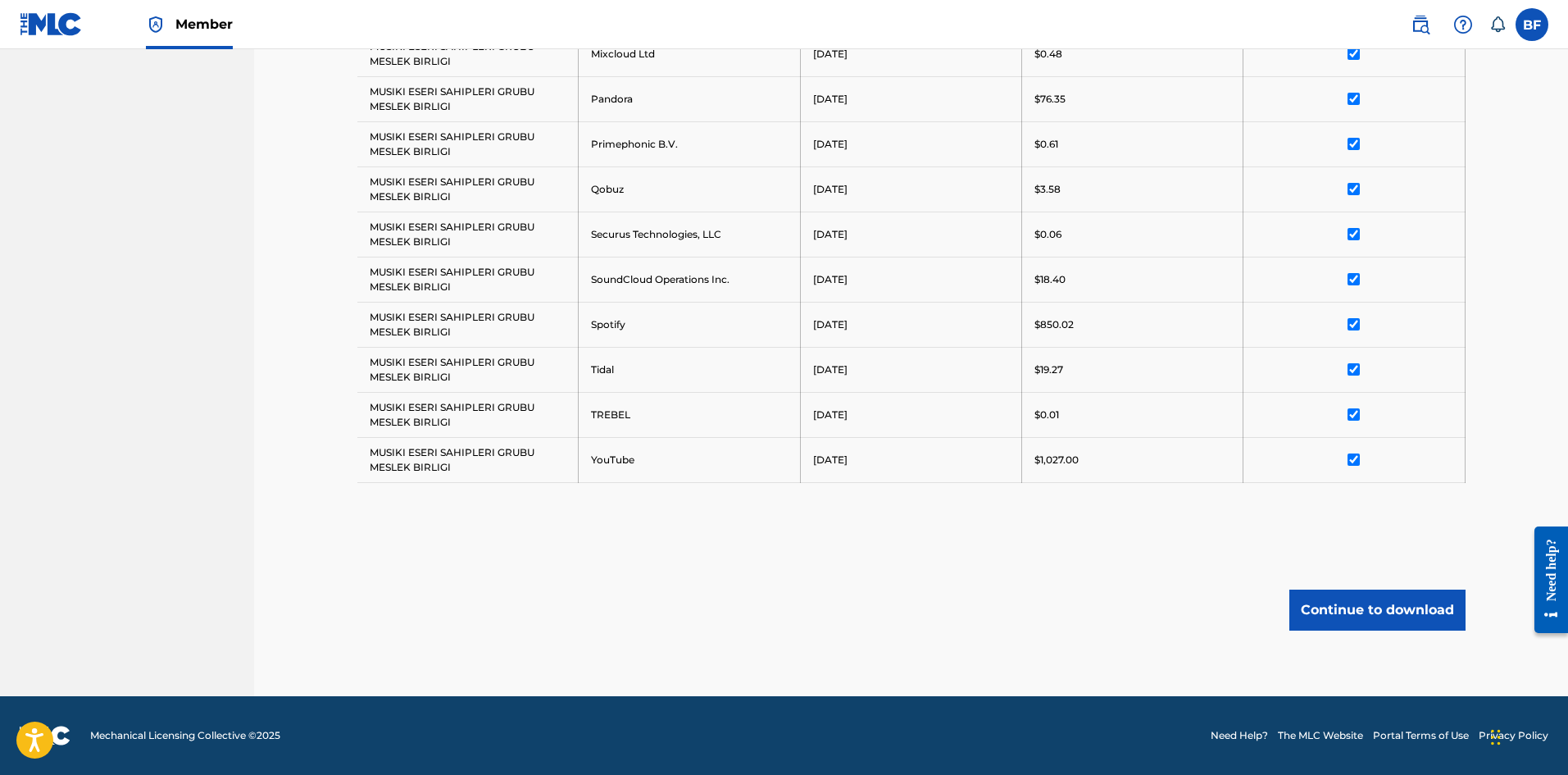
click at [1398, 621] on button "Continue to download" at bounding box center [1377, 610] width 176 height 41
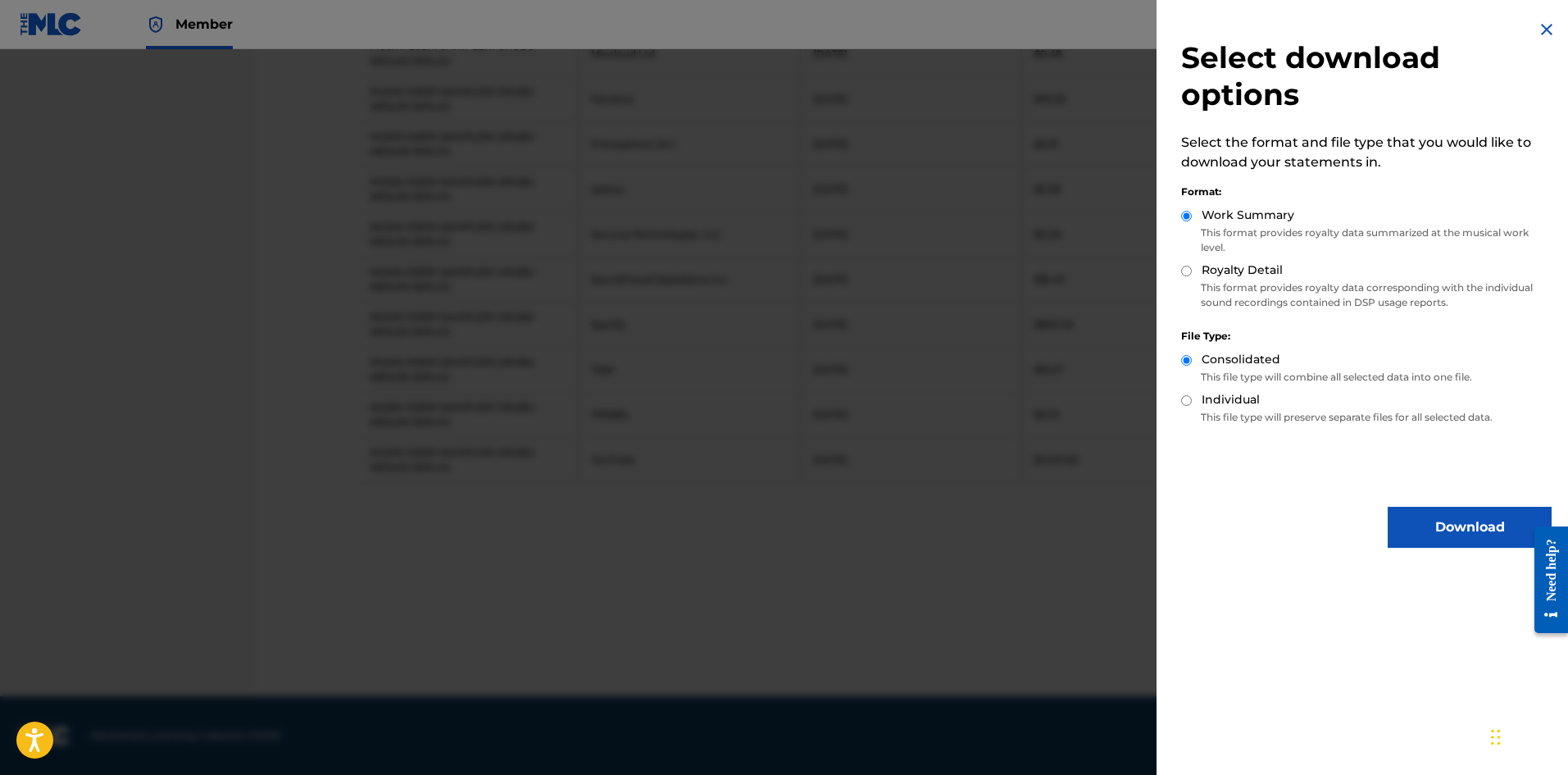
drag, startPoint x: 1425, startPoint y: 512, endPoint x: 1341, endPoint y: 544, distance: 89.9
click at [1424, 514] on button "Download" at bounding box center [1469, 526] width 164 height 41
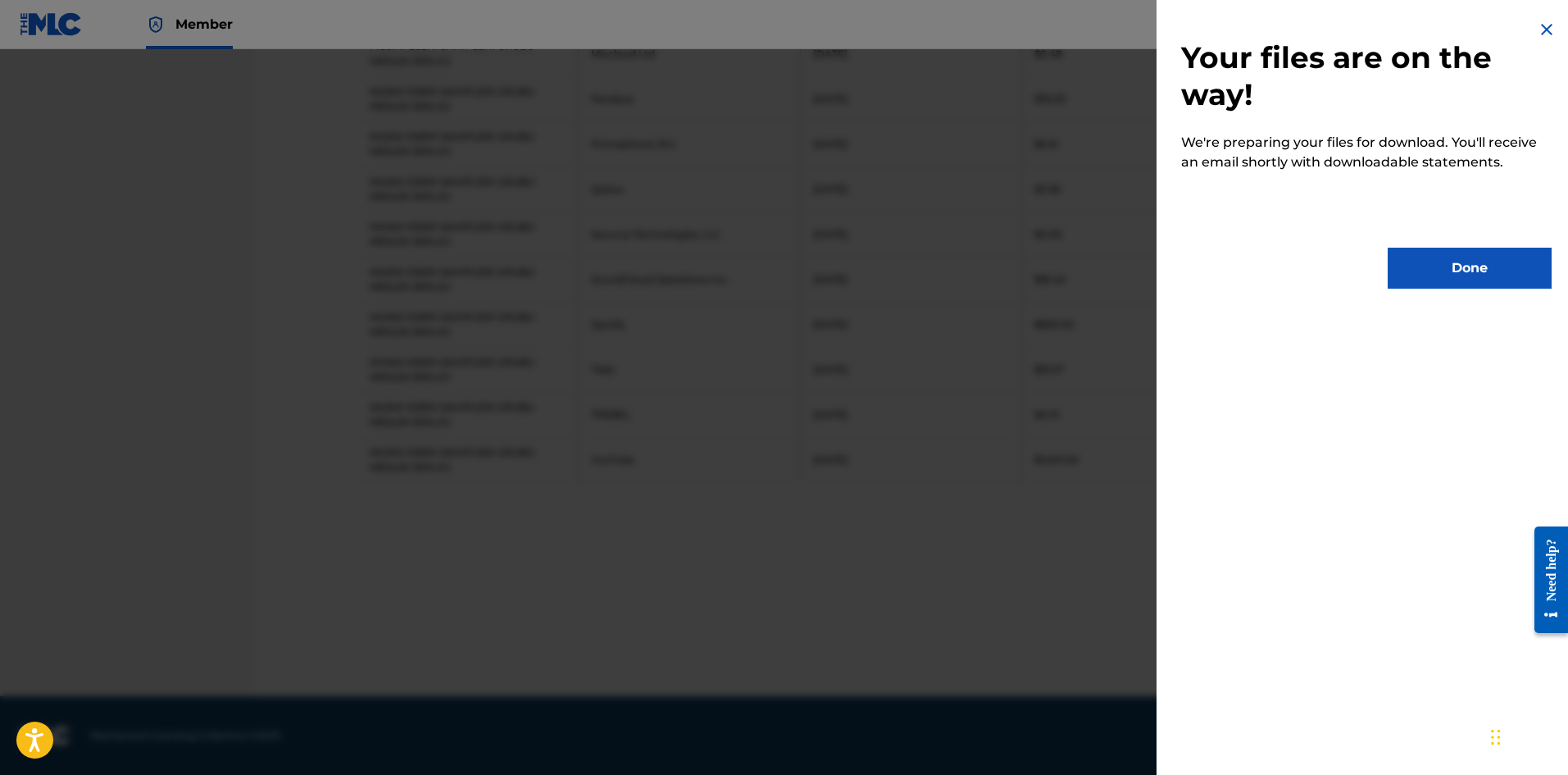
click at [1421, 252] on button "Done" at bounding box center [1469, 268] width 164 height 41
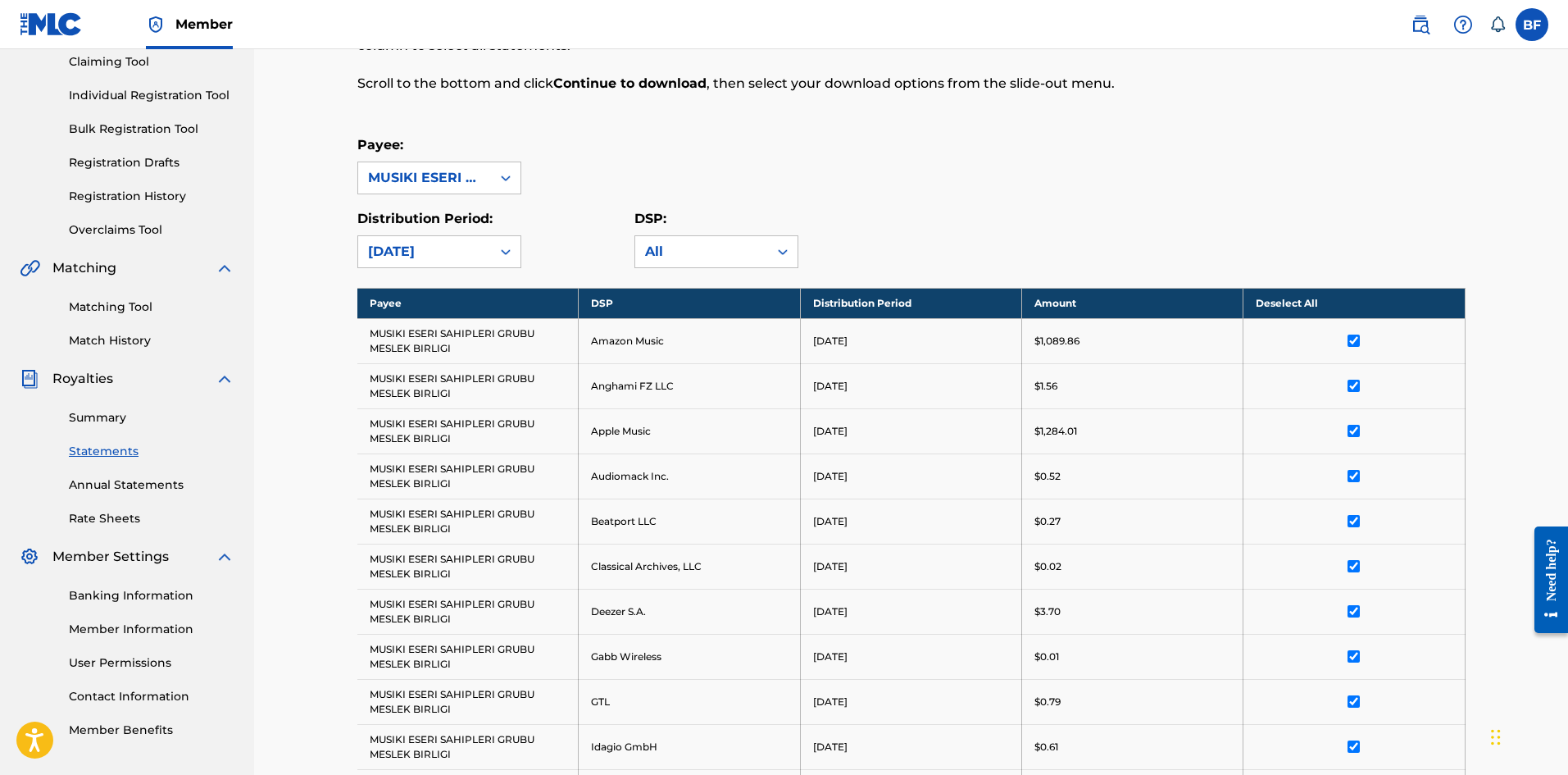
scroll to position [0, 0]
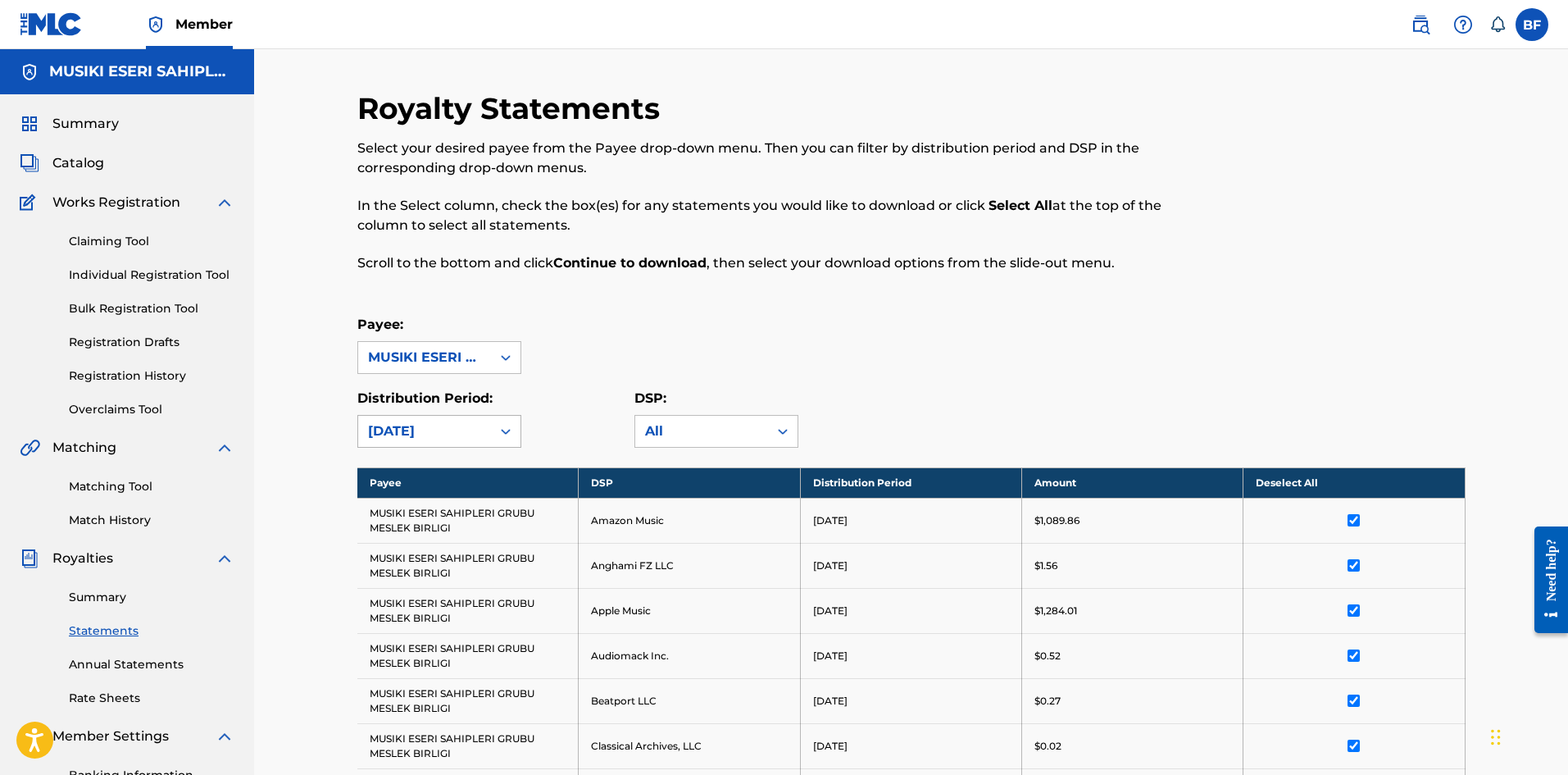
click at [489, 429] on div "[DATE]" at bounding box center [425, 431] width 133 height 31
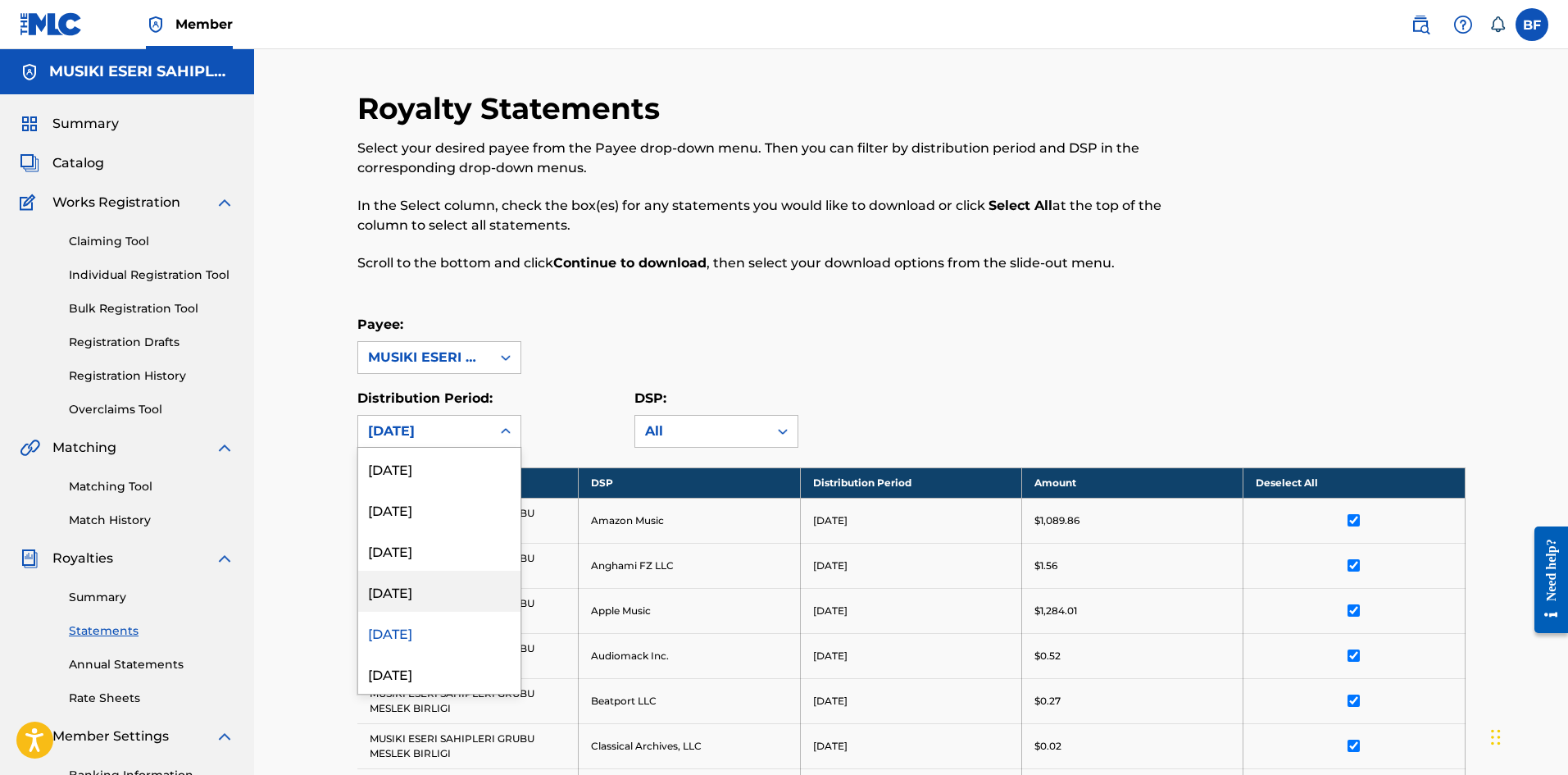
click at [412, 581] on div "[DATE]" at bounding box center [439, 591] width 162 height 41
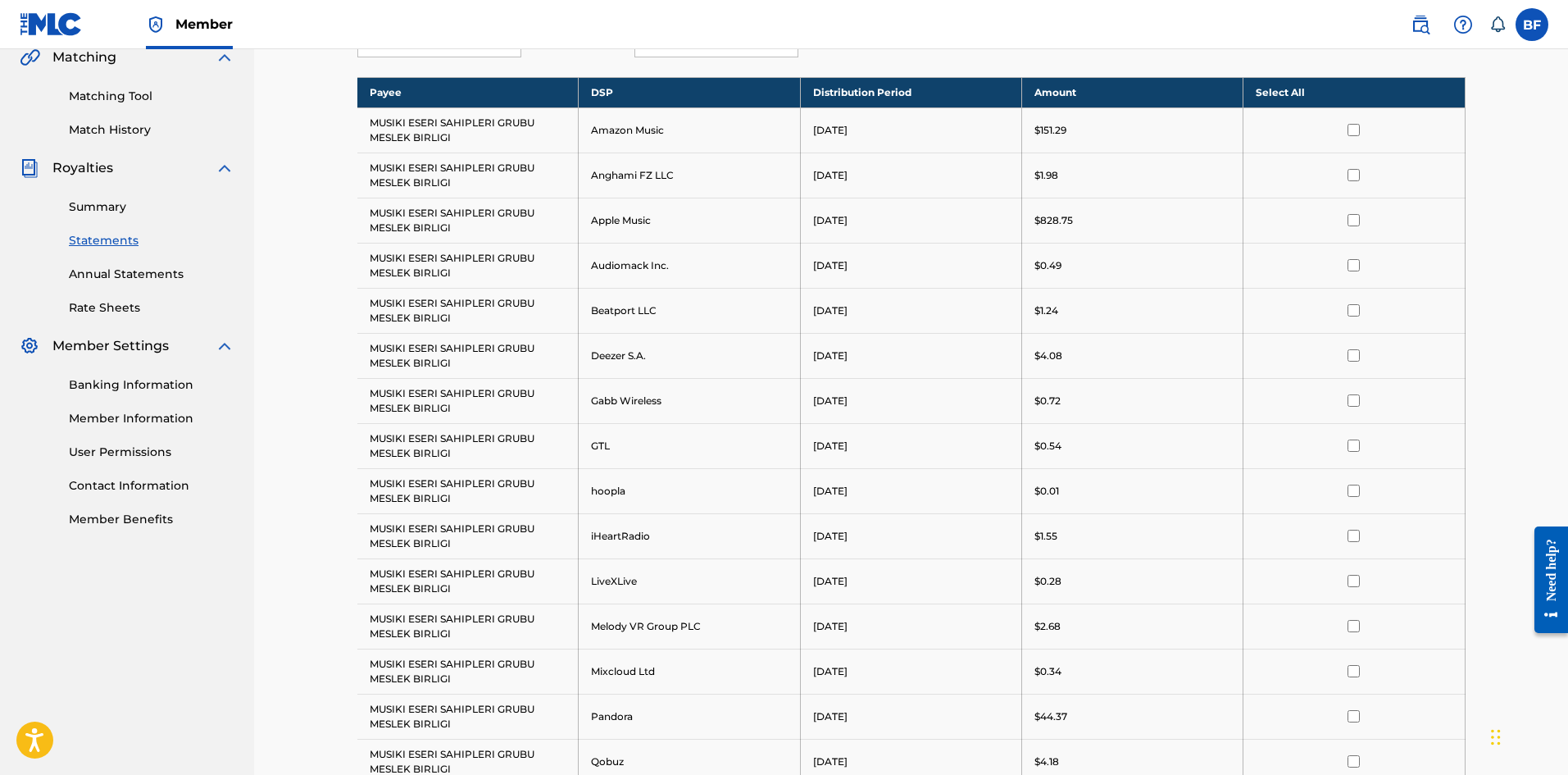
scroll to position [164, 0]
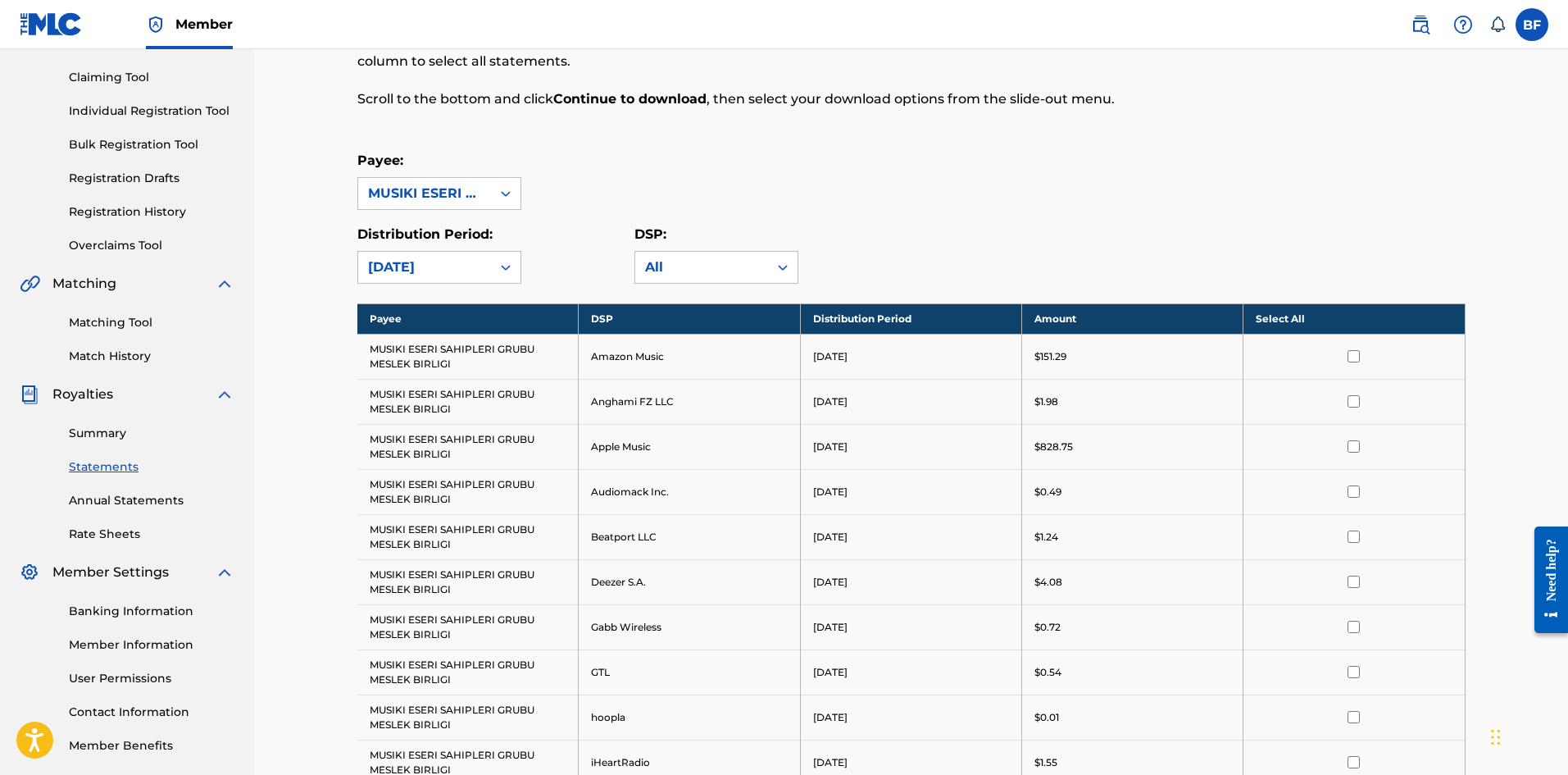
click at [1276, 313] on th "Select All" at bounding box center [1353, 318] width 221 height 30
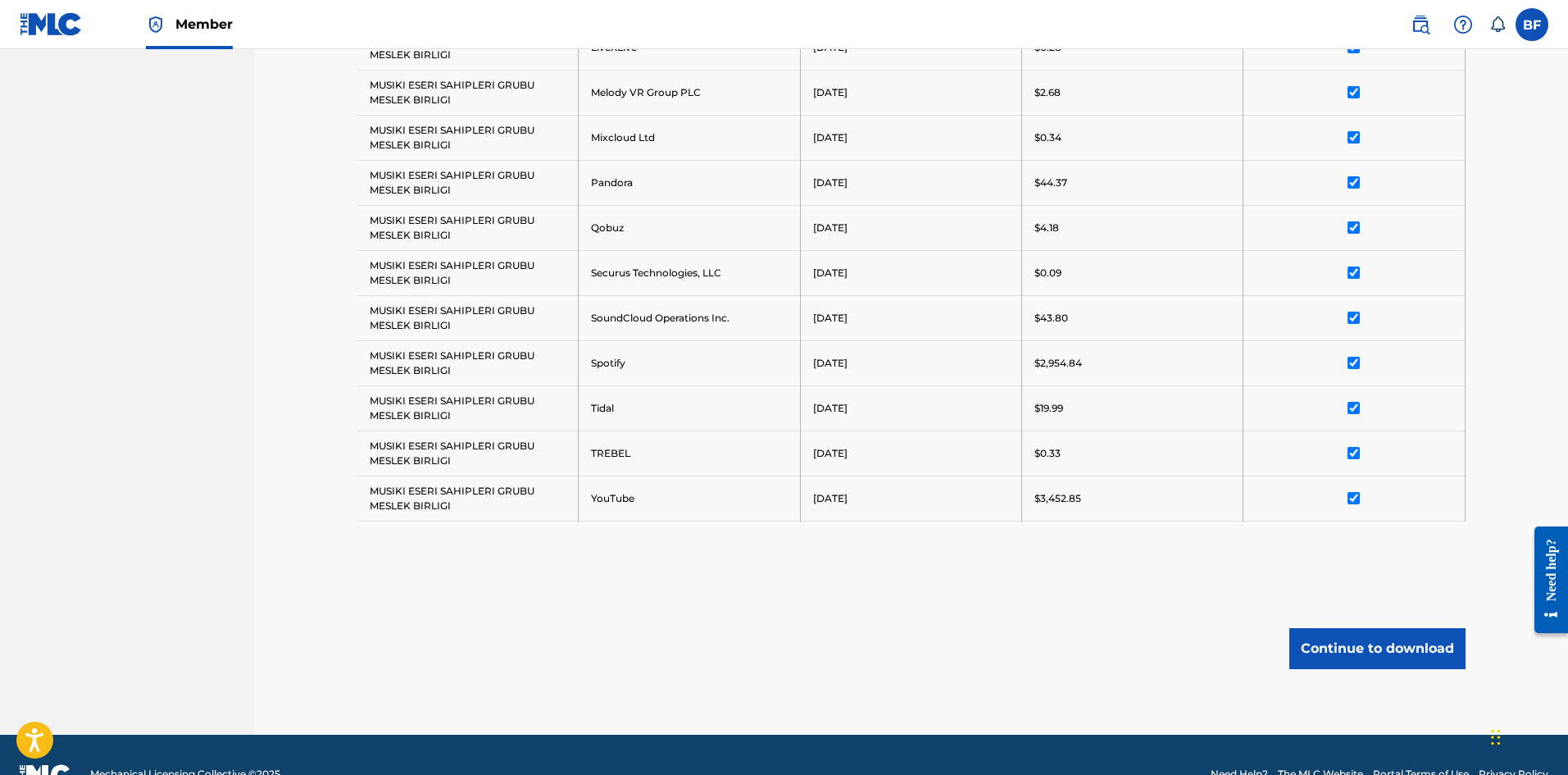
scroll to position [962, 0]
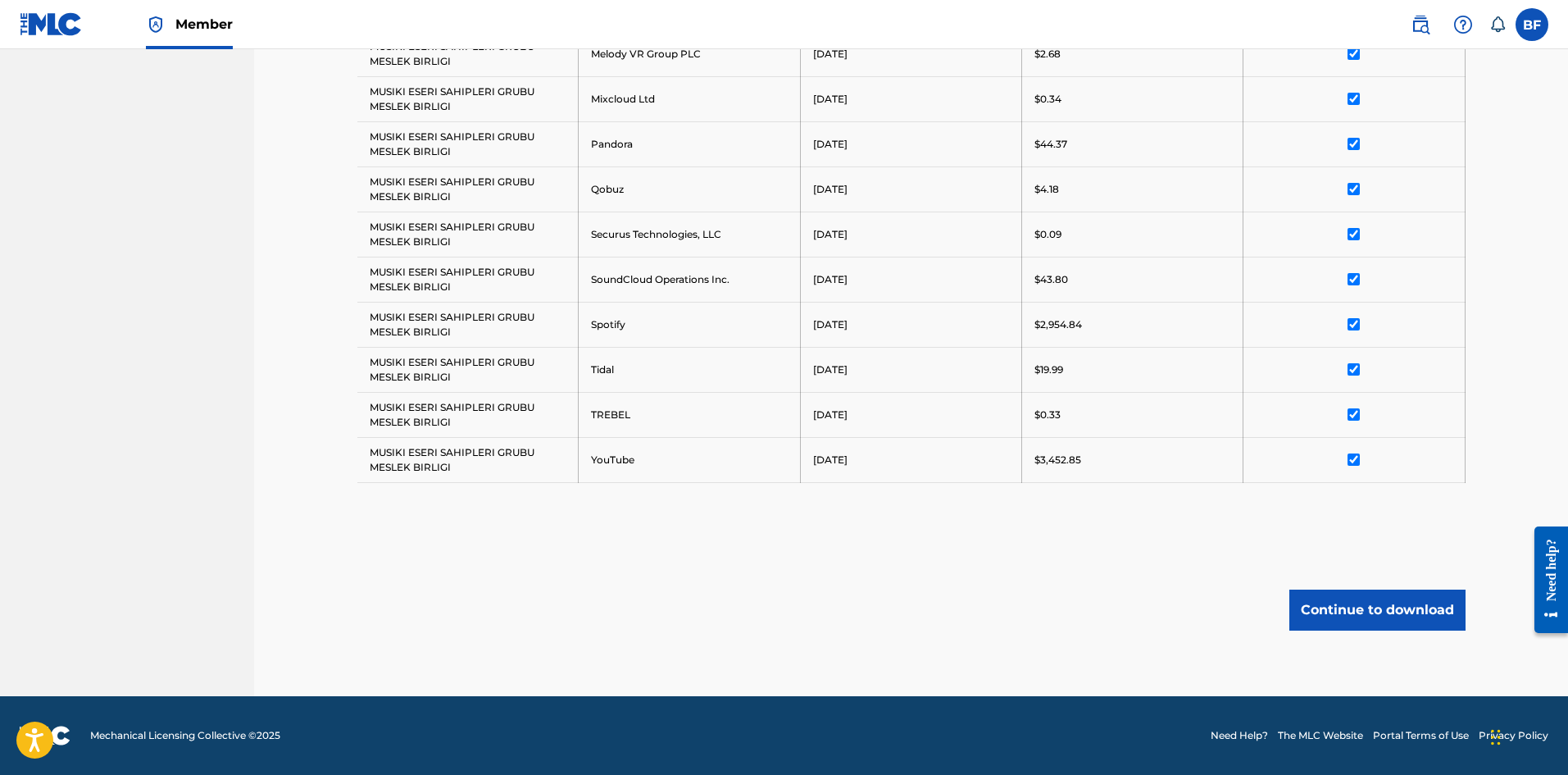
click at [1363, 608] on button "Continue to download" at bounding box center [1377, 610] width 176 height 41
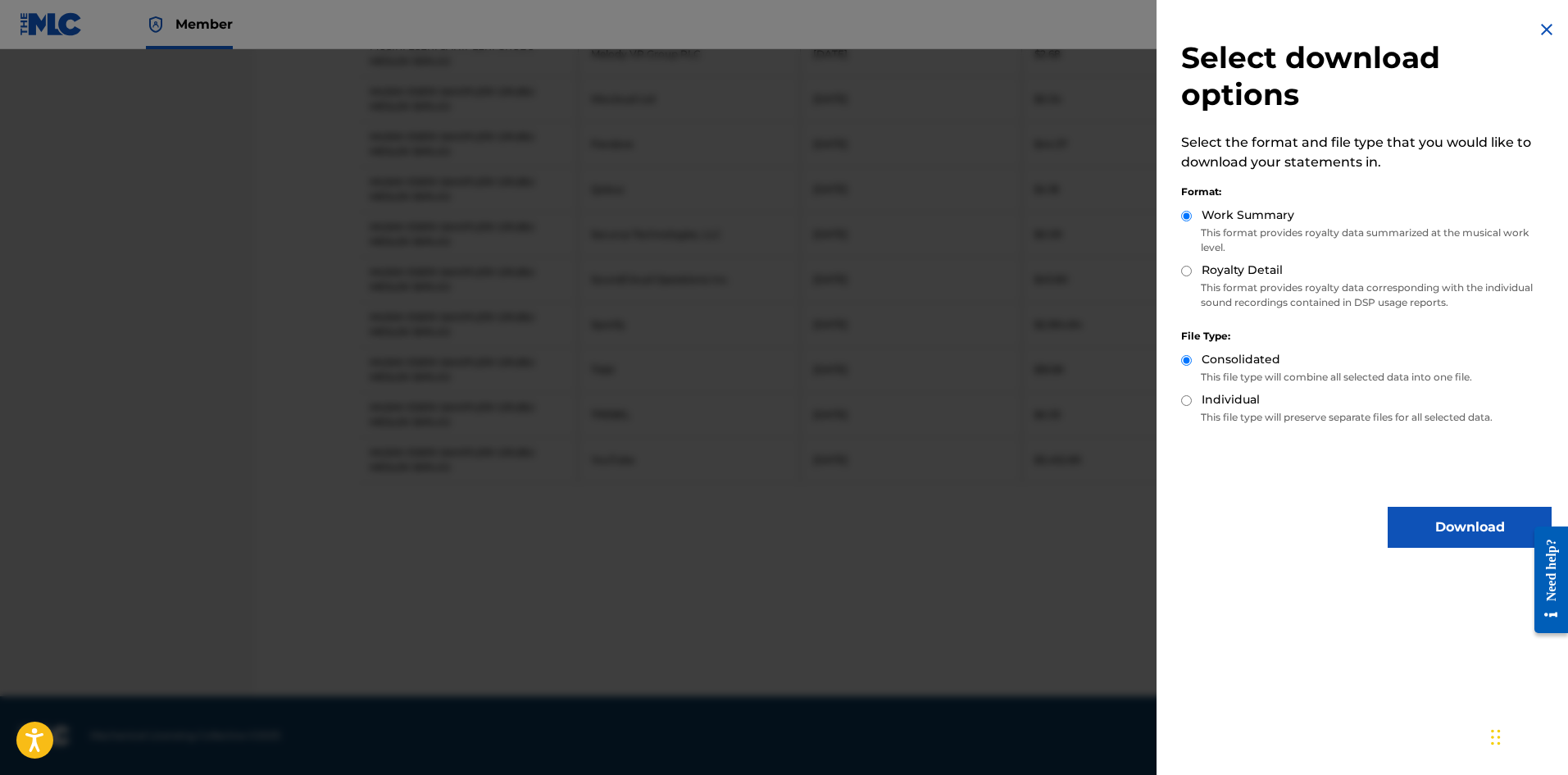
click at [1470, 528] on button "Download" at bounding box center [1469, 526] width 164 height 41
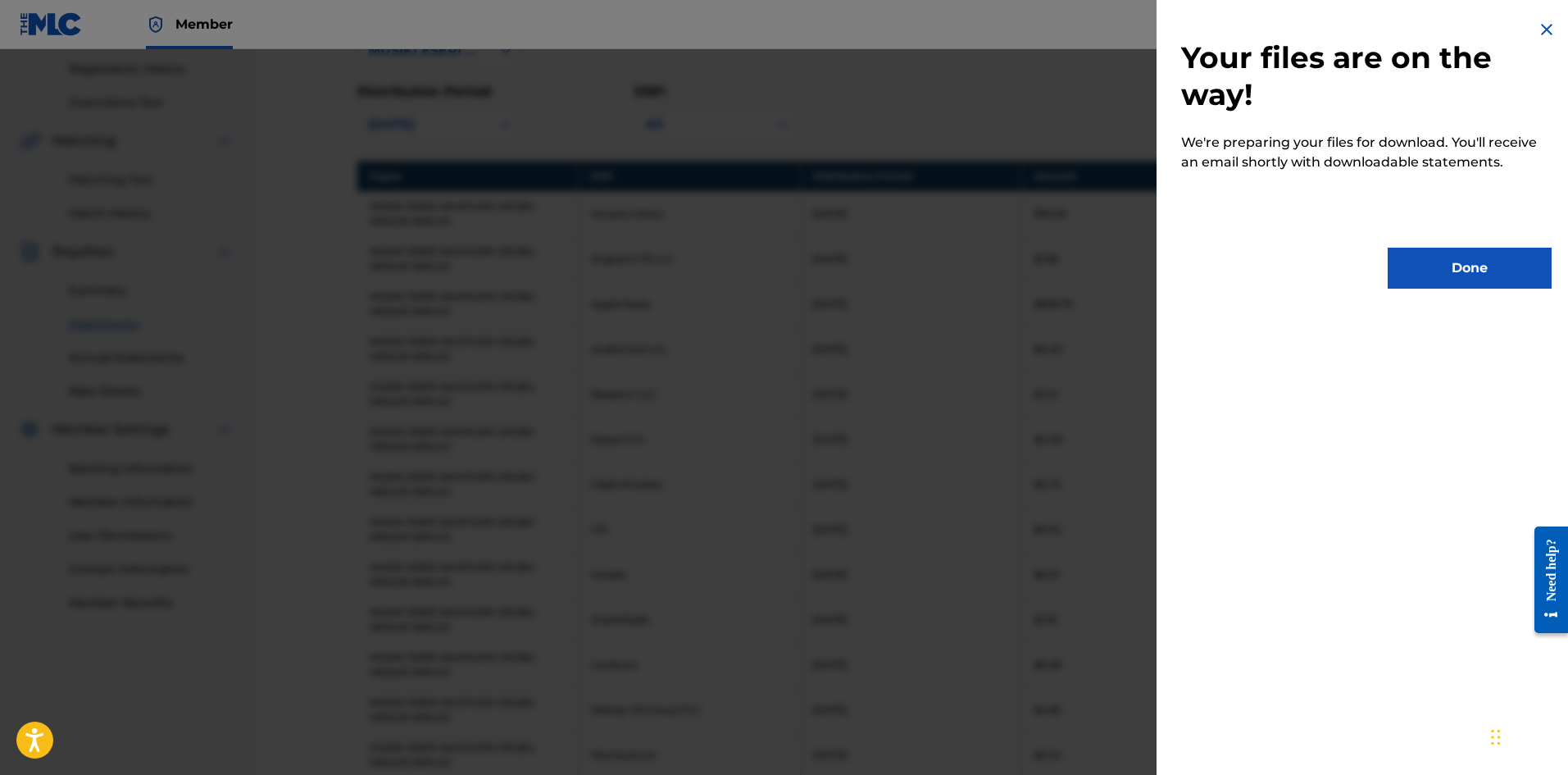
scroll to position [0, 0]
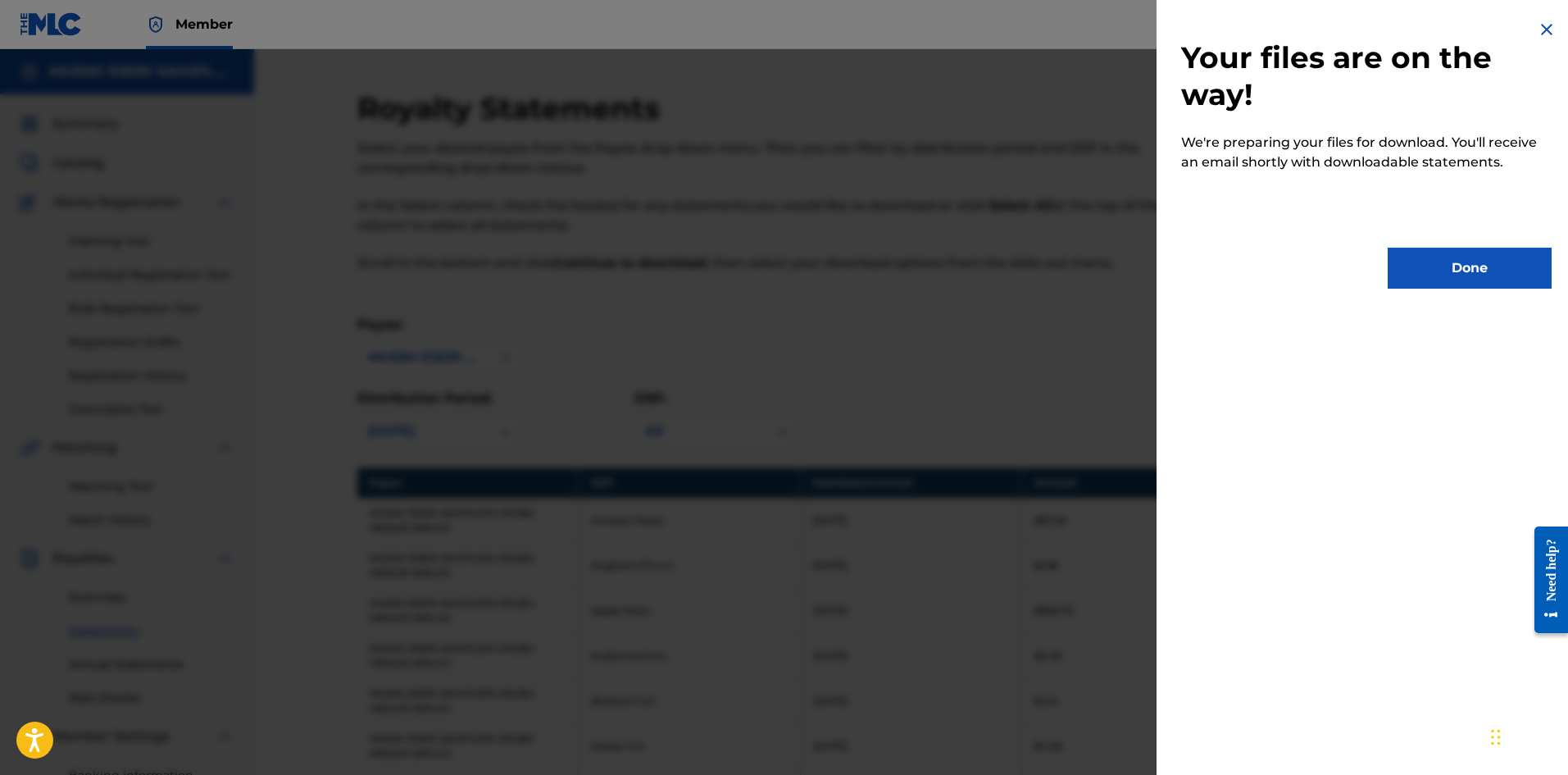
drag, startPoint x: 1490, startPoint y: 260, endPoint x: 1279, endPoint y: 319, distance: 219.1
click at [1489, 260] on button "Done" at bounding box center [1469, 268] width 164 height 41
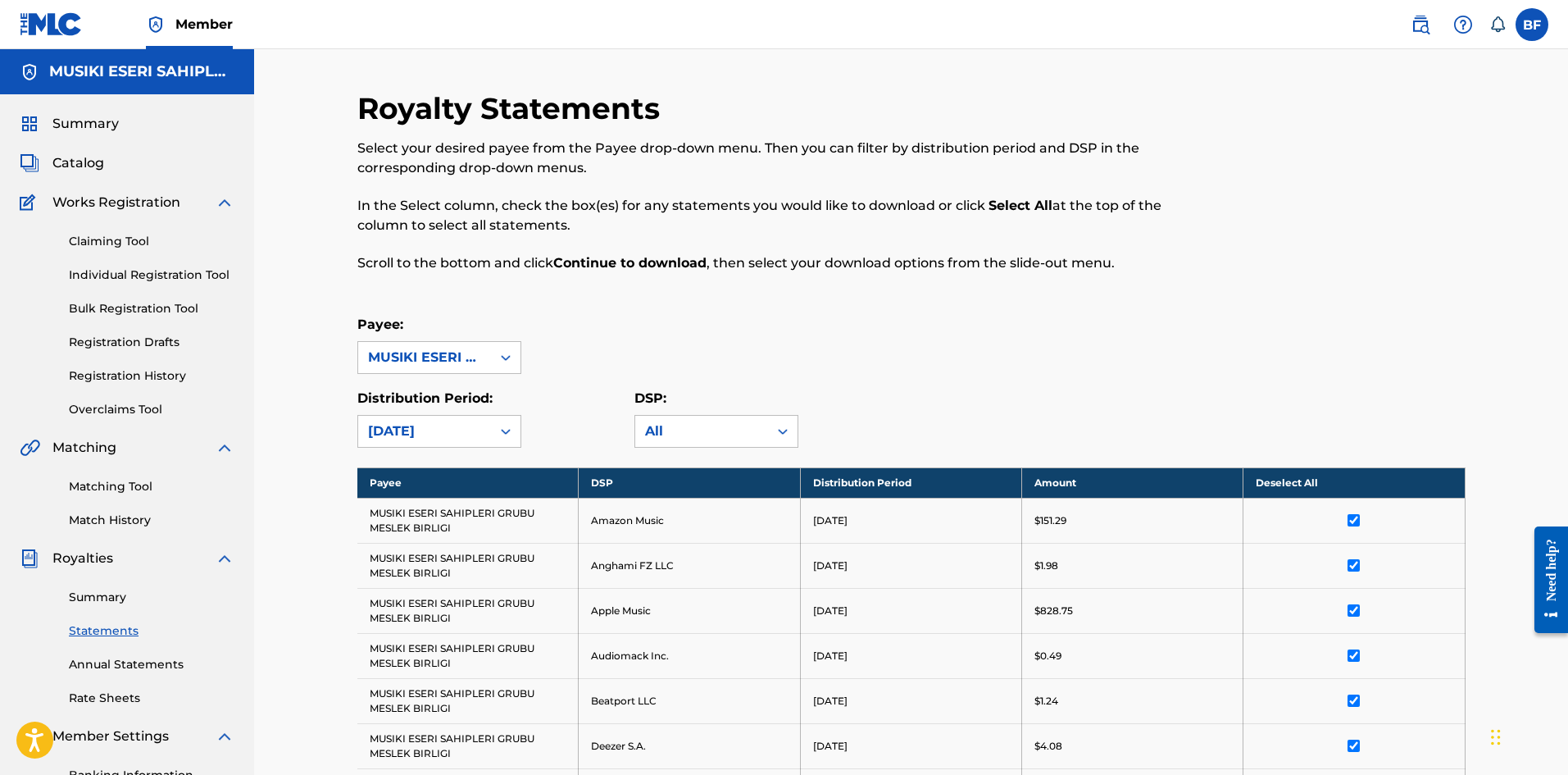
click at [480, 405] on p "Distribution Period:" at bounding box center [439, 398] width 164 height 19
click at [485, 415] on div "[DATE]" at bounding box center [425, 431] width 133 height 31
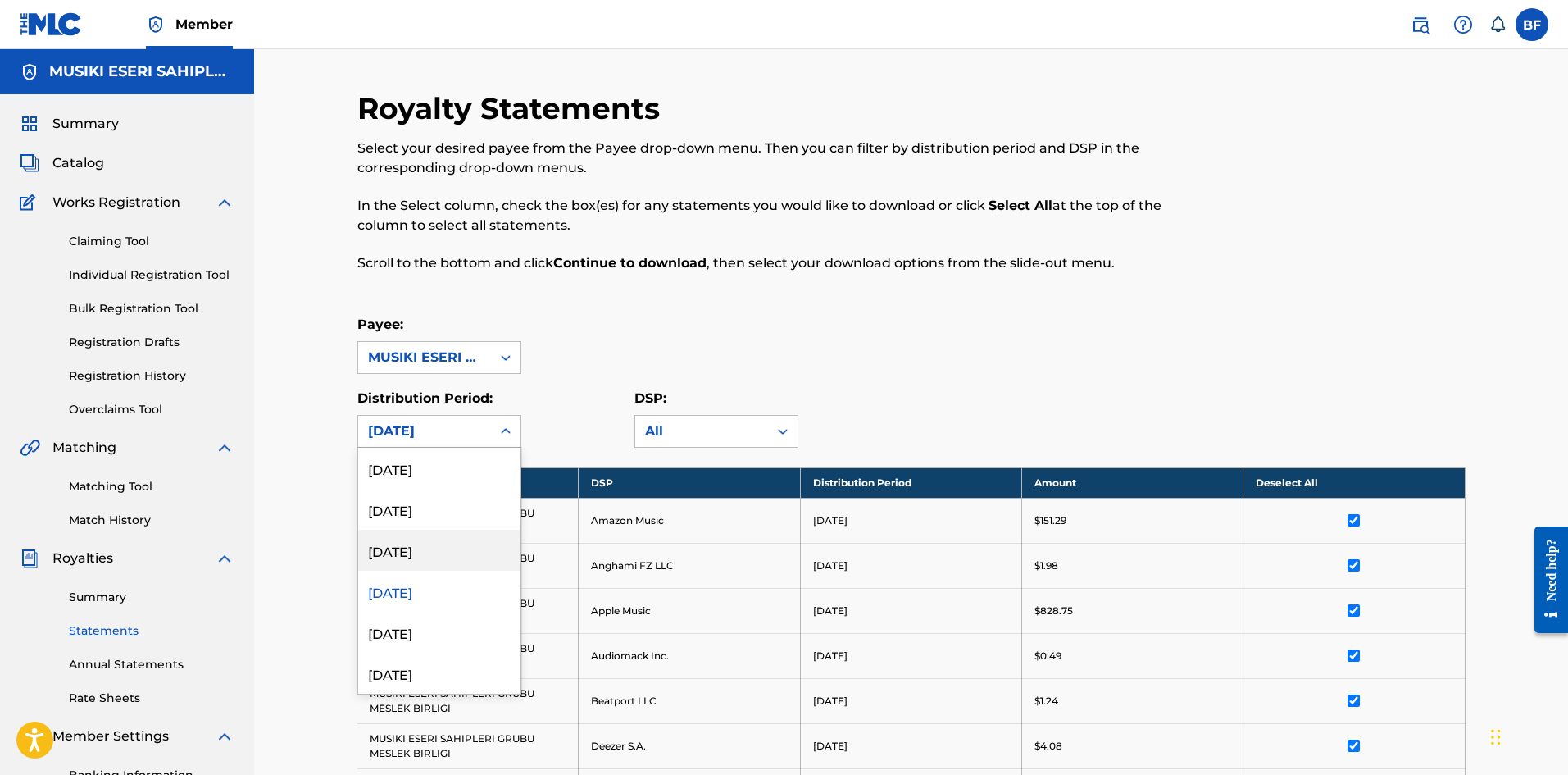
click at [439, 544] on div "[DATE]" at bounding box center [439, 549] width 162 height 41
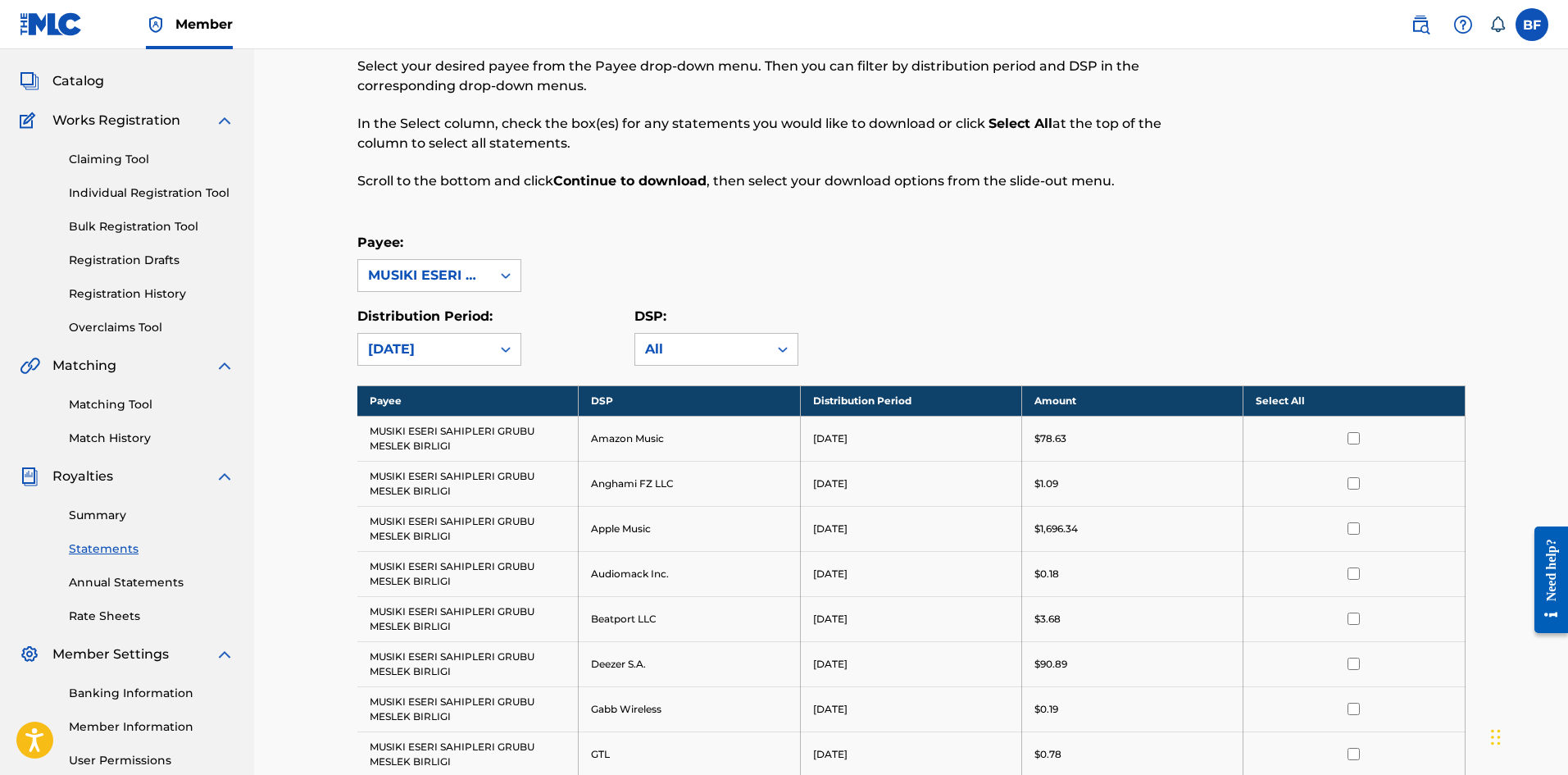
click at [1266, 403] on th "Select All" at bounding box center [1353, 400] width 221 height 30
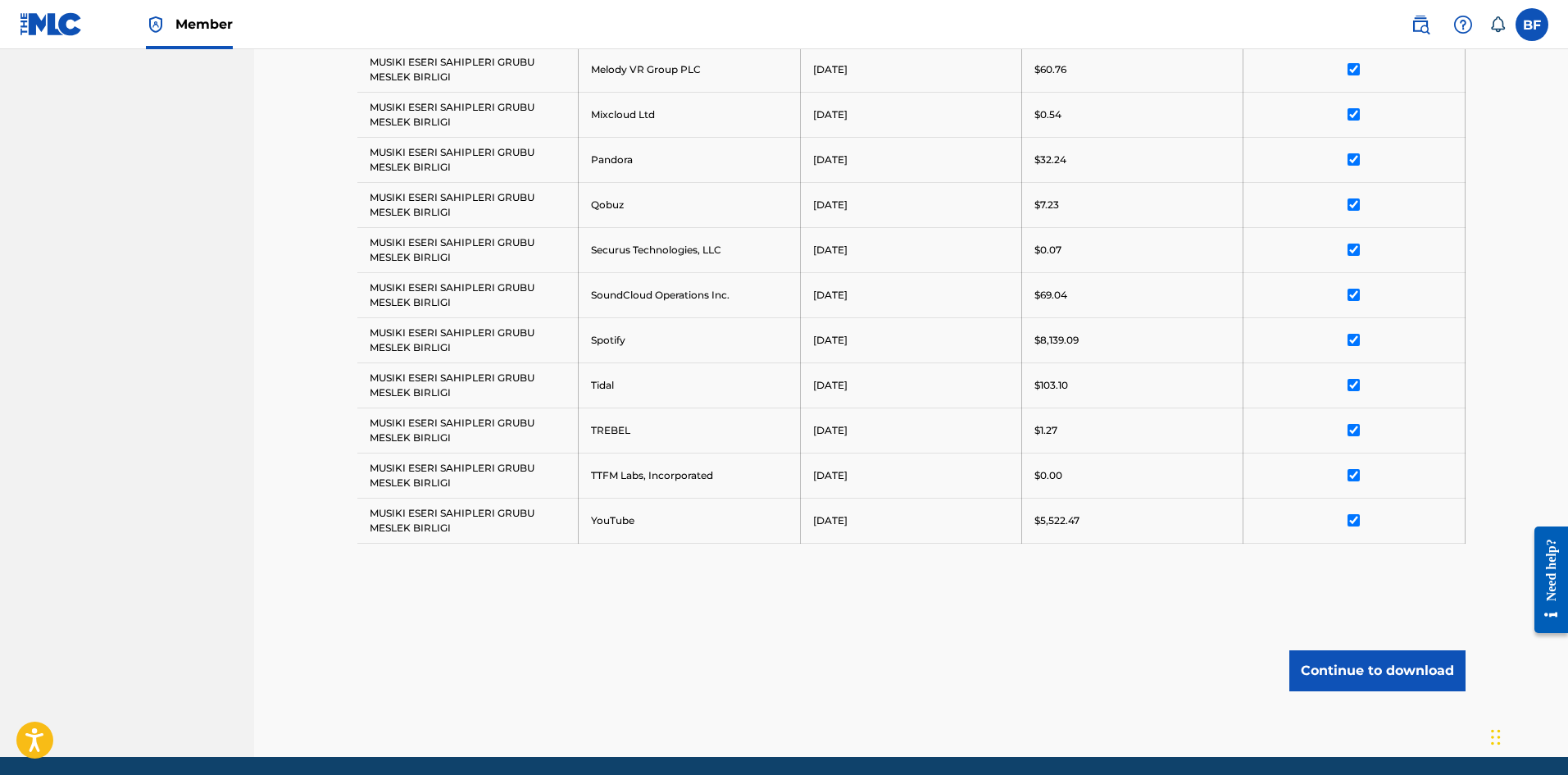
scroll to position [1007, 0]
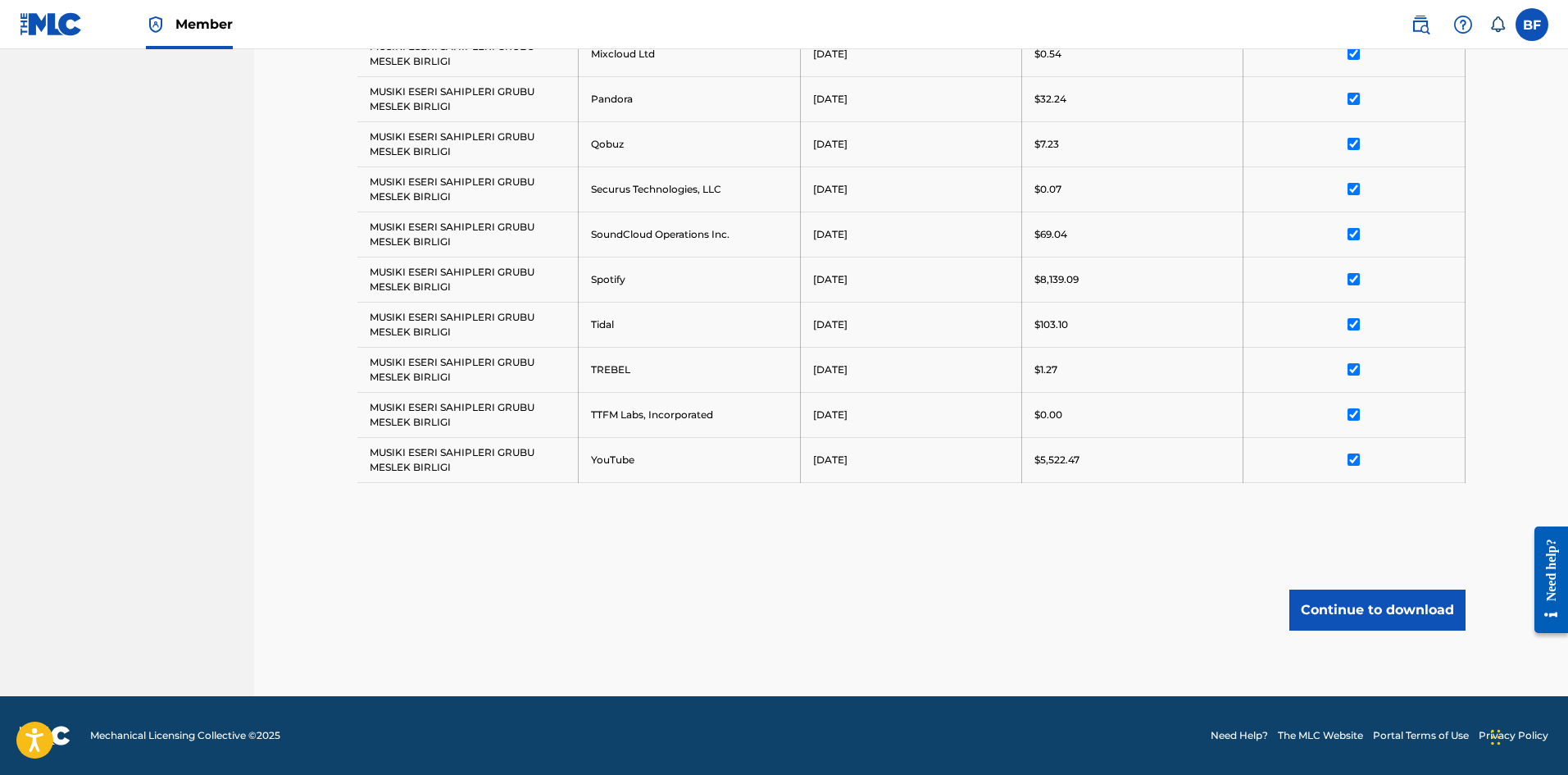
click at [1373, 605] on button "Continue to download" at bounding box center [1377, 610] width 176 height 41
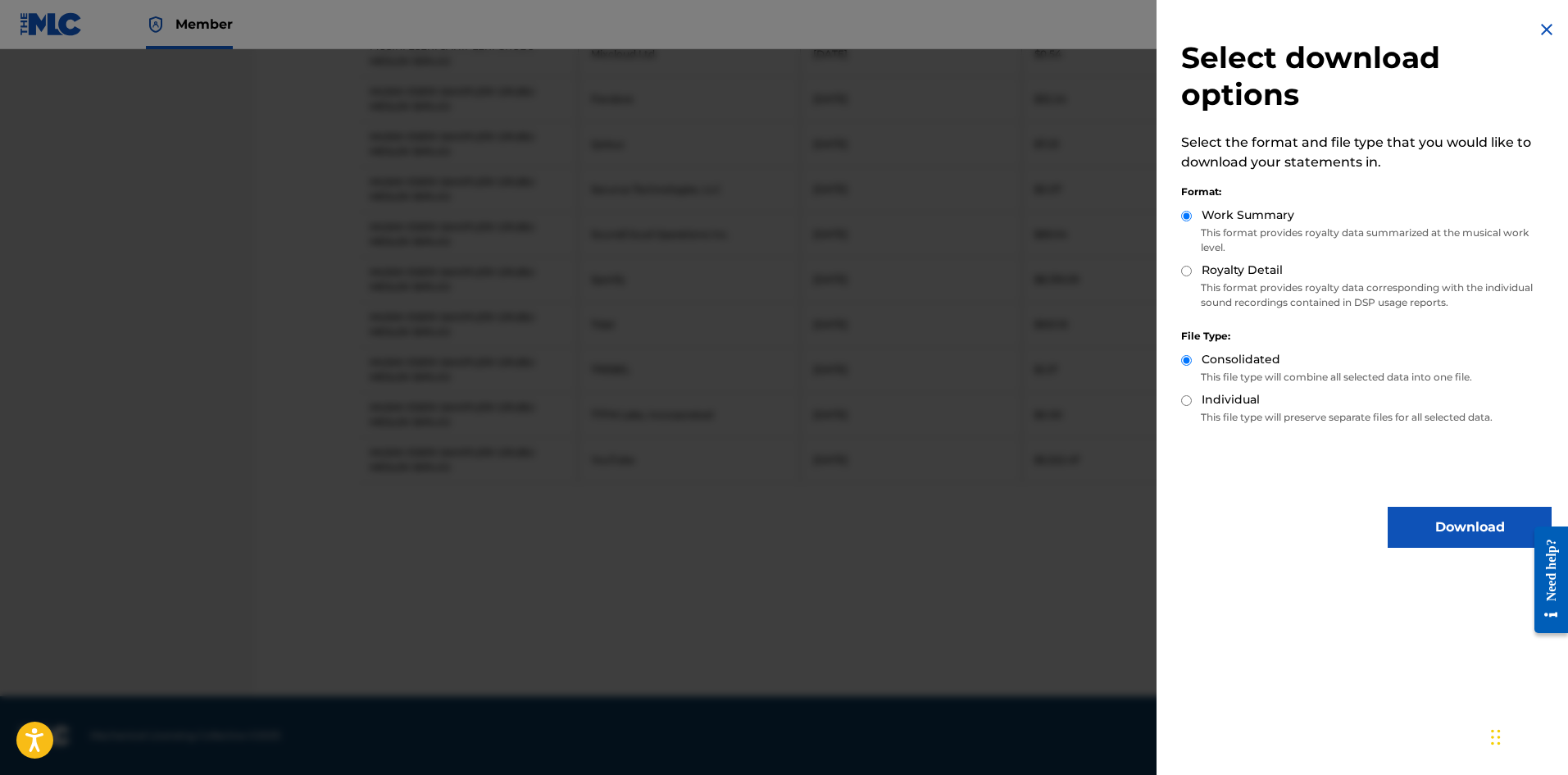
click at [1426, 522] on button "Download" at bounding box center [1469, 526] width 164 height 41
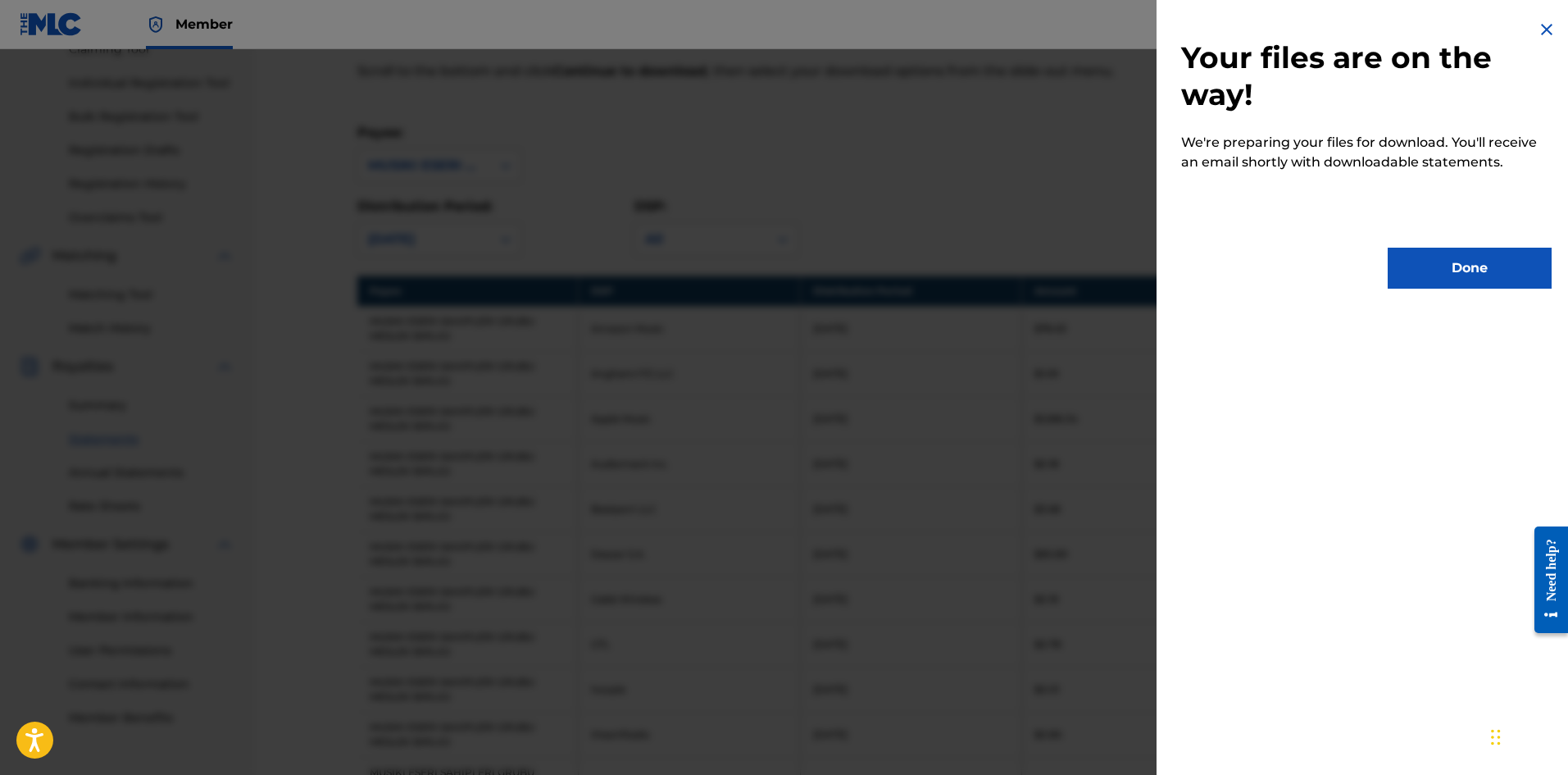
scroll to position [0, 0]
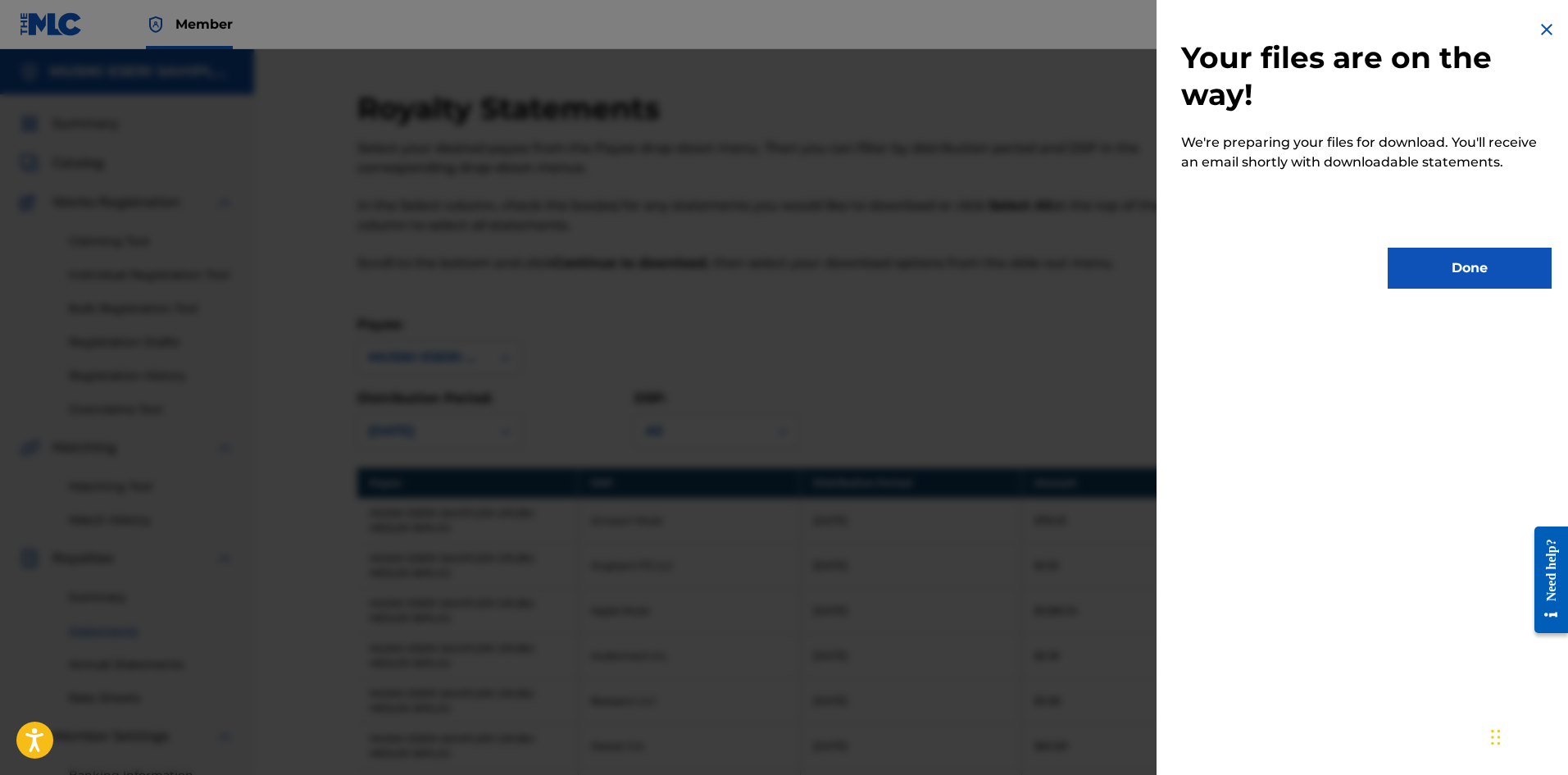
click at [1414, 250] on button "Done" at bounding box center [1469, 268] width 164 height 41
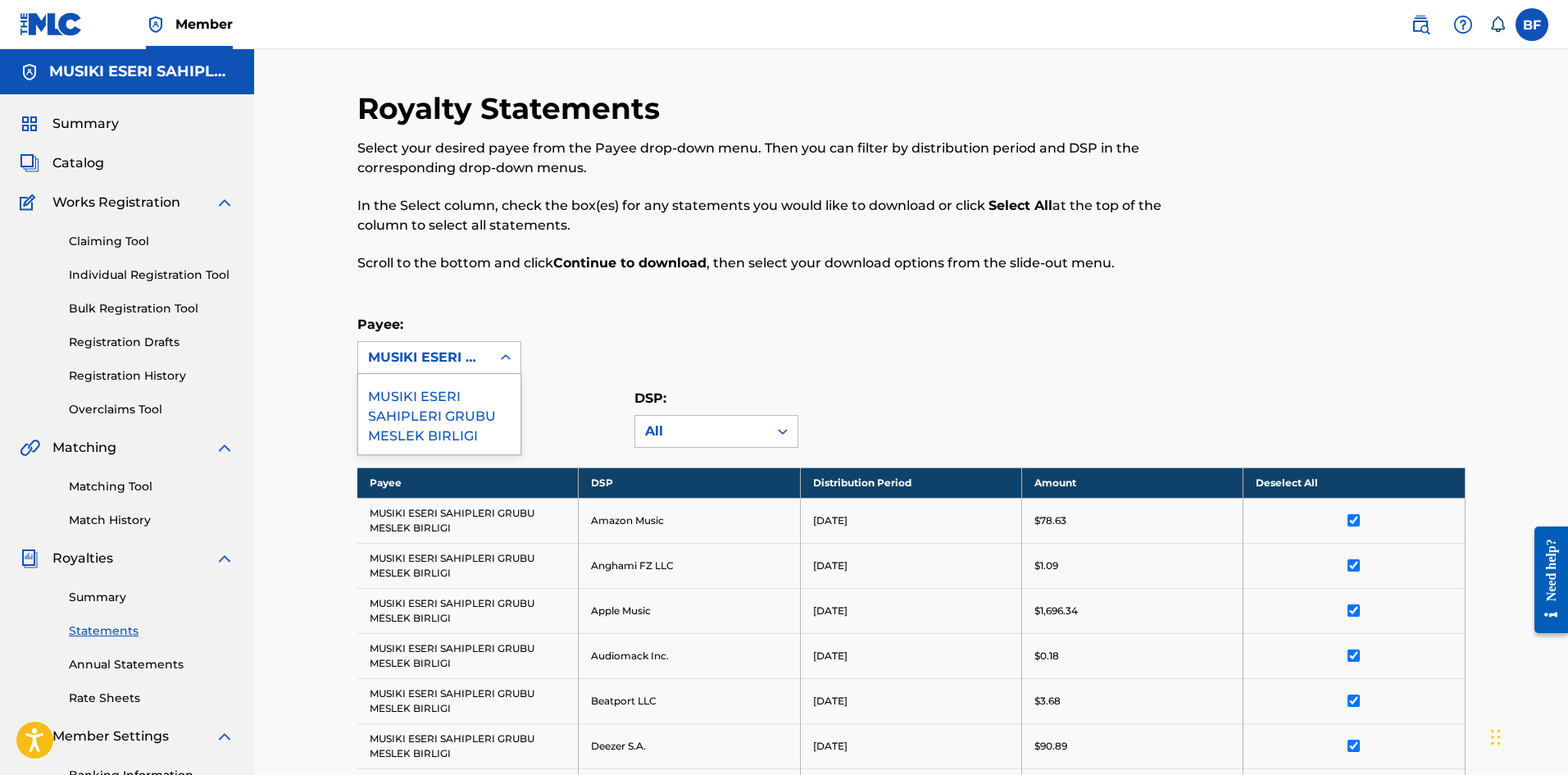
click at [478, 349] on div "MUSIKI ESERI SAHIPLERI GRUBU MESLEK BIRLIGI" at bounding box center [424, 357] width 113 height 19
click at [478, 438] on div "[DATE]" at bounding box center [424, 430] width 113 height 19
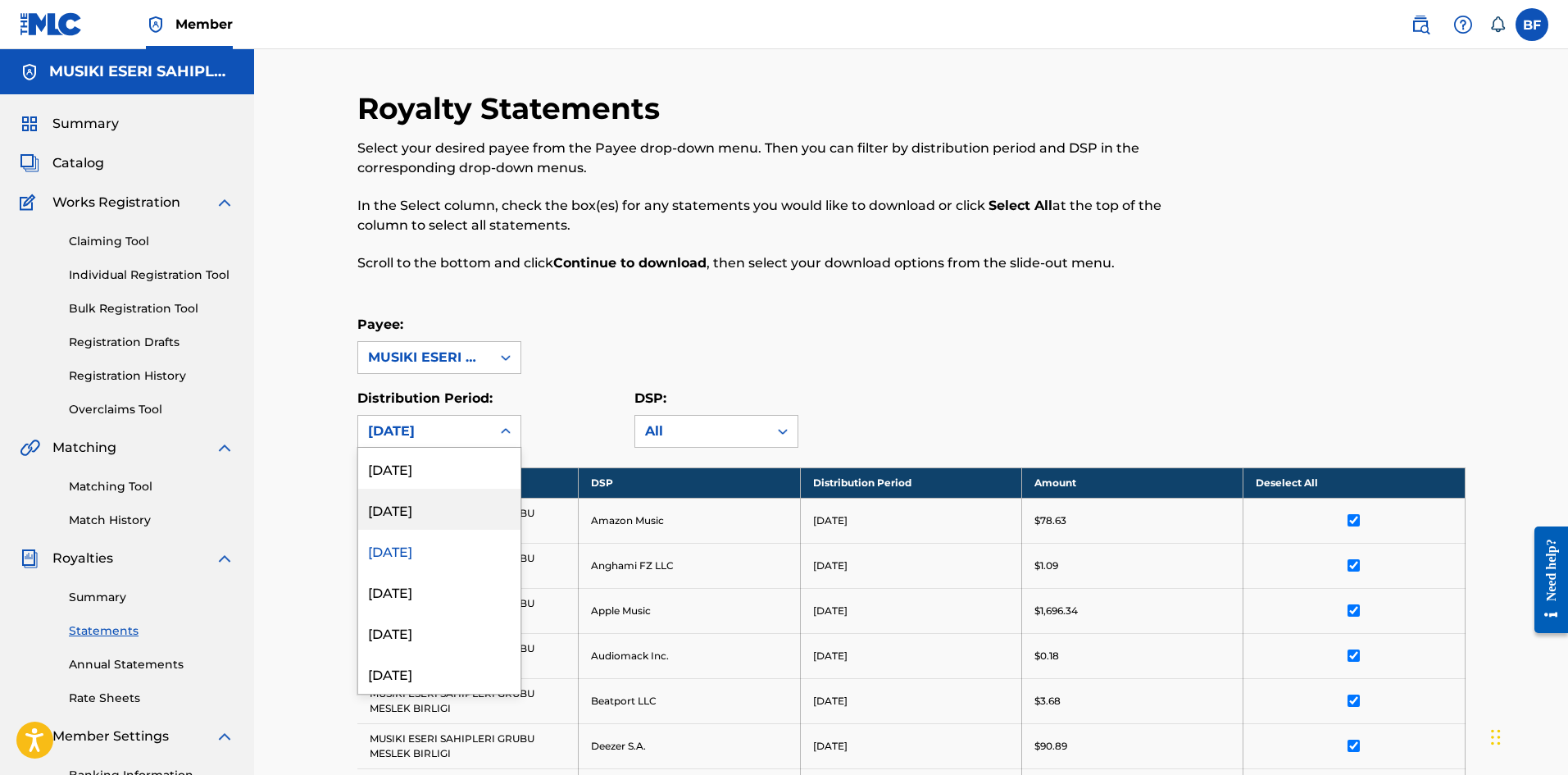
click at [405, 504] on div "[DATE]" at bounding box center [439, 509] width 162 height 41
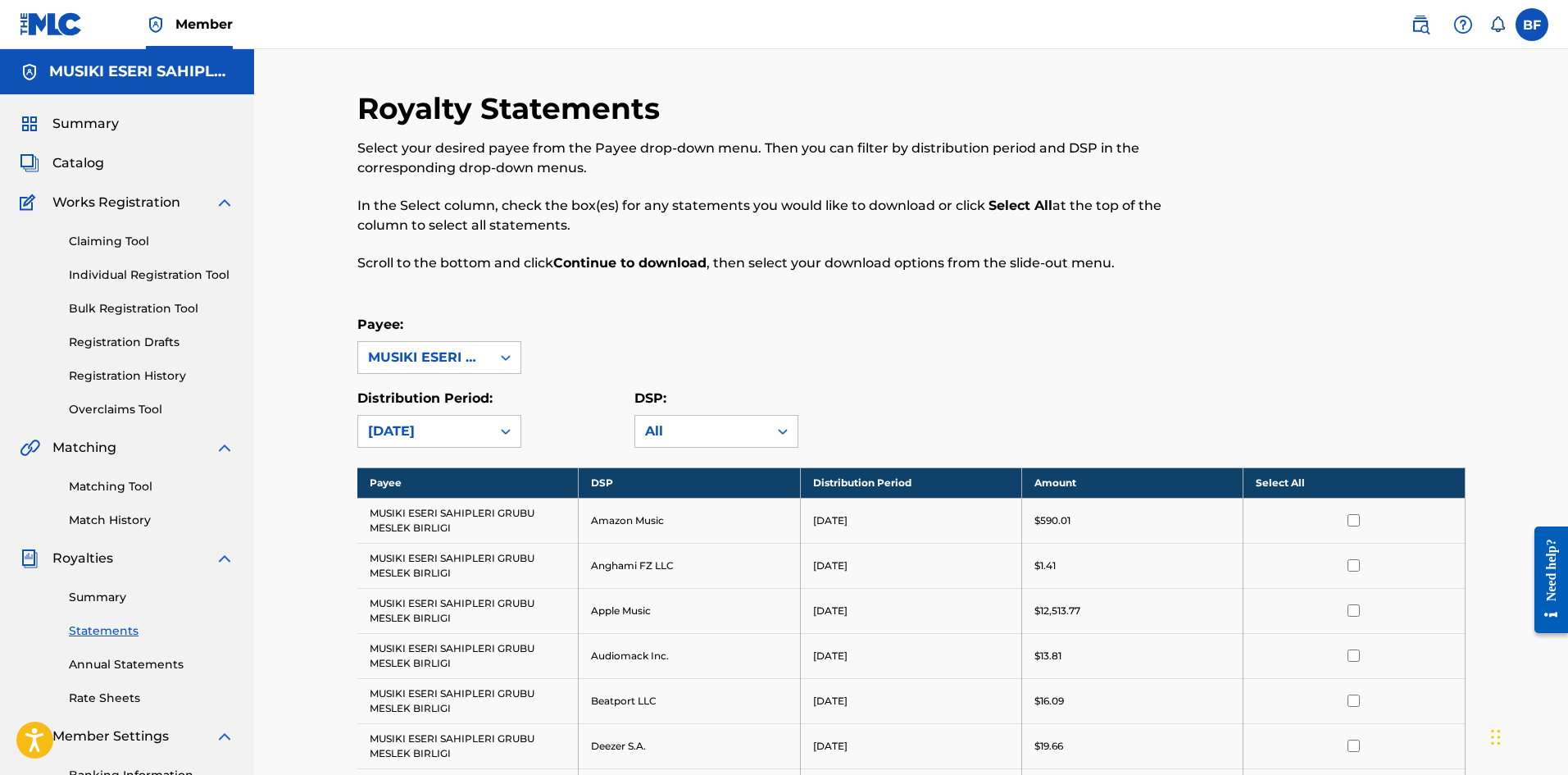
click at [1264, 480] on th "Select All" at bounding box center [1353, 482] width 221 height 30
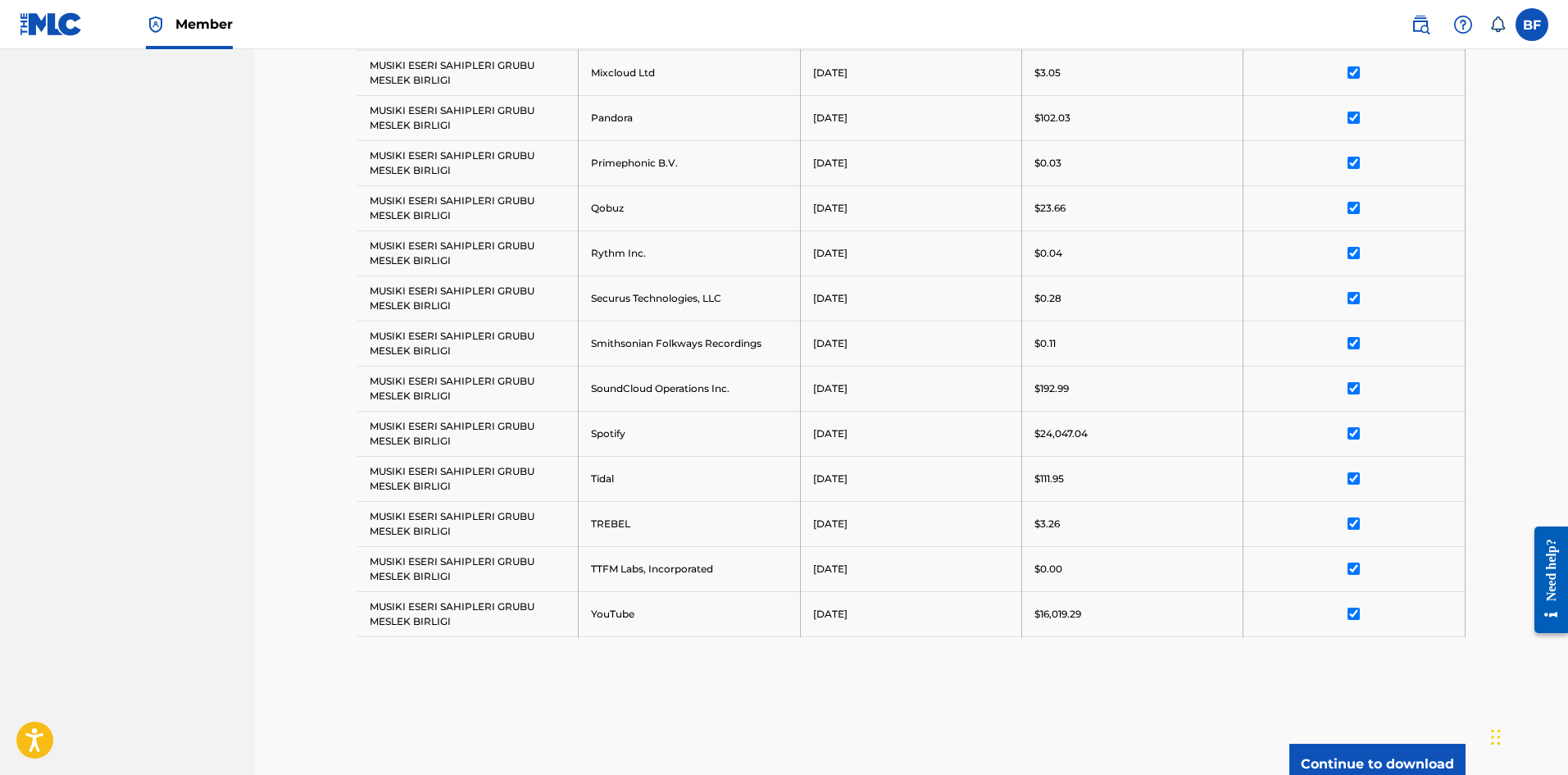
scroll to position [1188, 0]
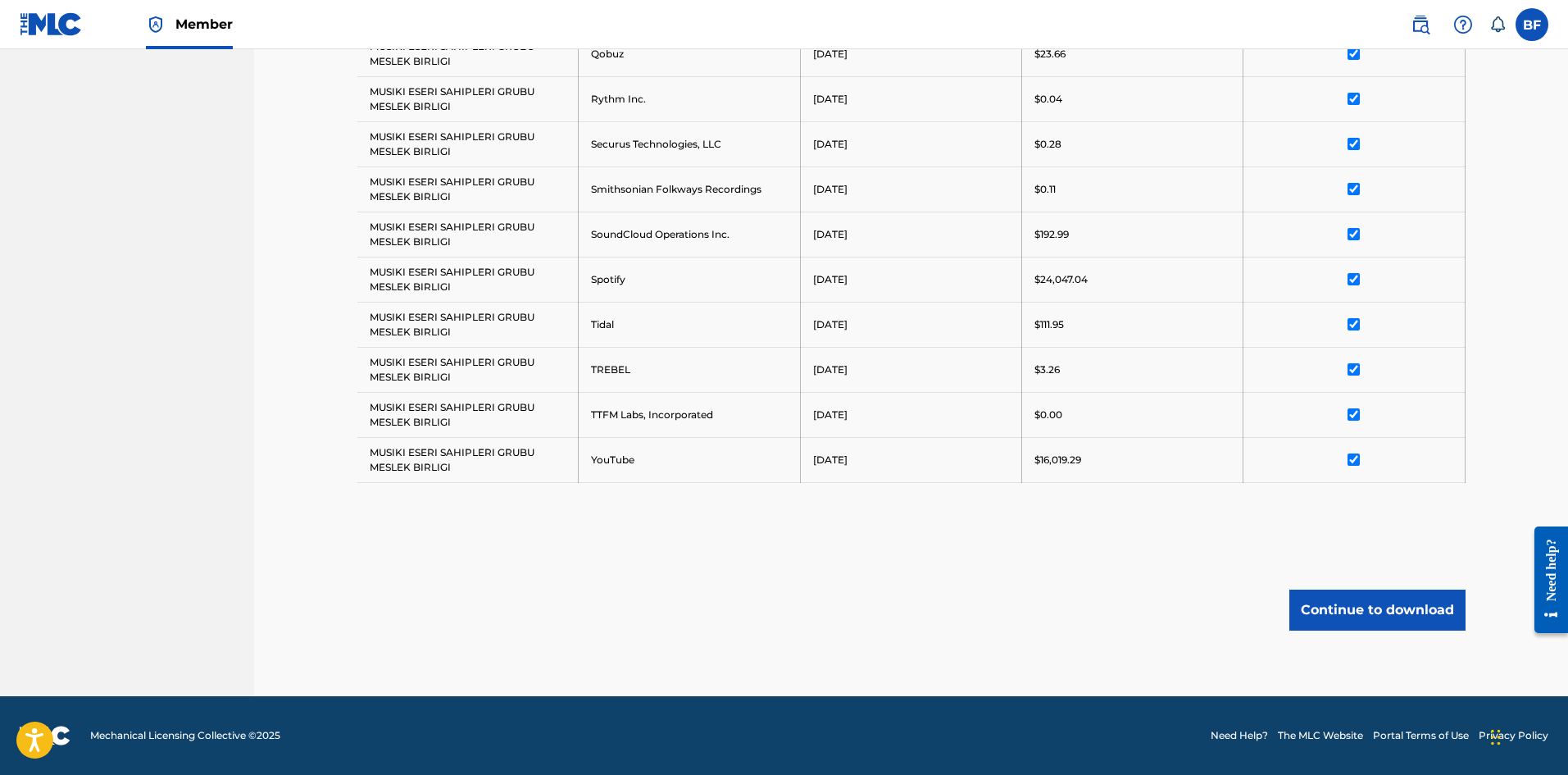
click at [1384, 598] on button "Continue to download" at bounding box center [1377, 610] width 176 height 41
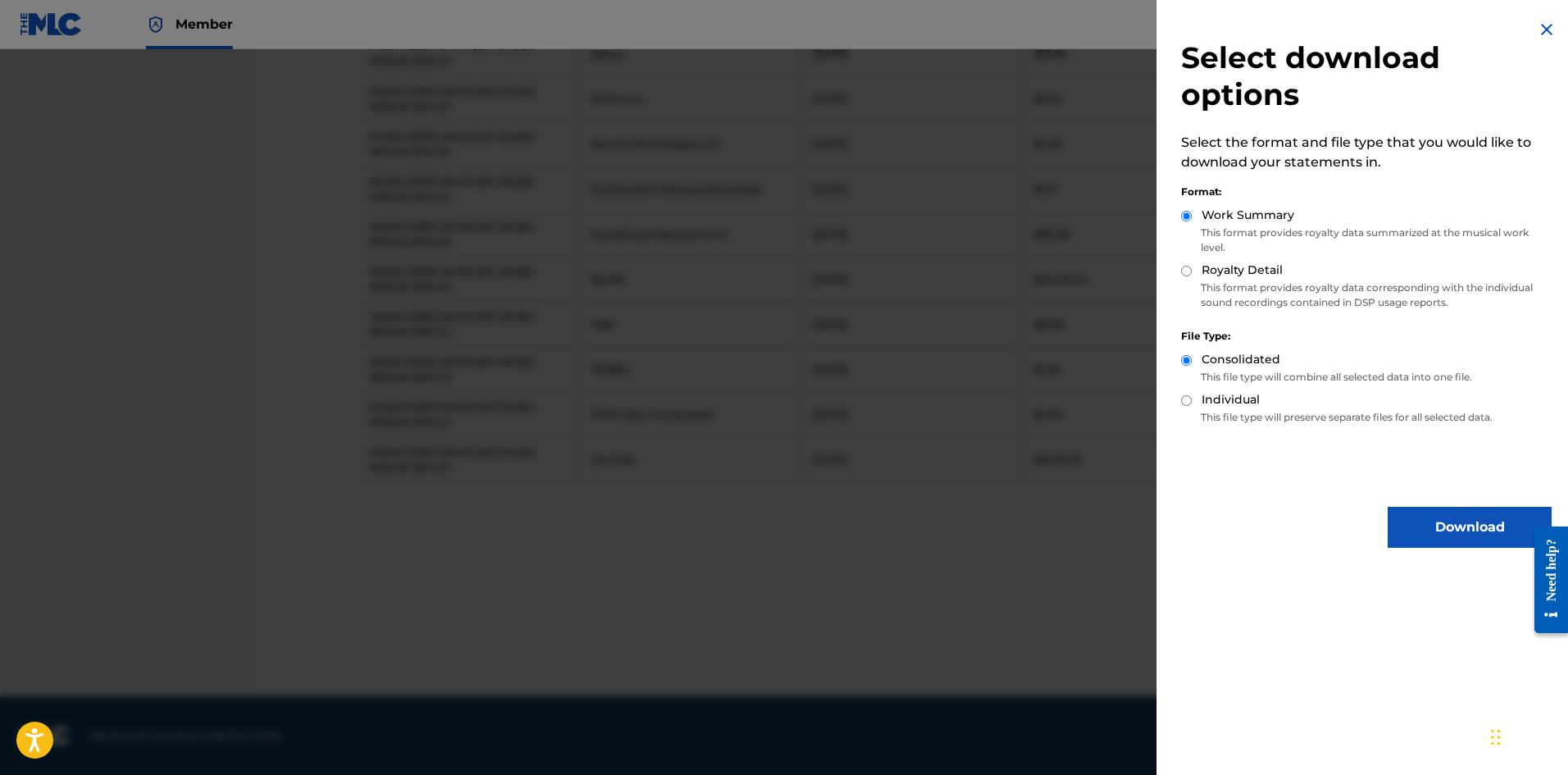
click at [1434, 518] on button "Download" at bounding box center [1469, 526] width 164 height 41
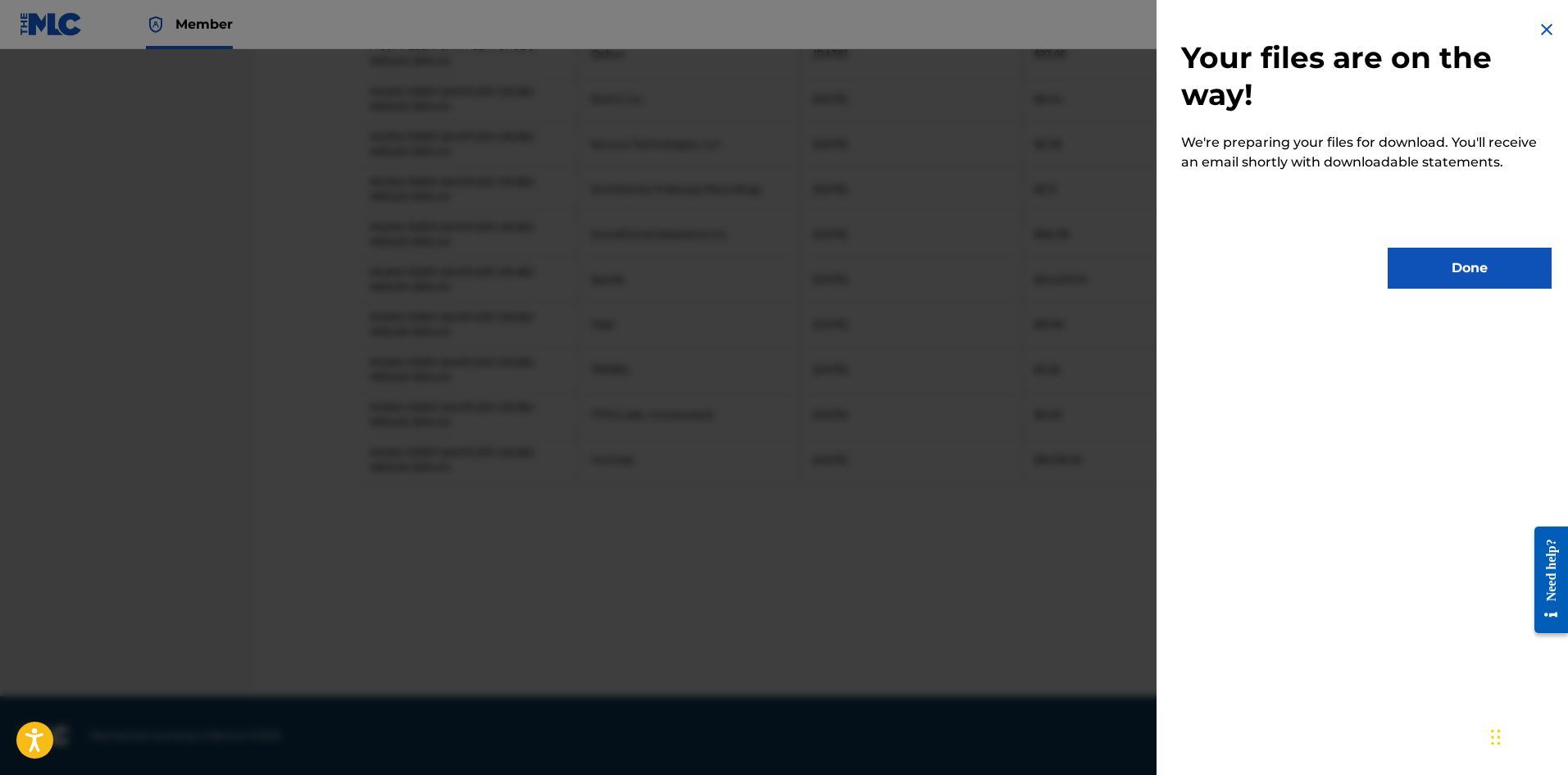
click at [1471, 252] on button "Done" at bounding box center [1469, 268] width 164 height 41
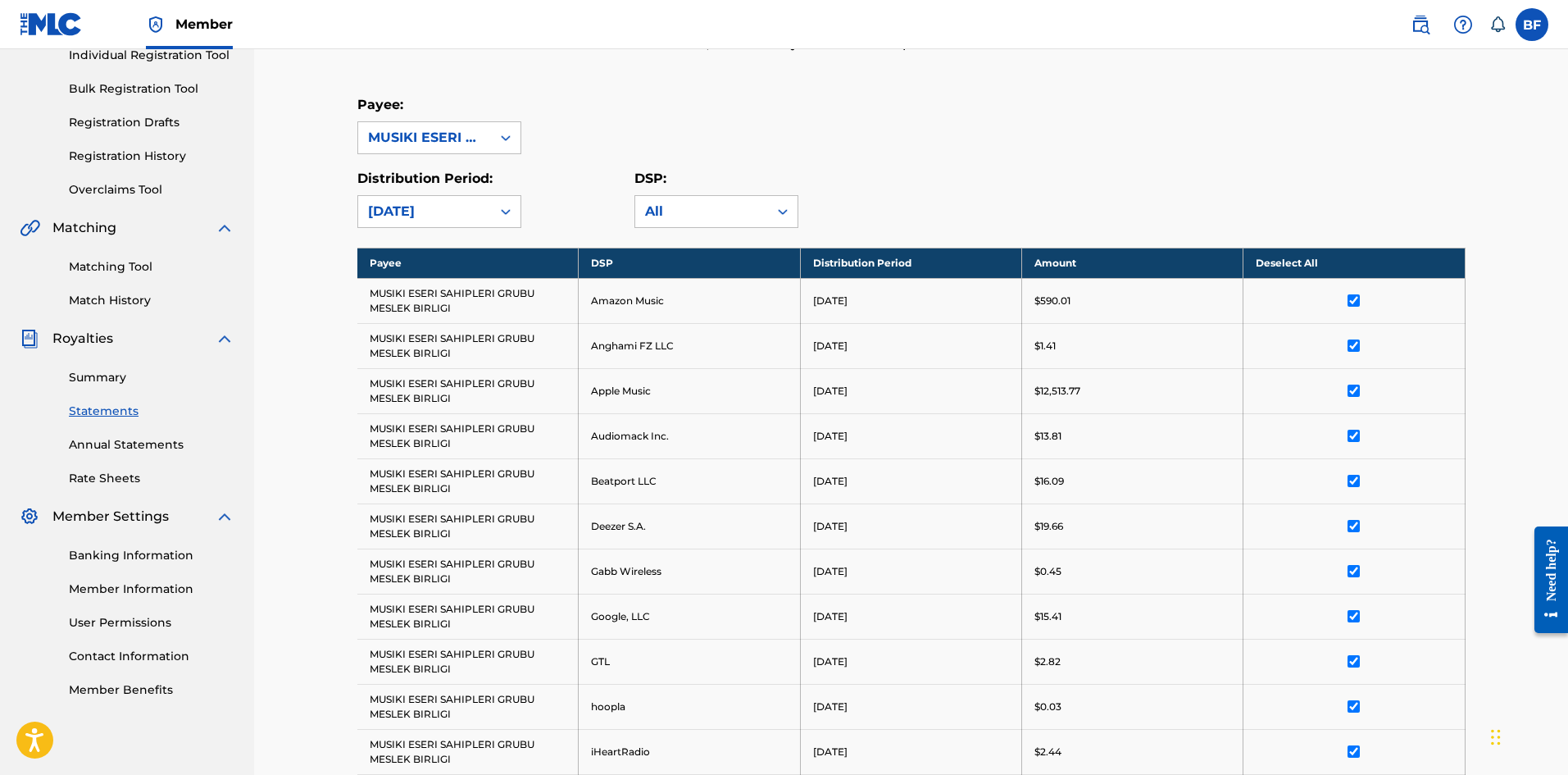
scroll to position [40, 0]
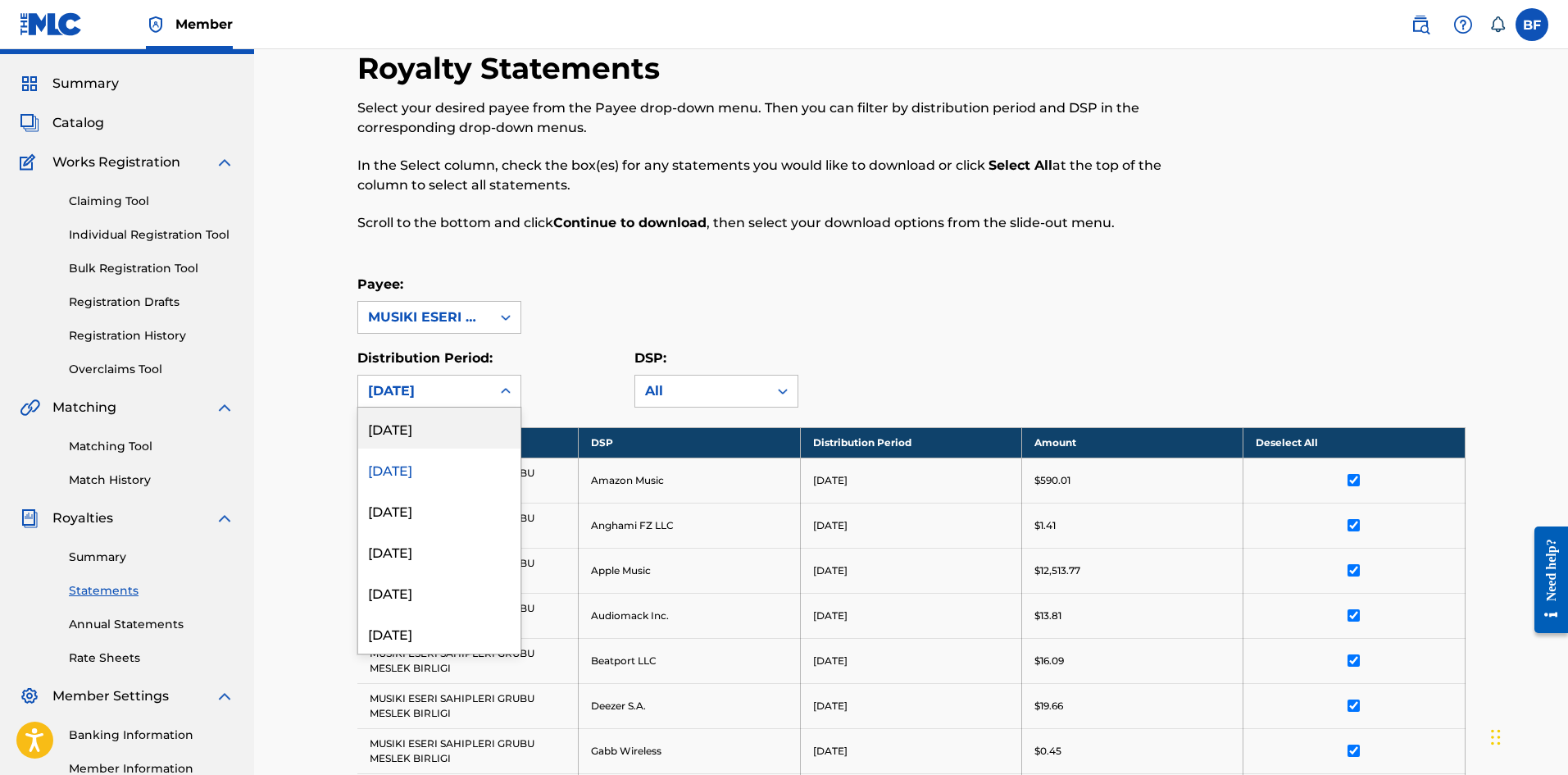
click at [475, 401] on div "[DATE]" at bounding box center [425, 391] width 133 height 31
click at [421, 439] on div "[DATE]" at bounding box center [439, 427] width 162 height 41
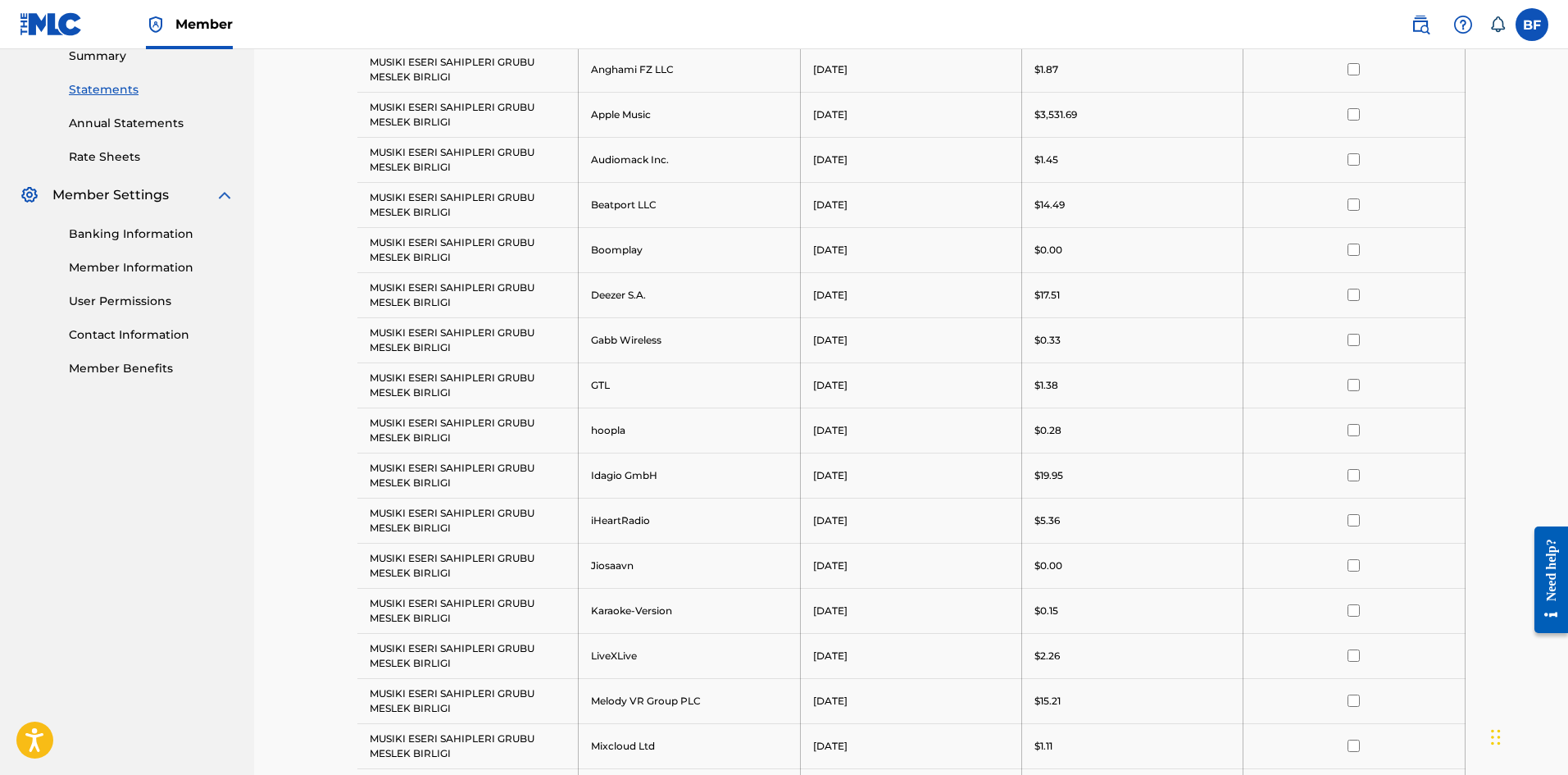
scroll to position [205, 0]
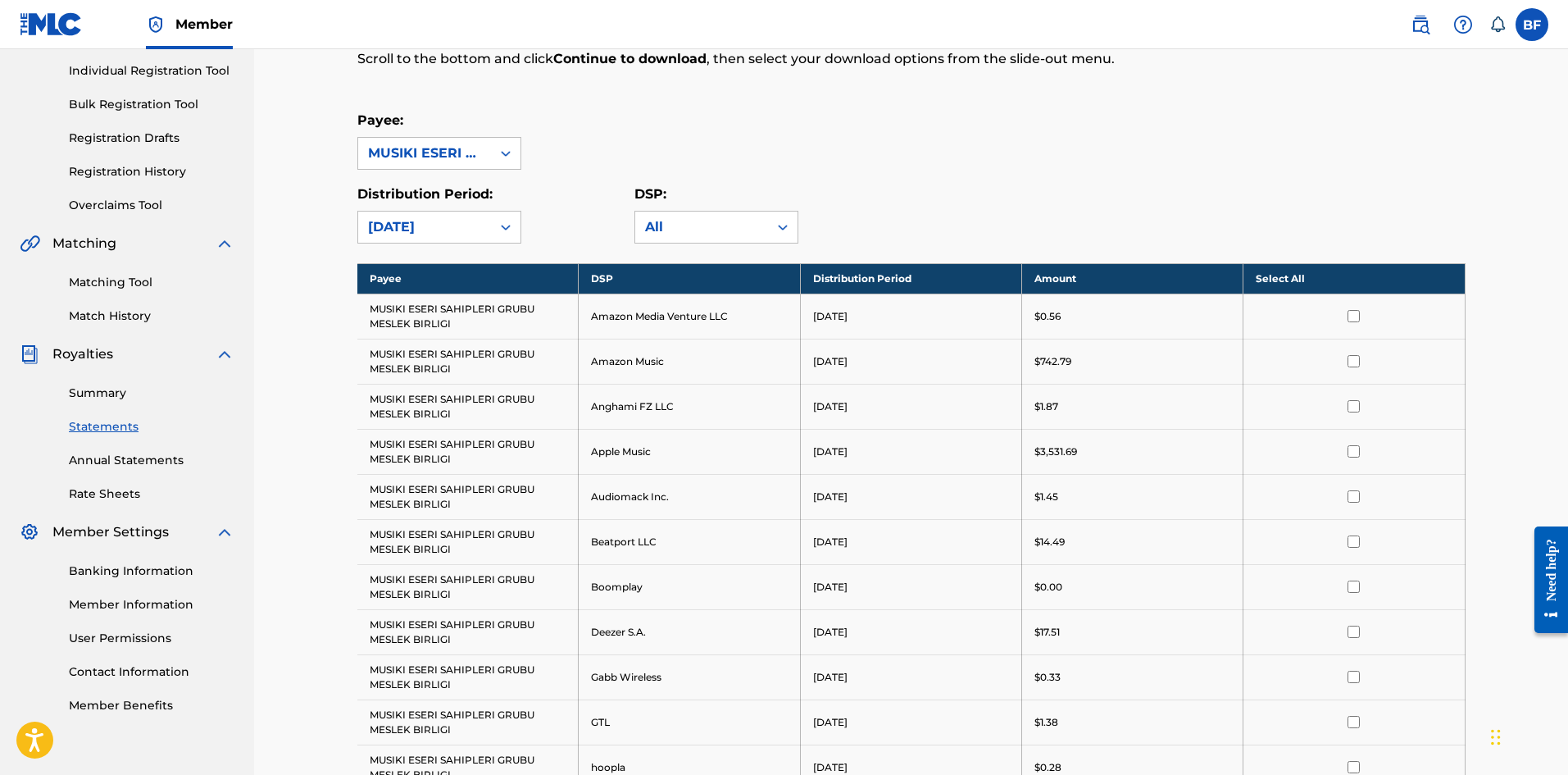
click at [1313, 263] on th "Select All" at bounding box center [1353, 278] width 221 height 30
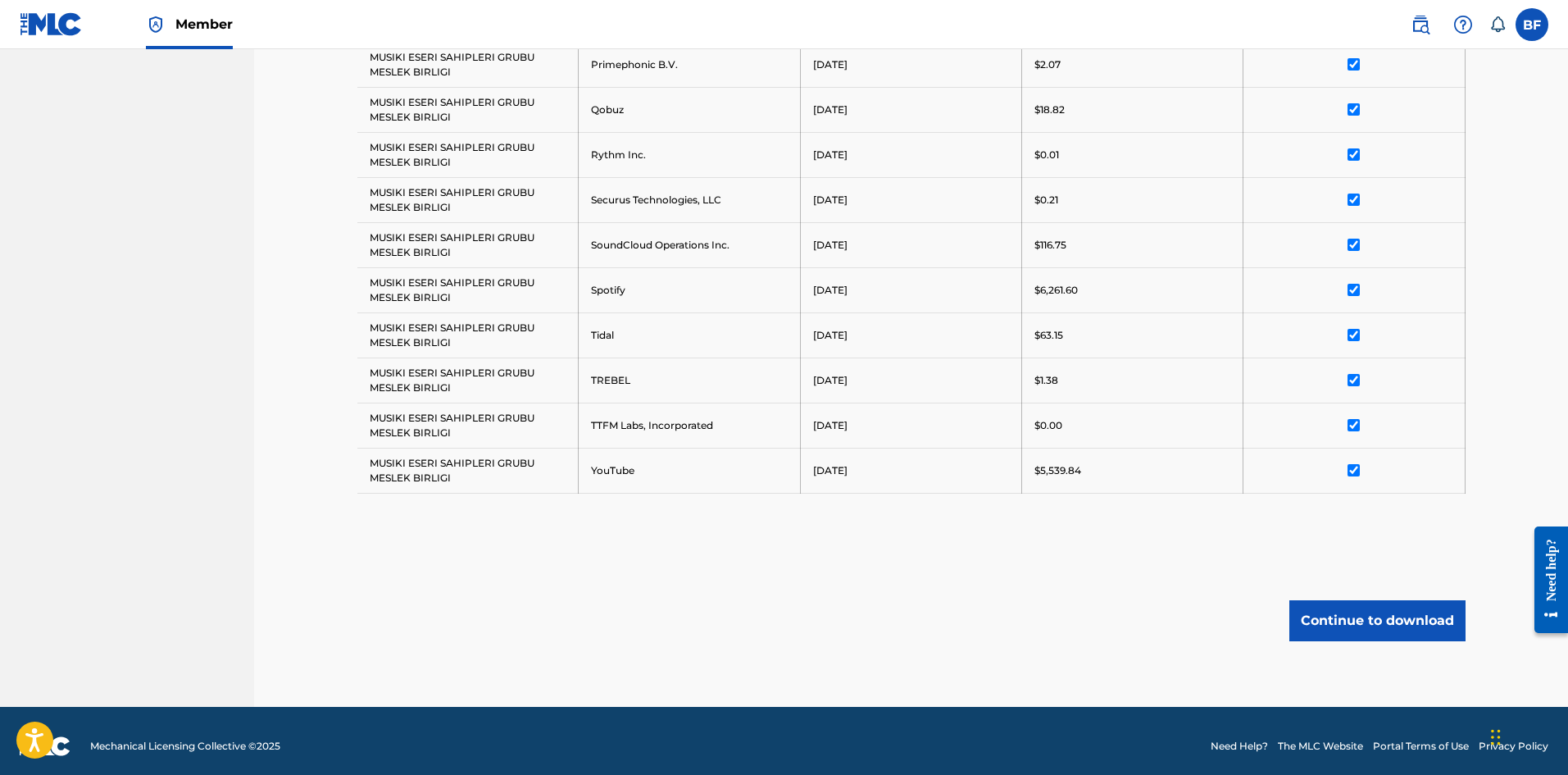
scroll to position [1368, 0]
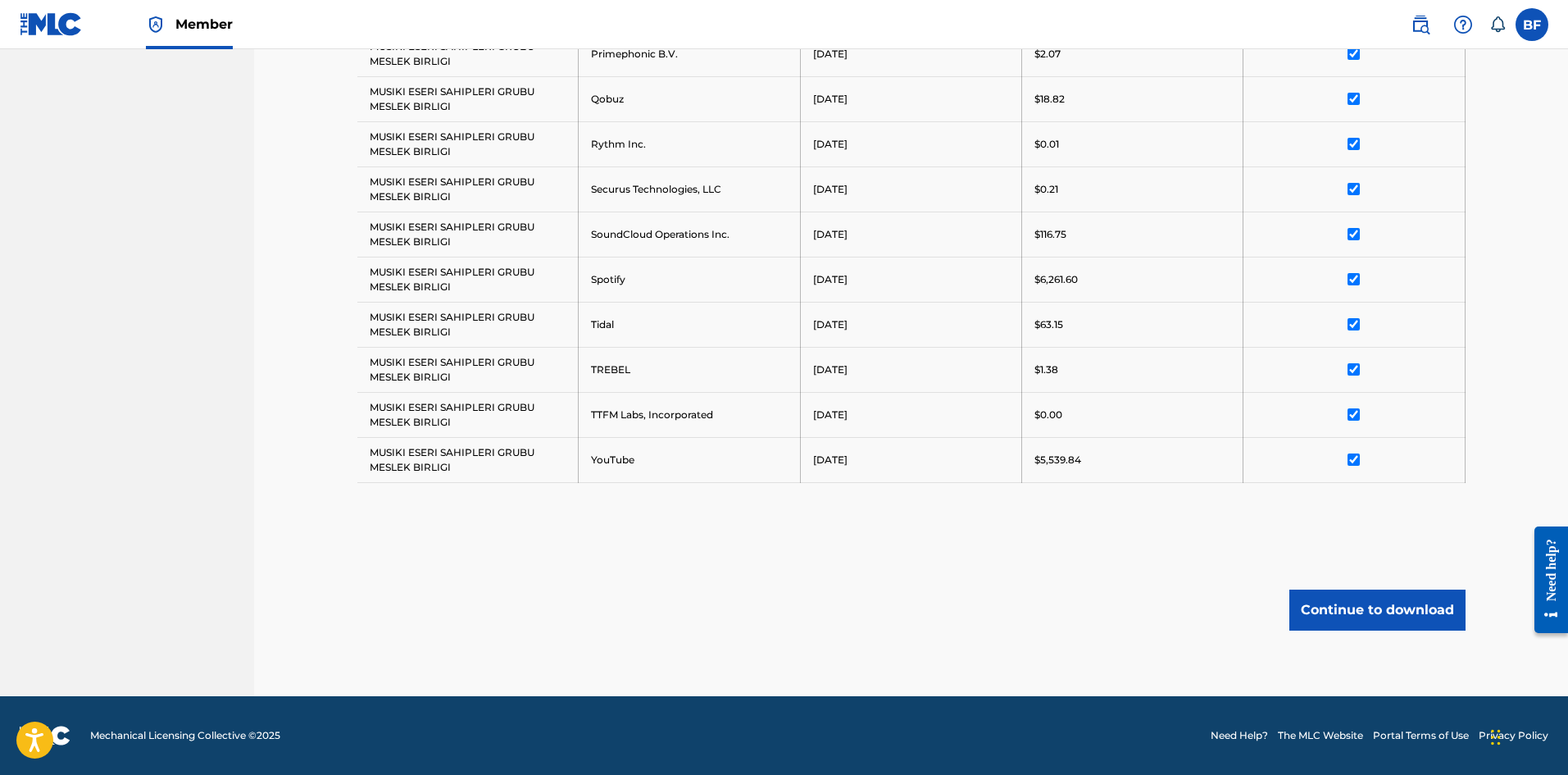
click at [1367, 605] on button "Continue to download" at bounding box center [1377, 610] width 176 height 41
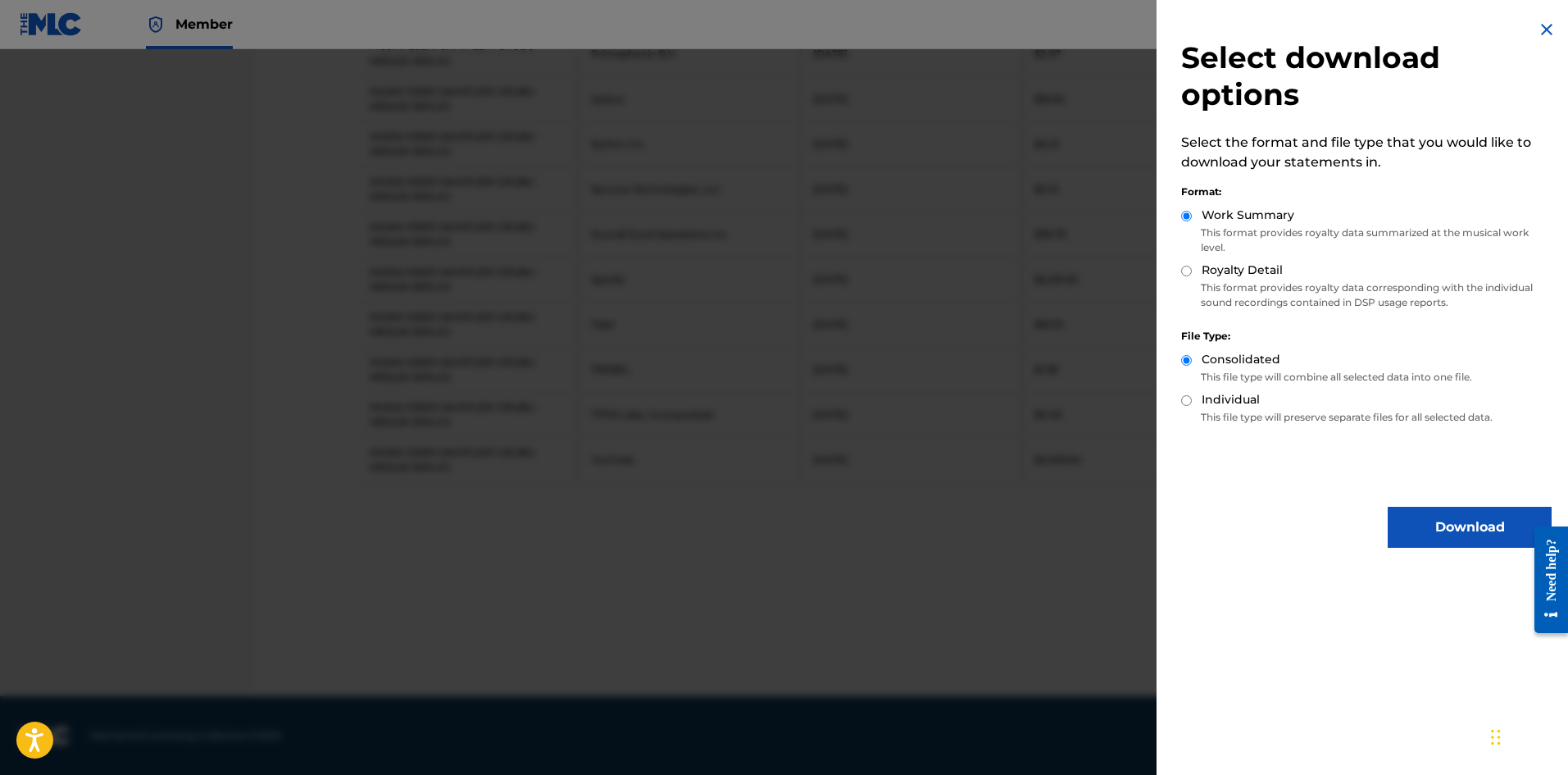
click at [1476, 513] on button "Download" at bounding box center [1469, 526] width 164 height 41
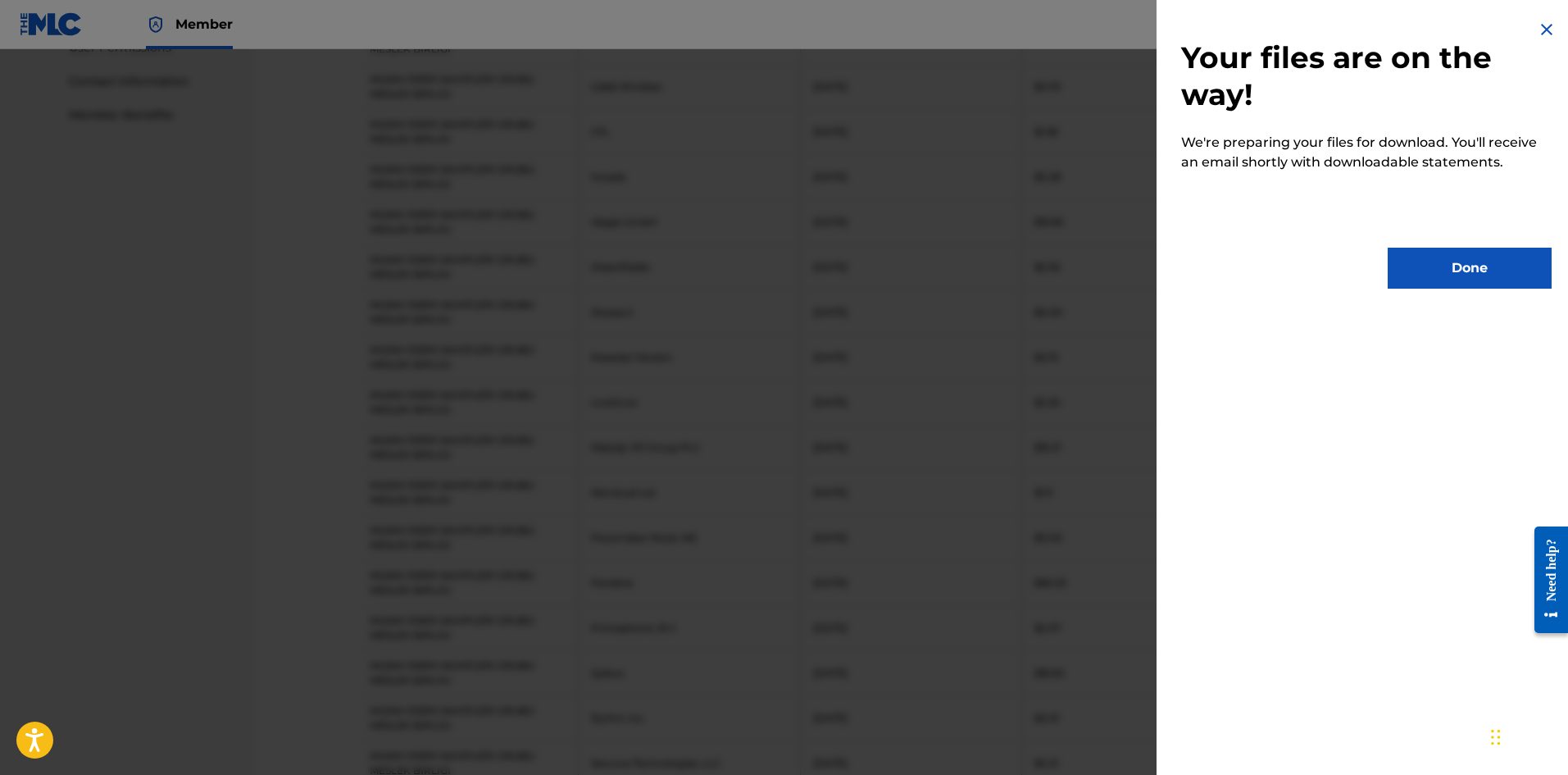
click at [1440, 271] on button "Done" at bounding box center [1469, 268] width 164 height 41
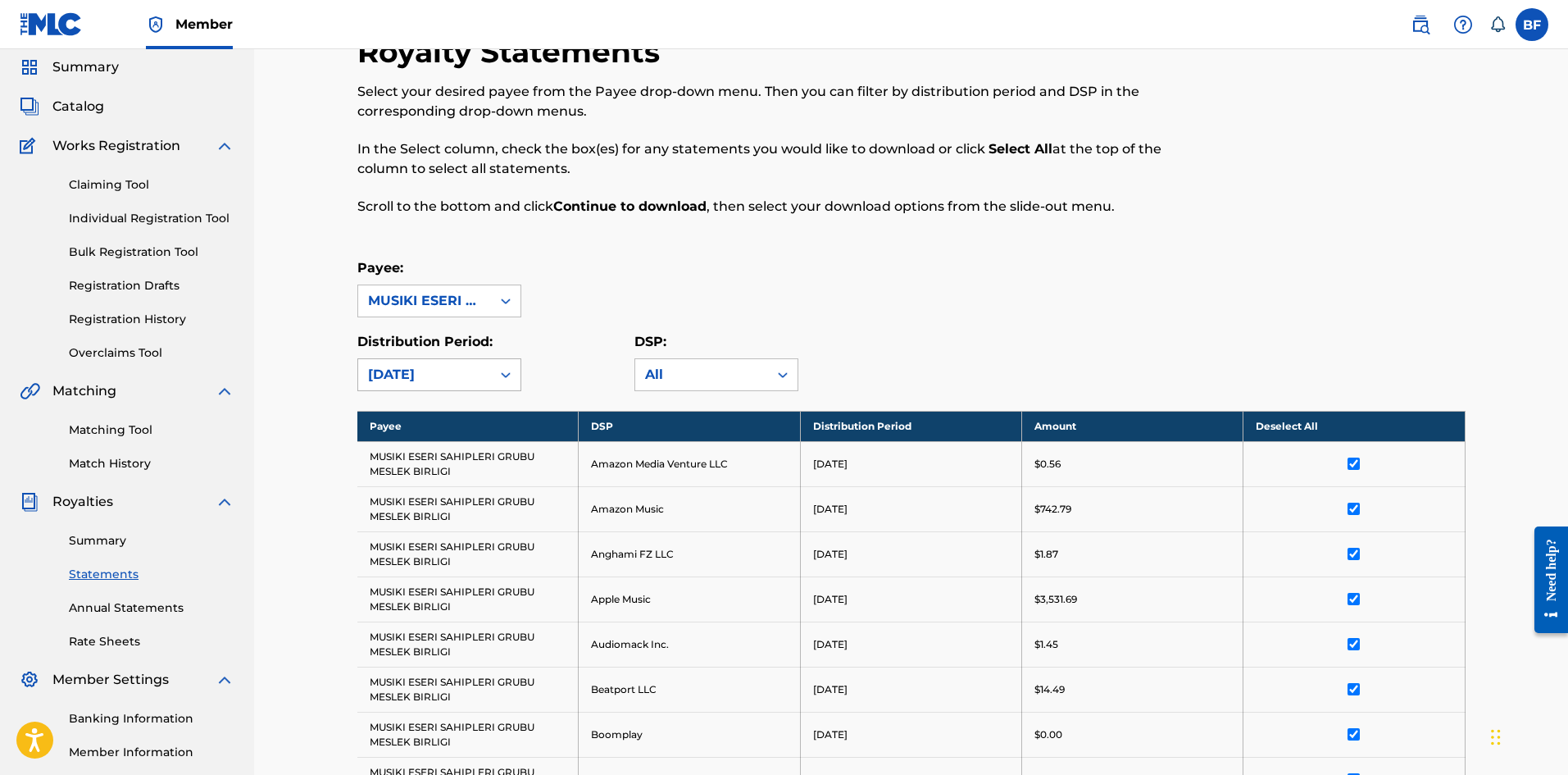
scroll to position [0, 0]
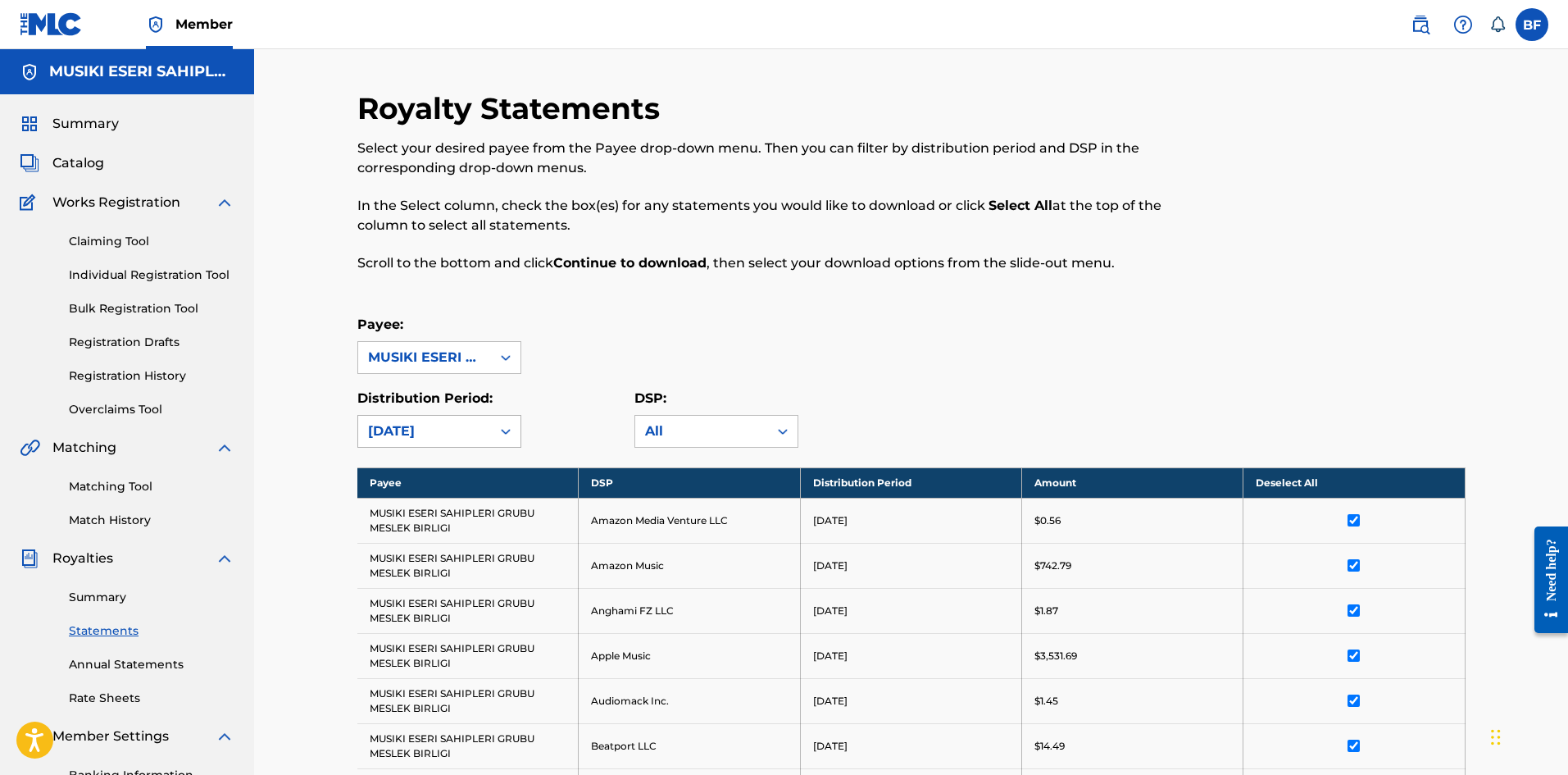
click at [425, 436] on div "[DATE]" at bounding box center [424, 430] width 113 height 19
